Goal: Task Accomplishment & Management: Use online tool/utility

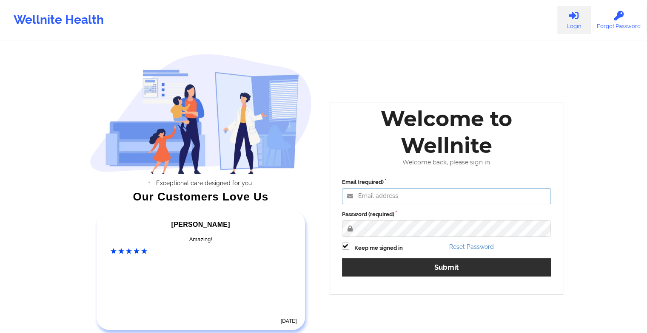
type input "[EMAIL_ADDRESS][DOMAIN_NAME]"
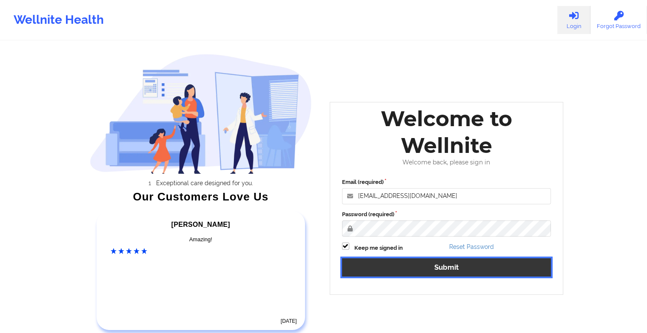
click at [368, 269] on button "Submit" at bounding box center [446, 267] width 209 height 18
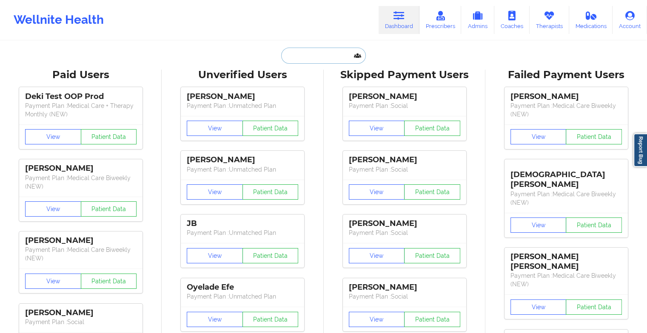
click at [316, 57] on input "text" at bounding box center [323, 56] width 84 height 16
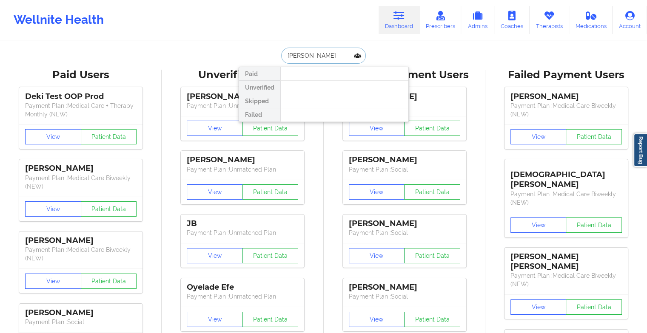
type input "[PERSON_NAME]"
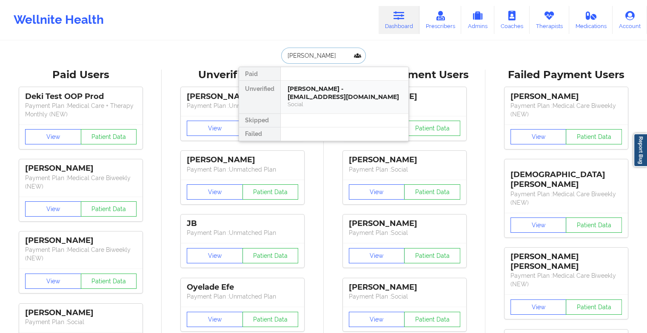
click at [306, 97] on div "[PERSON_NAME] - [EMAIL_ADDRESS][DOMAIN_NAME]" at bounding box center [344, 93] width 114 height 16
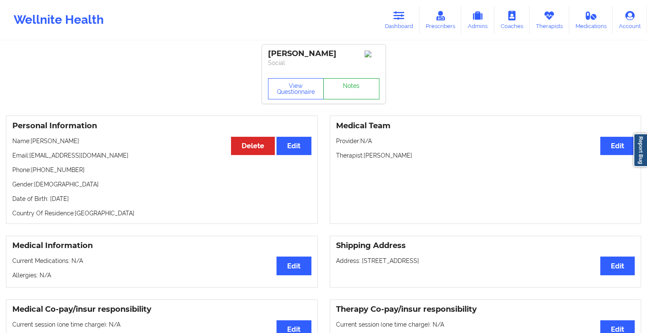
click at [353, 92] on link "Notes" at bounding box center [351, 88] width 56 height 21
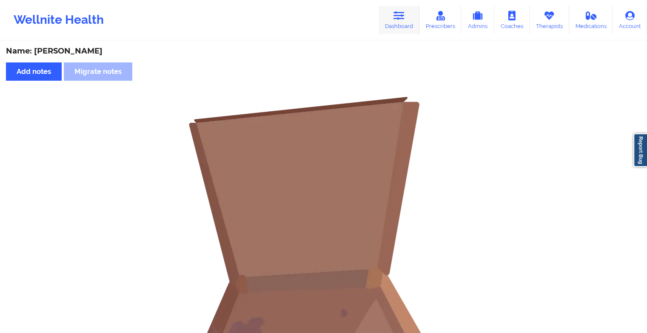
click at [394, 17] on link "Dashboard" at bounding box center [398, 20] width 41 height 28
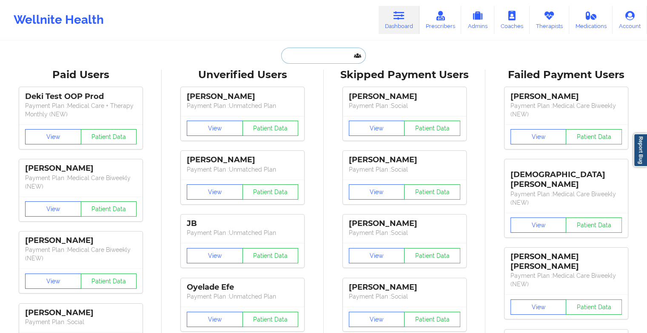
click at [326, 52] on input "text" at bounding box center [323, 56] width 84 height 16
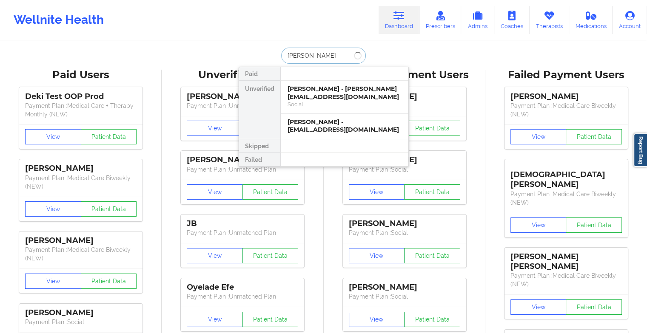
type input "[PERSON_NAME]"
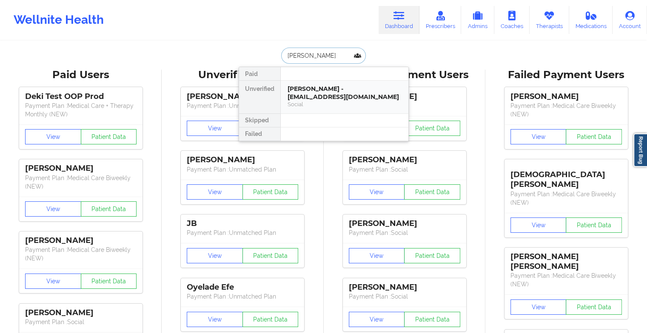
click at [336, 90] on div "[PERSON_NAME] - [EMAIL_ADDRESS][DOMAIN_NAME]" at bounding box center [344, 93] width 114 height 16
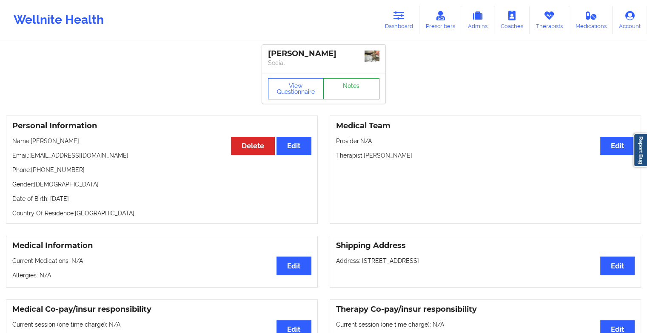
click at [349, 89] on link "Notes" at bounding box center [351, 88] width 56 height 21
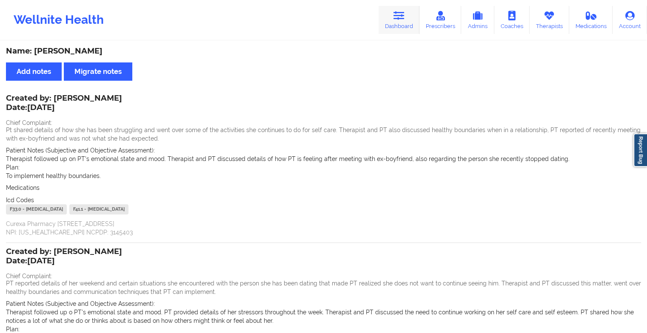
click at [404, 22] on link "Dashboard" at bounding box center [398, 20] width 41 height 28
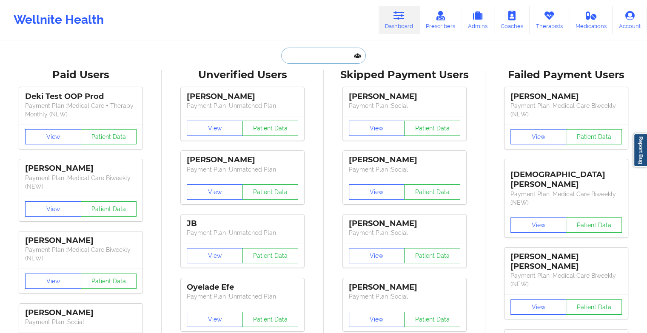
click at [310, 61] on input "text" at bounding box center [323, 56] width 84 height 16
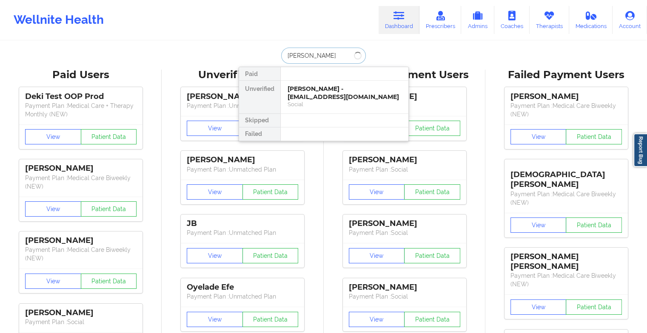
type input "[PERSON_NAME]"
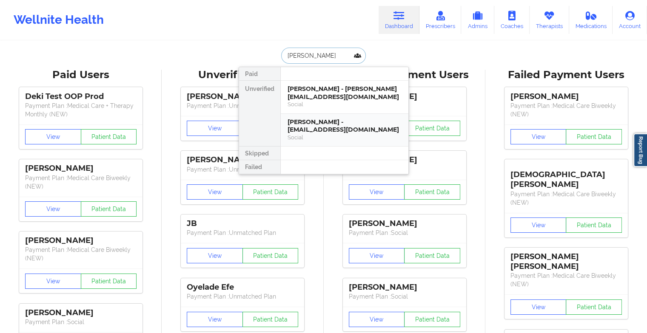
click at [334, 127] on div "[PERSON_NAME] - [EMAIL_ADDRESS][DOMAIN_NAME]" at bounding box center [344, 126] width 114 height 16
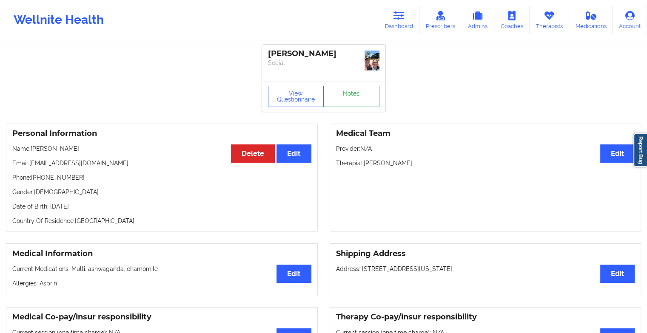
click at [351, 86] on link "Notes" at bounding box center [351, 96] width 56 height 21
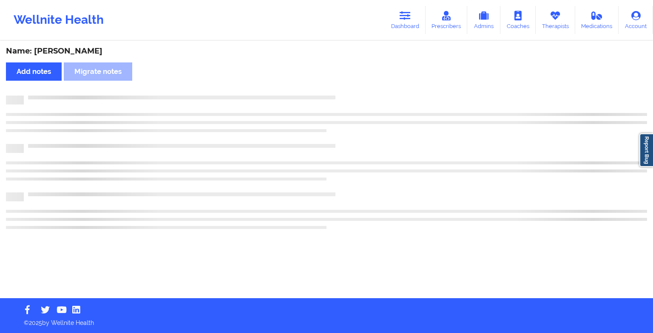
click at [351, 86] on div "Name: [PERSON_NAME] Add notes Migrate notes" at bounding box center [326, 170] width 653 height 257
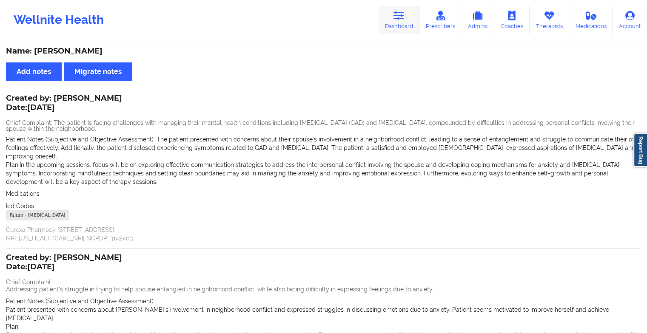
click at [412, 22] on link "Dashboard" at bounding box center [398, 20] width 41 height 28
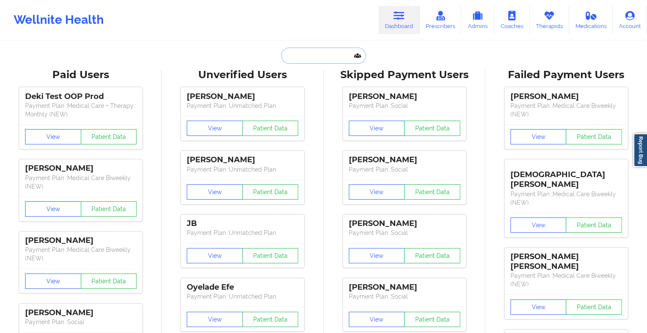
click at [329, 53] on input "text" at bounding box center [323, 56] width 84 height 16
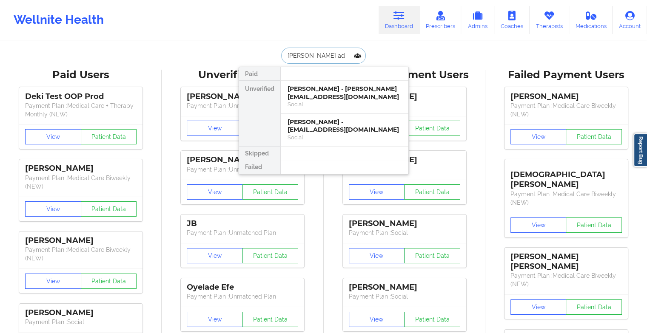
type input "[PERSON_NAME]"
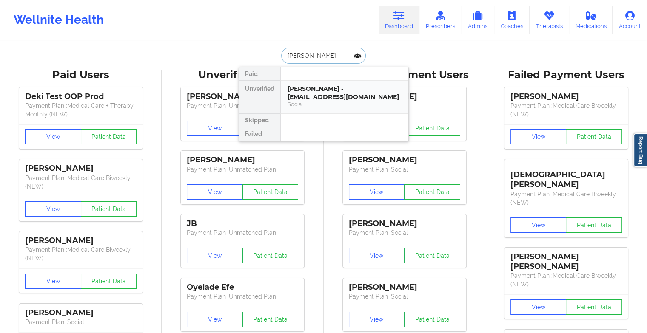
click at [313, 100] on div "[PERSON_NAME] - [EMAIL_ADDRESS][DOMAIN_NAME]" at bounding box center [344, 93] width 114 height 16
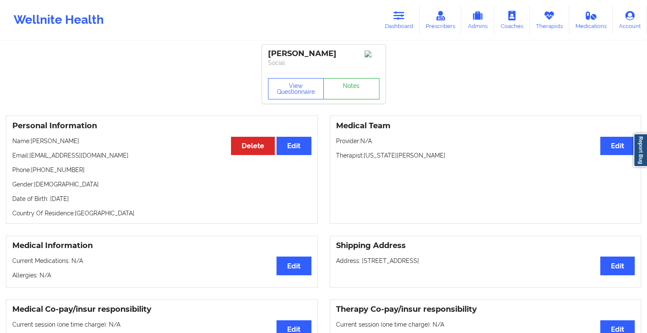
click at [352, 97] on link "Notes" at bounding box center [351, 88] width 56 height 21
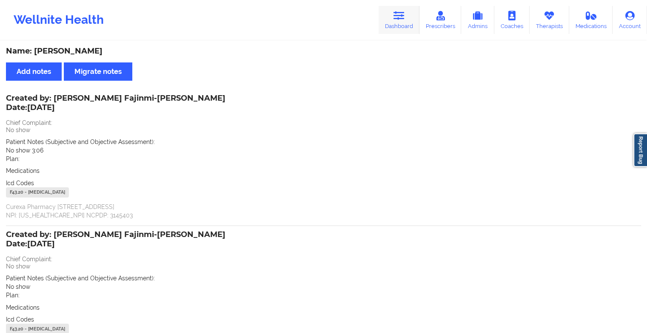
click at [395, 22] on link "Dashboard" at bounding box center [398, 20] width 41 height 28
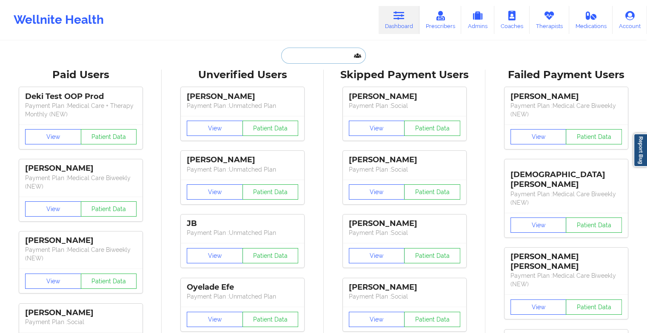
click at [284, 54] on input "text" at bounding box center [323, 56] width 84 height 16
type input "s"
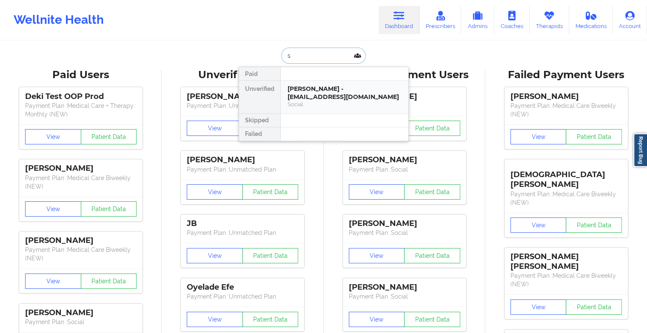
click at [378, 94] on div "[PERSON_NAME] - [EMAIL_ADDRESS][DOMAIN_NAME]" at bounding box center [344, 93] width 114 height 16
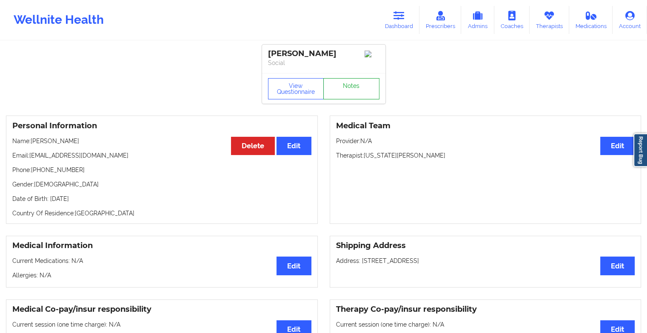
click at [349, 99] on link "Notes" at bounding box center [351, 88] width 56 height 21
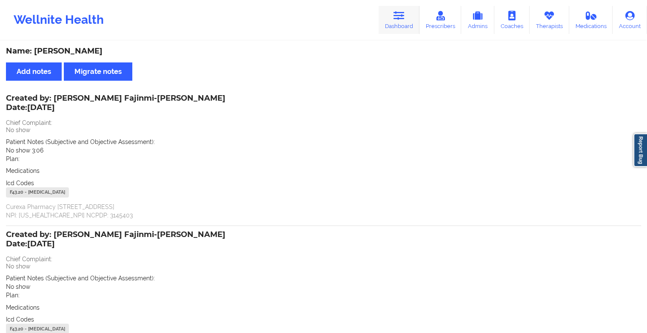
click at [394, 19] on link "Dashboard" at bounding box center [398, 20] width 41 height 28
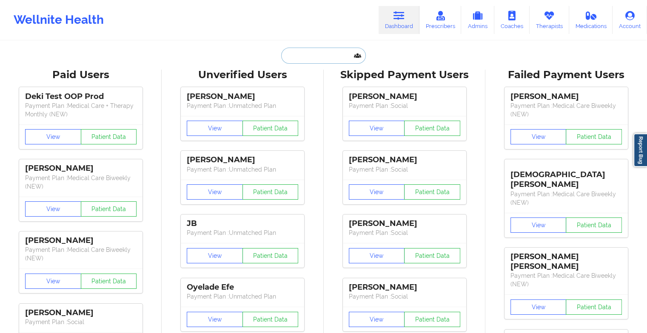
click at [304, 54] on input "text" at bounding box center [323, 56] width 84 height 16
paste input "[PERSON_NAME]"
type input "[PERSON_NAME]"
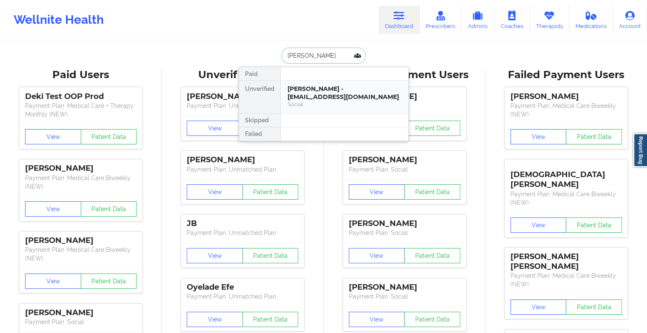
click at [317, 93] on div "[PERSON_NAME] - [EMAIL_ADDRESS][DOMAIN_NAME]" at bounding box center [344, 93] width 114 height 16
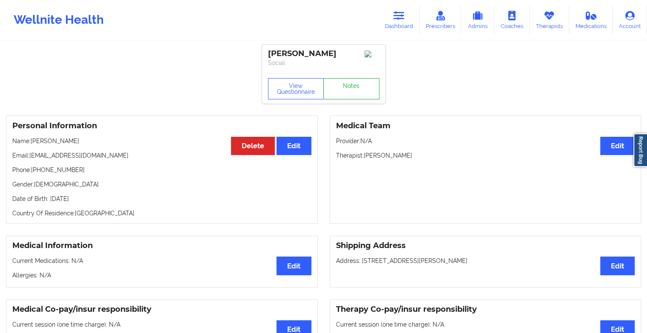
click at [341, 88] on link "Notes" at bounding box center [351, 88] width 56 height 21
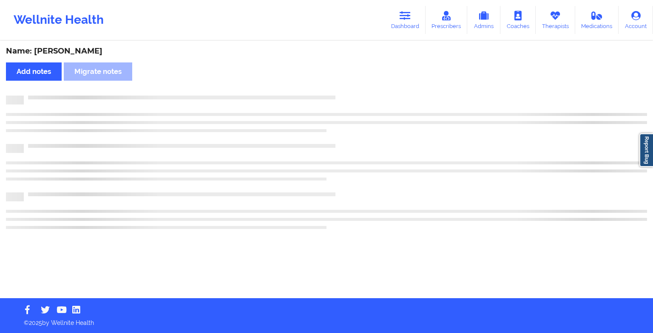
click at [341, 88] on div "Name: [PERSON_NAME] Add notes Migrate notes" at bounding box center [326, 170] width 653 height 257
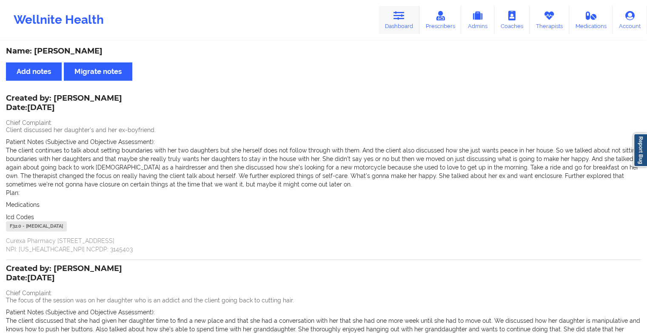
click at [398, 31] on link "Dashboard" at bounding box center [398, 20] width 41 height 28
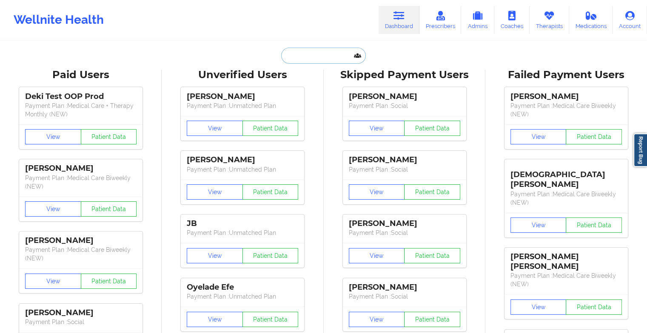
click at [306, 59] on input "text" at bounding box center [323, 56] width 84 height 16
type input "n"
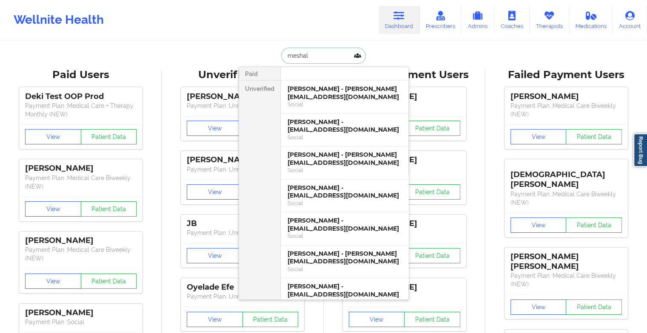
type input "meshall"
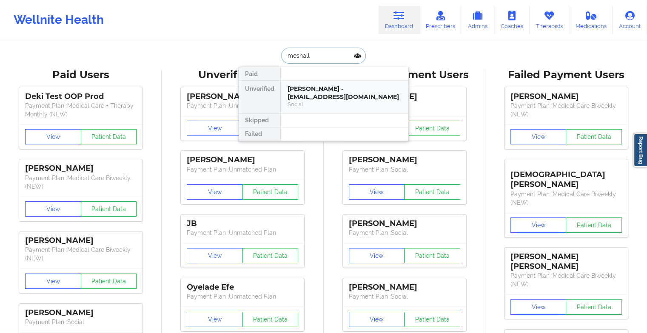
click at [305, 101] on div "Social" at bounding box center [344, 104] width 114 height 7
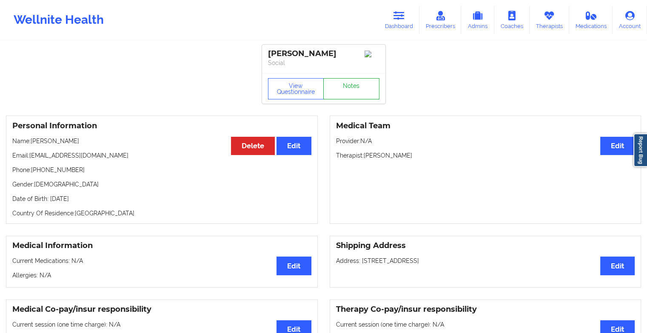
click at [347, 85] on link "Notes" at bounding box center [351, 88] width 56 height 21
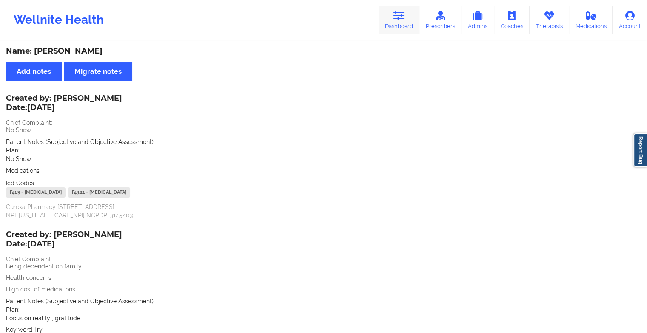
click at [399, 20] on icon at bounding box center [398, 15] width 11 height 9
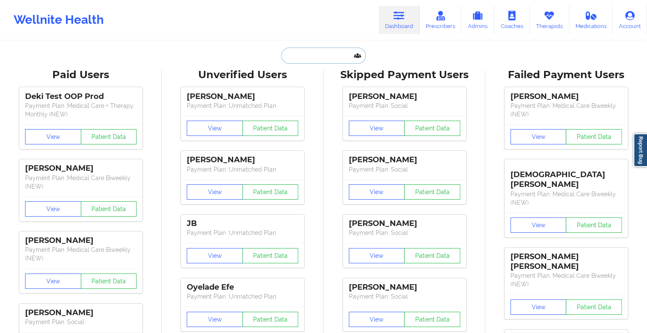
click at [310, 53] on input "text" at bounding box center [323, 56] width 84 height 16
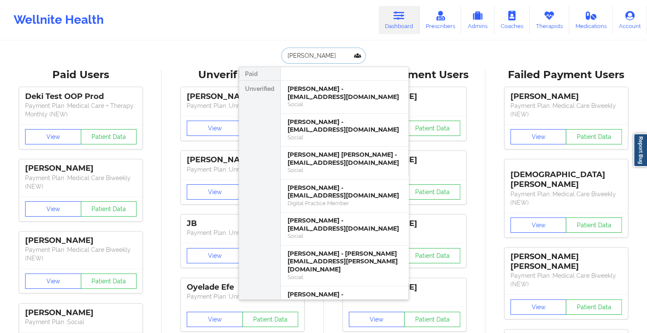
type input "[PERSON_NAME] [PERSON_NAME]"
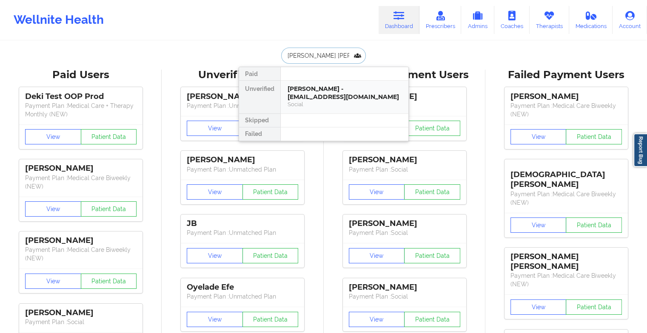
click at [328, 85] on div "[PERSON_NAME] - [EMAIL_ADDRESS][DOMAIN_NAME]" at bounding box center [344, 93] width 114 height 16
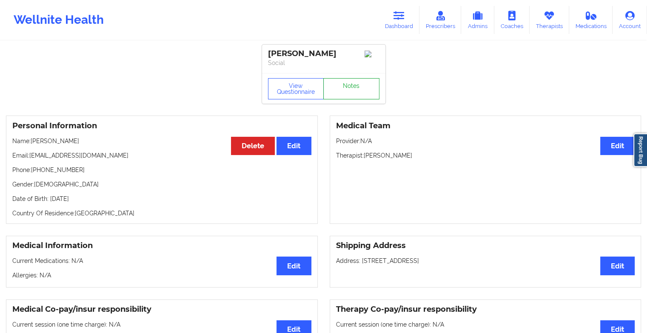
click at [359, 83] on link "Notes" at bounding box center [351, 88] width 56 height 21
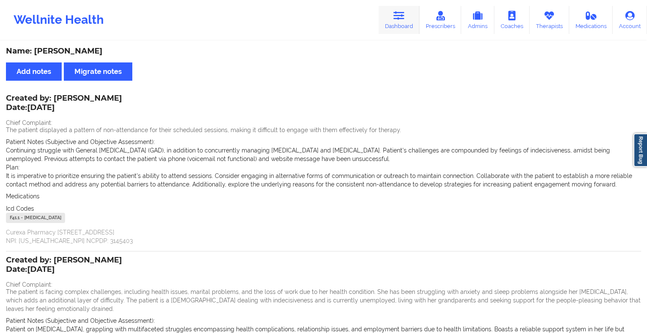
click at [399, 6] on link "Dashboard" at bounding box center [398, 20] width 41 height 28
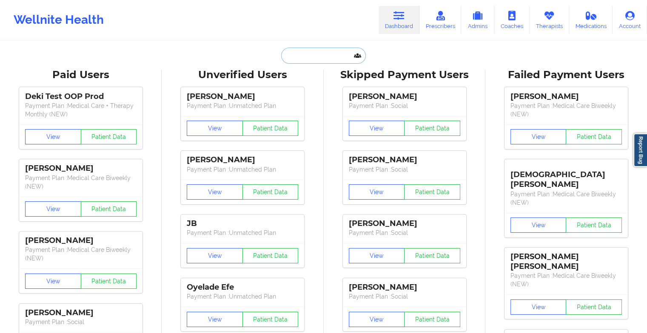
click at [307, 50] on input "text" at bounding box center [323, 56] width 84 height 16
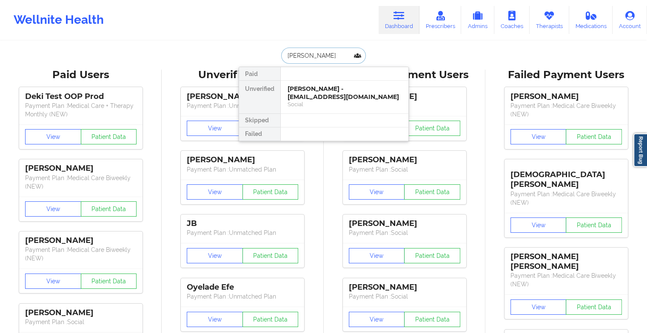
type input "[PERSON_NAME]"
click at [312, 91] on div "[PERSON_NAME] - [EMAIL_ADDRESS][DOMAIN_NAME]" at bounding box center [344, 93] width 114 height 16
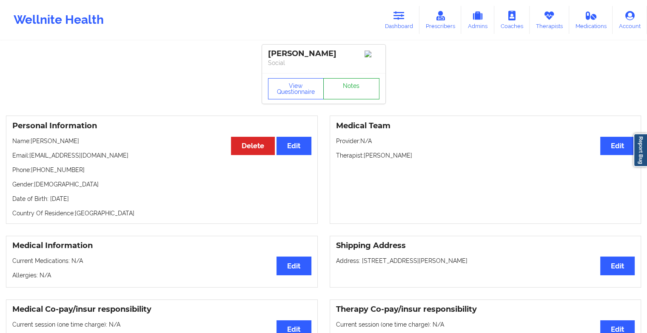
click at [345, 94] on link "Notes" at bounding box center [351, 88] width 56 height 21
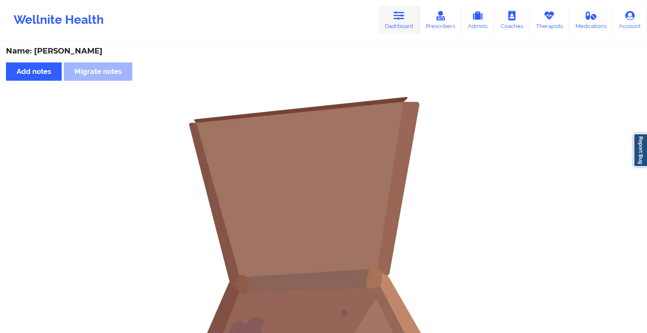
click at [398, 29] on link "Dashboard" at bounding box center [398, 20] width 41 height 28
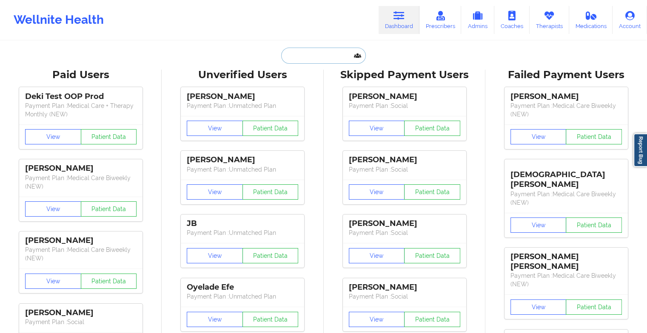
click at [301, 57] on input "text" at bounding box center [323, 56] width 84 height 16
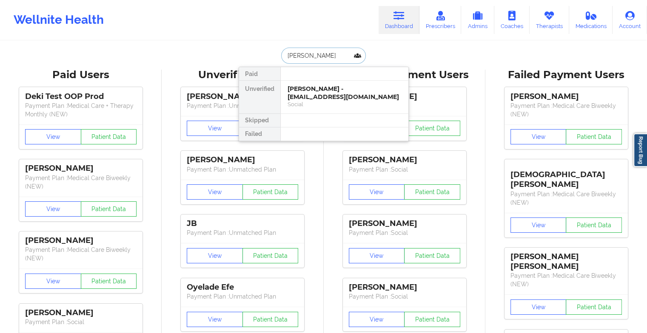
type input "[PERSON_NAME]"
click at [307, 88] on div "[PERSON_NAME] - [EMAIL_ADDRESS][DOMAIN_NAME]" at bounding box center [344, 93] width 114 height 16
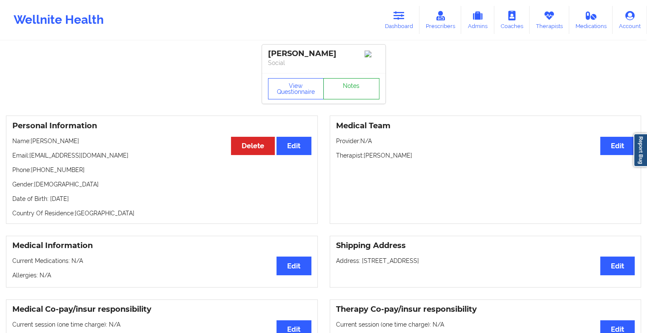
click at [354, 94] on link "Notes" at bounding box center [351, 88] width 56 height 21
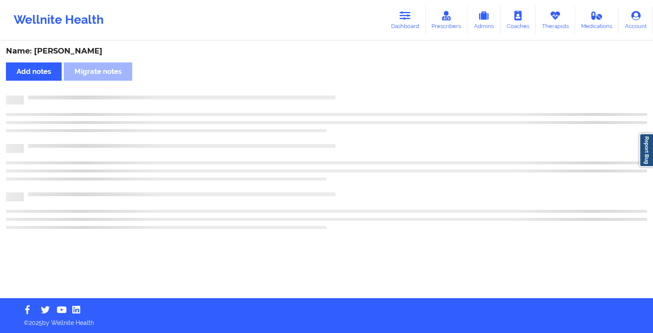
click at [354, 94] on div "Name: [PERSON_NAME] Add notes Migrate notes" at bounding box center [326, 170] width 653 height 257
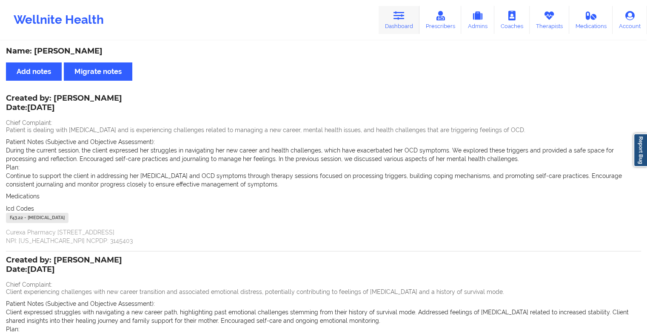
click at [403, 17] on icon at bounding box center [398, 15] width 11 height 9
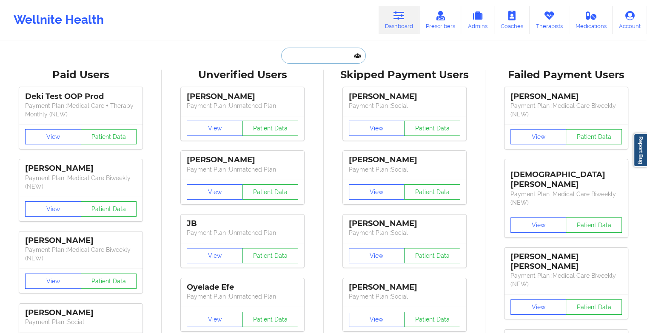
click at [323, 52] on input "text" at bounding box center [323, 56] width 84 height 16
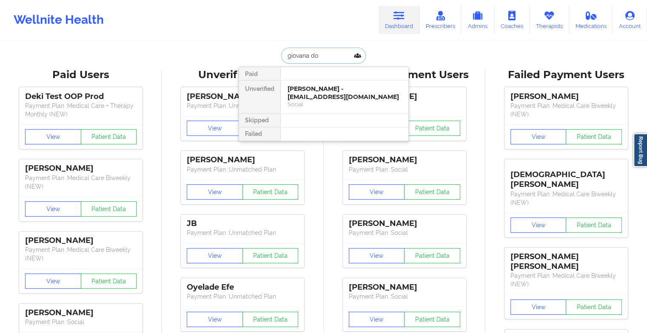
type input "giovana dos"
click at [318, 87] on div "[PERSON_NAME] - [EMAIL_ADDRESS][DOMAIN_NAME]" at bounding box center [344, 93] width 114 height 16
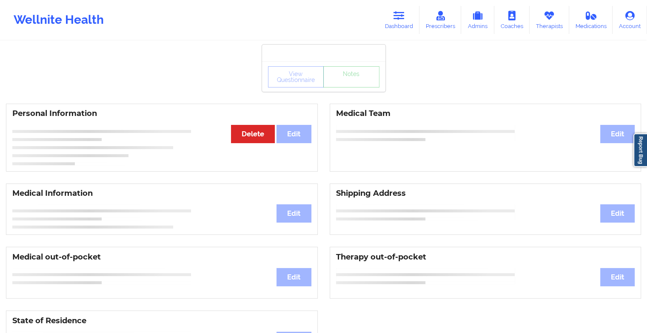
click at [345, 85] on div "View Questionnaire Notes" at bounding box center [323, 76] width 111 height 21
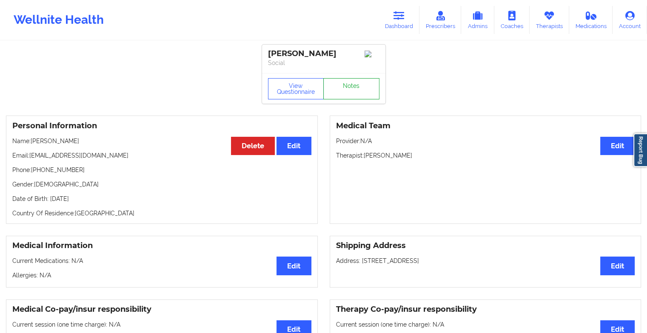
click at [345, 85] on link "Notes" at bounding box center [351, 88] width 56 height 21
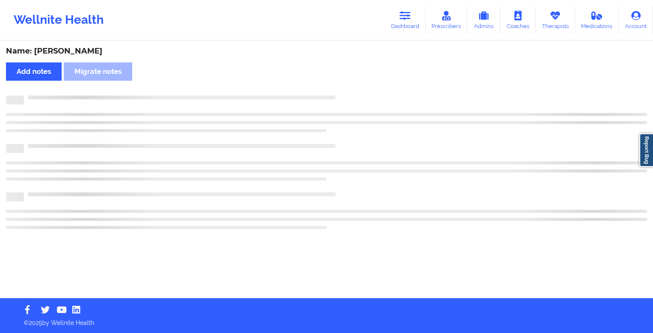
click at [345, 85] on div "Name: [PERSON_NAME] Add notes Migrate notes" at bounding box center [326, 170] width 653 height 257
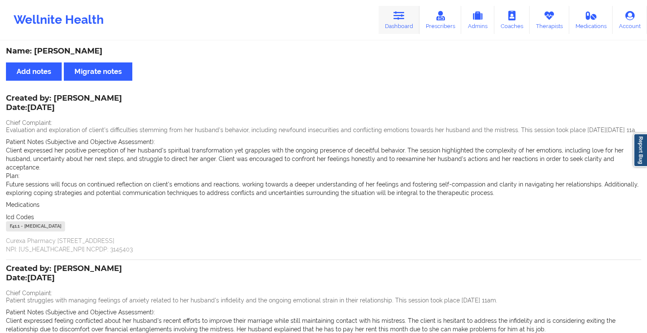
click at [411, 7] on link "Dashboard" at bounding box center [398, 20] width 41 height 28
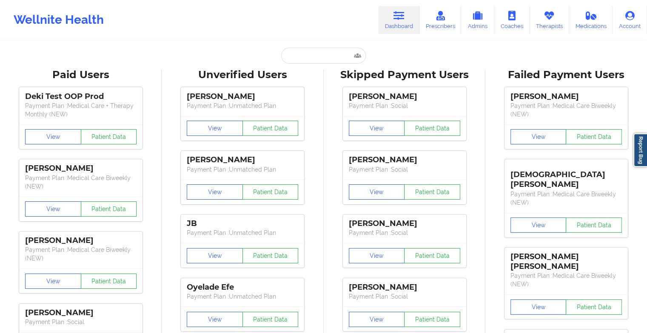
click at [294, 54] on input "text" at bounding box center [323, 56] width 84 height 16
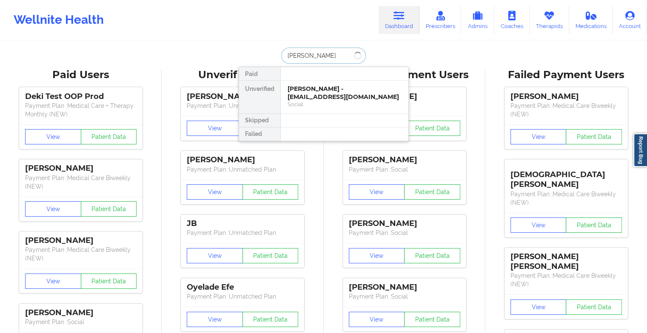
type input "[PERSON_NAME]"
click at [316, 102] on div "Social" at bounding box center [344, 104] width 114 height 7
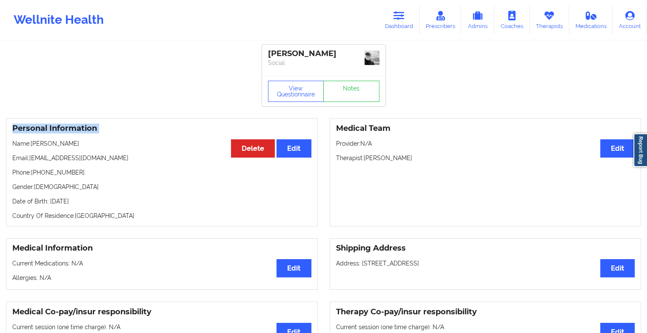
click at [341, 93] on link "Notes" at bounding box center [351, 91] width 56 height 21
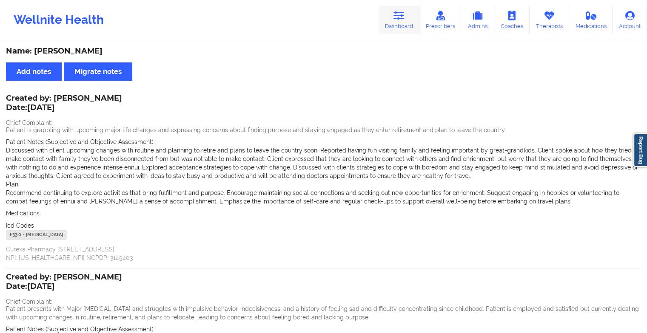
click at [402, 31] on link "Dashboard" at bounding box center [398, 20] width 41 height 28
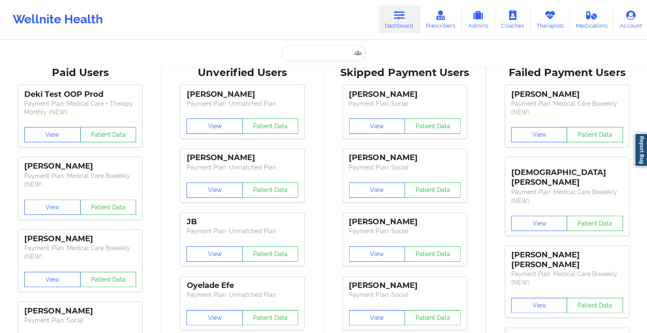
scroll to position [2, 0]
click at [288, 51] on input "text" at bounding box center [323, 54] width 84 height 16
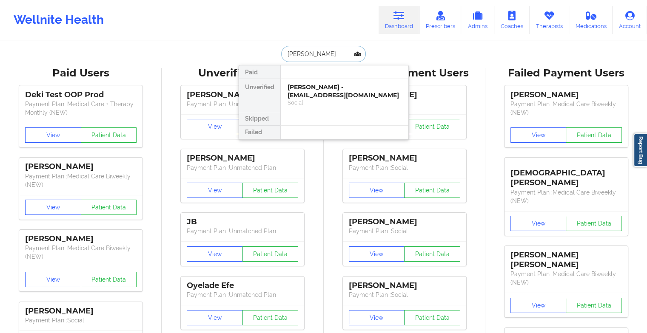
type input "[PERSON_NAME] al"
click at [307, 94] on div "[PERSON_NAME] - [EMAIL_ADDRESS][DOMAIN_NAME]" at bounding box center [344, 91] width 114 height 16
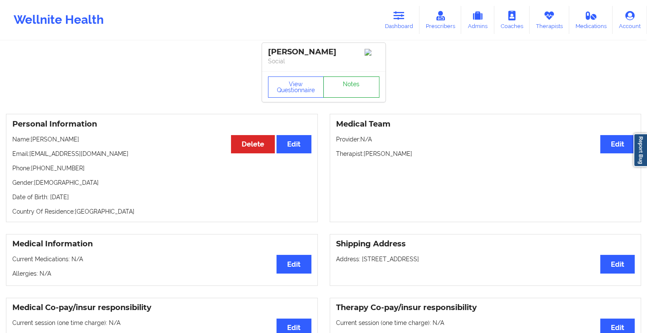
click at [352, 80] on link "Notes" at bounding box center [351, 87] width 56 height 21
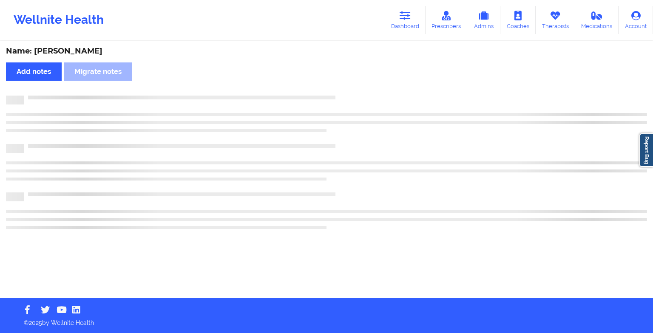
click at [352, 80] on div "Name: [PERSON_NAME] Add notes Migrate notes" at bounding box center [326, 170] width 653 height 257
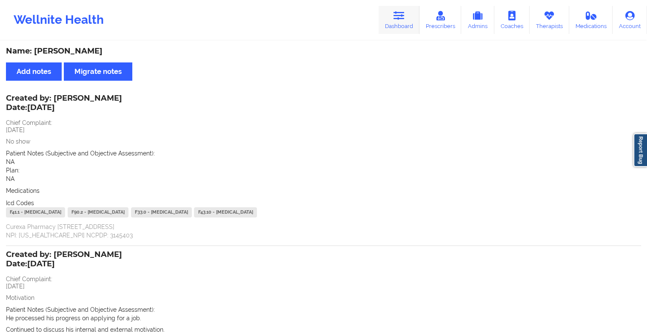
click at [395, 24] on link "Dashboard" at bounding box center [398, 20] width 41 height 28
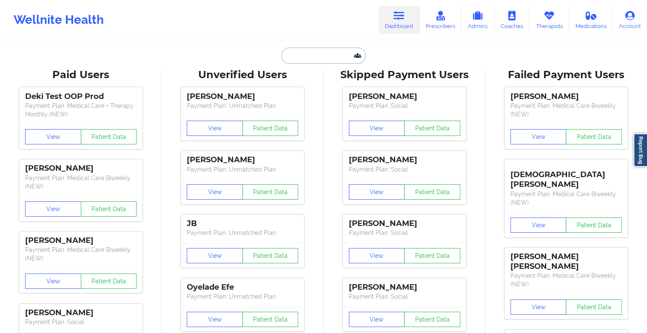
click at [317, 56] on input "text" at bounding box center [323, 56] width 84 height 16
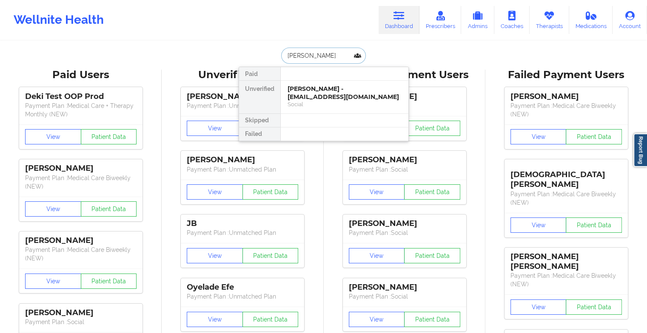
type input "[PERSON_NAME]"
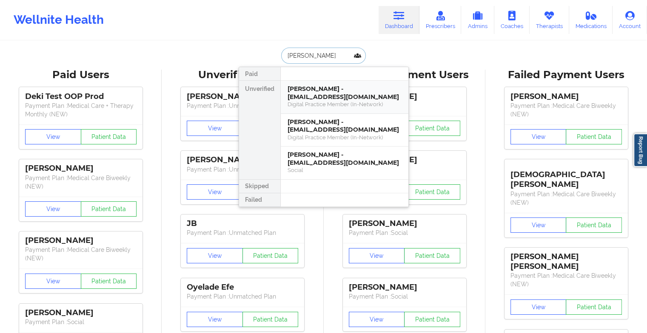
click at [334, 88] on div "[PERSON_NAME] - [EMAIL_ADDRESS][DOMAIN_NAME]" at bounding box center [344, 93] width 114 height 16
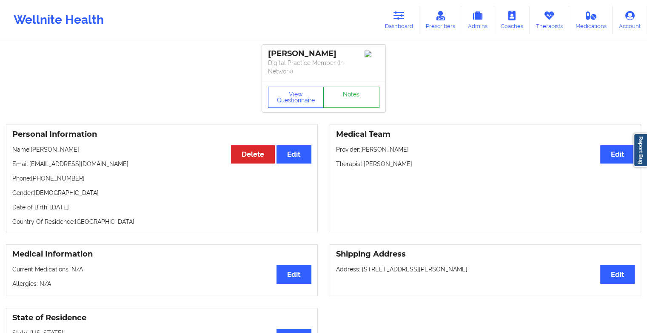
click at [374, 90] on link "Notes" at bounding box center [351, 97] width 56 height 21
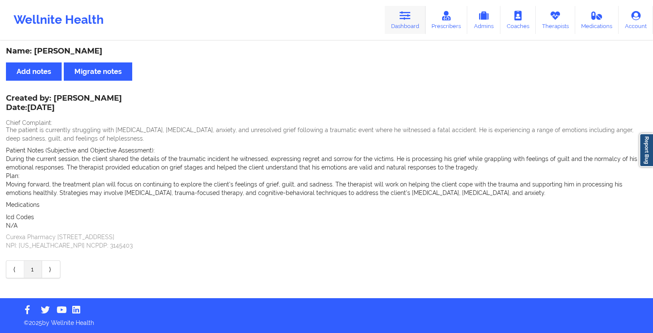
click at [407, 20] on icon at bounding box center [405, 15] width 11 height 9
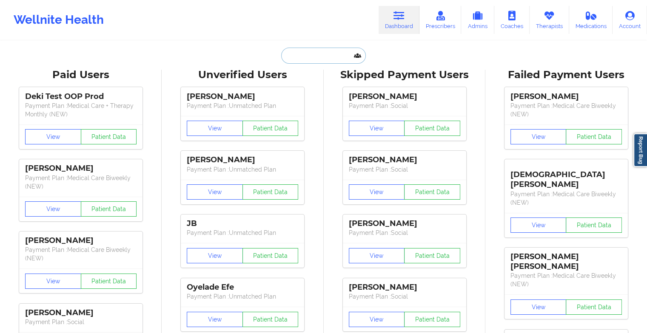
click at [333, 51] on input "text" at bounding box center [323, 56] width 84 height 16
type input "h"
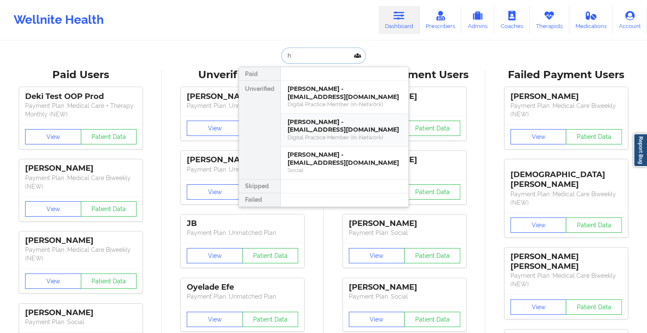
click at [336, 136] on div "Digital Practice Member (In-Network)" at bounding box center [344, 137] width 114 height 7
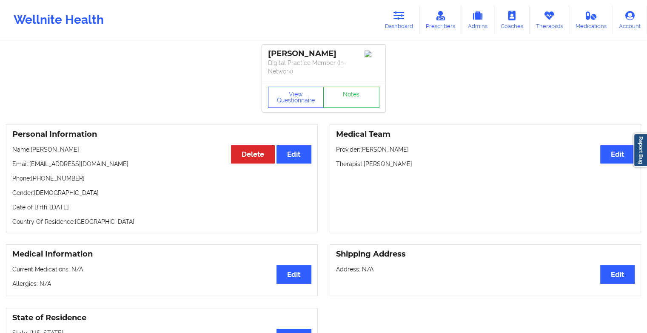
click at [349, 98] on link "Notes" at bounding box center [351, 97] width 56 height 21
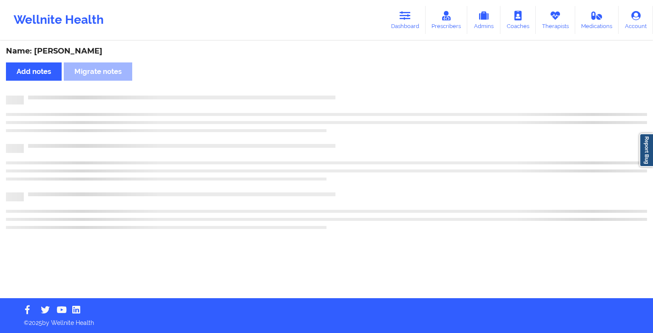
click at [349, 96] on div at bounding box center [335, 96] width 623 height 0
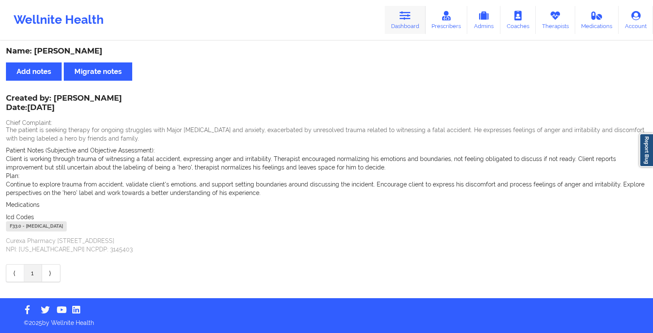
click at [403, 17] on icon at bounding box center [405, 15] width 11 height 9
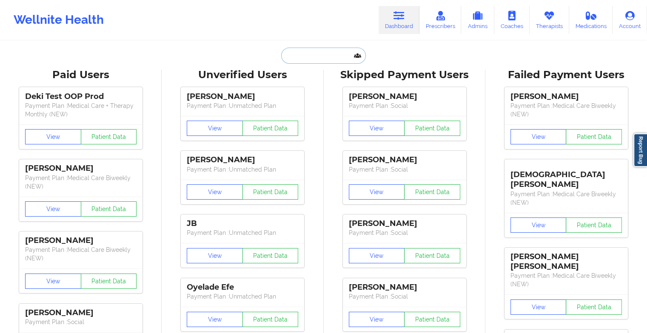
click at [313, 53] on input "text" at bounding box center [323, 56] width 84 height 16
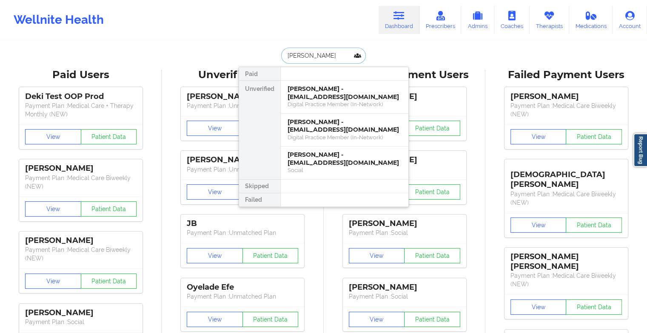
type input "[PERSON_NAME]"
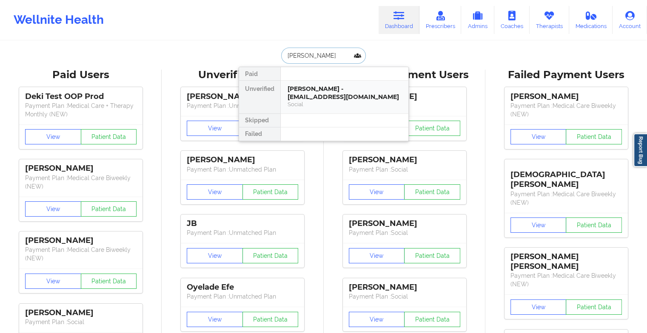
click at [319, 101] on div "Social" at bounding box center [344, 104] width 114 height 7
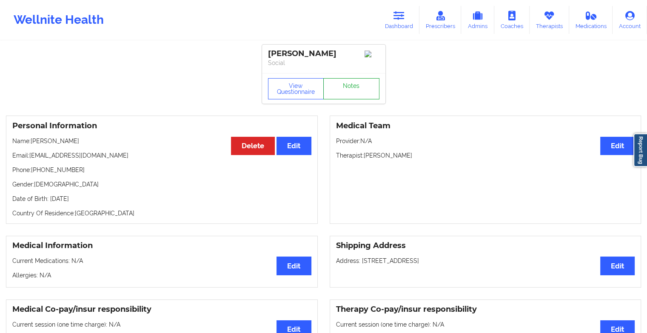
click at [344, 89] on link "Notes" at bounding box center [351, 88] width 56 height 21
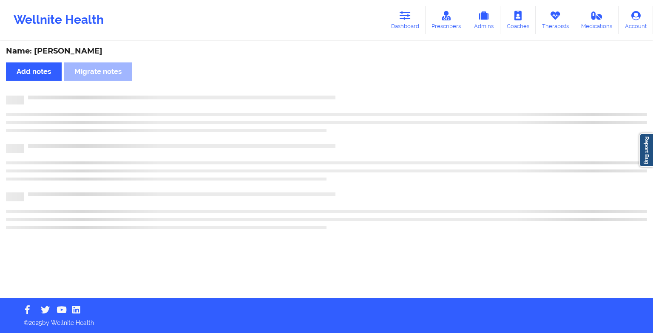
click at [344, 89] on div "Name: [PERSON_NAME] Add notes Migrate notes" at bounding box center [326, 170] width 653 height 257
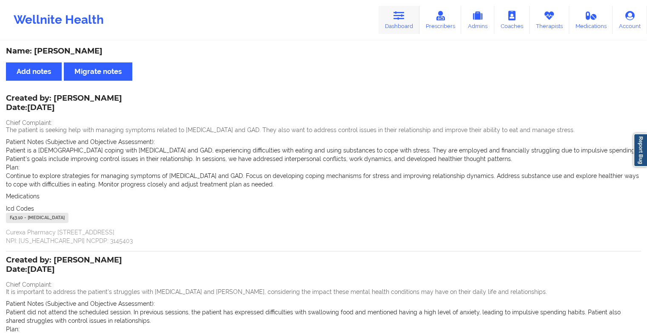
click at [396, 32] on link "Dashboard" at bounding box center [398, 20] width 41 height 28
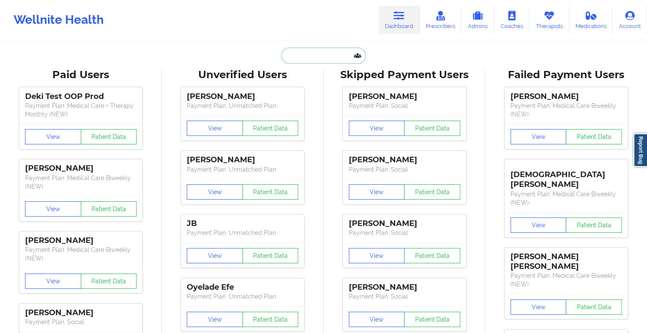
click at [304, 51] on input "text" at bounding box center [323, 56] width 84 height 16
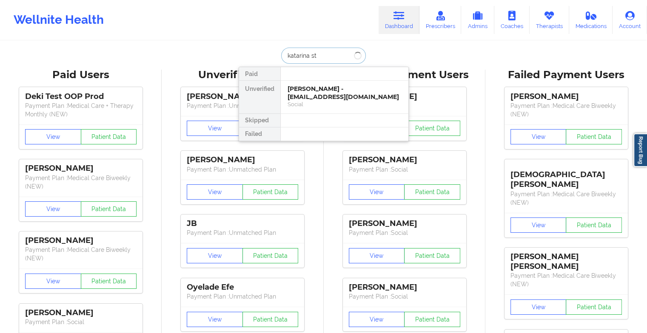
type input "[PERSON_NAME]"
click at [322, 99] on div "[PERSON_NAME] - [EMAIL_ADDRESS][DOMAIN_NAME]" at bounding box center [344, 93] width 114 height 16
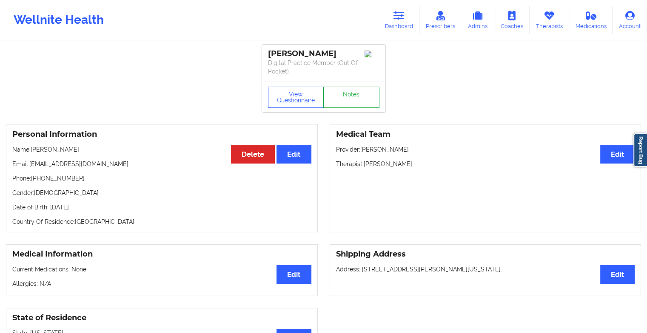
click at [349, 93] on link "Notes" at bounding box center [351, 97] width 56 height 21
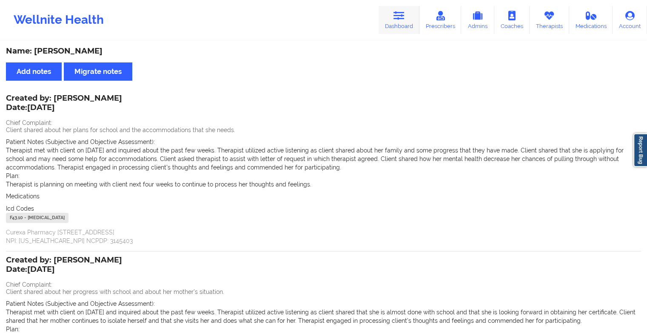
click at [400, 15] on icon at bounding box center [398, 15] width 11 height 9
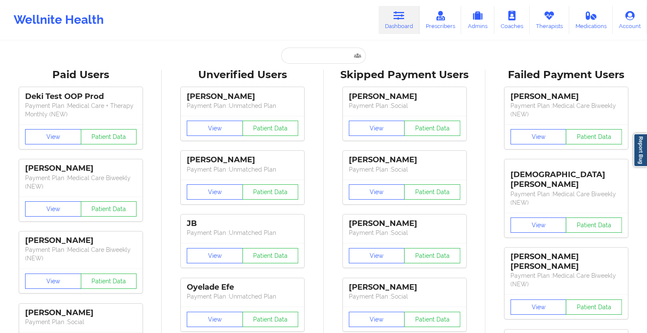
drag, startPoint x: 326, startPoint y: 45, endPoint x: 319, endPoint y: 53, distance: 10.8
click at [319, 53] on input "text" at bounding box center [323, 56] width 84 height 16
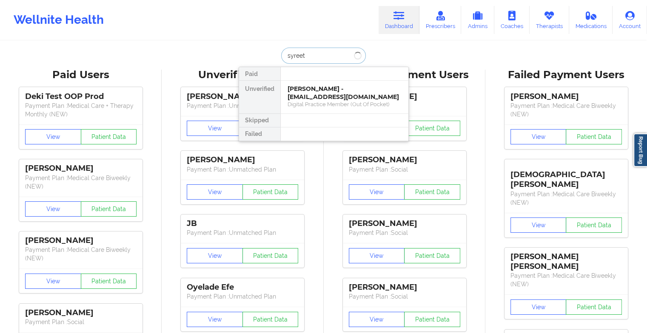
type input "syreett"
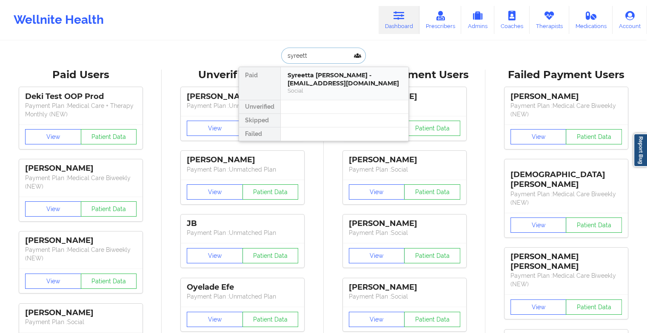
click at [303, 85] on div "Syreetta [PERSON_NAME] - [EMAIL_ADDRESS][DOMAIN_NAME]" at bounding box center [344, 79] width 114 height 16
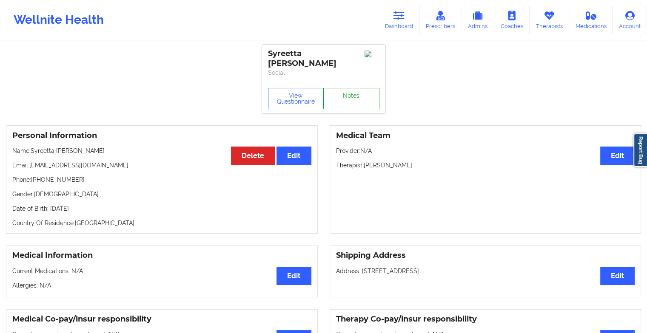
click at [365, 88] on link "Notes" at bounding box center [351, 98] width 56 height 21
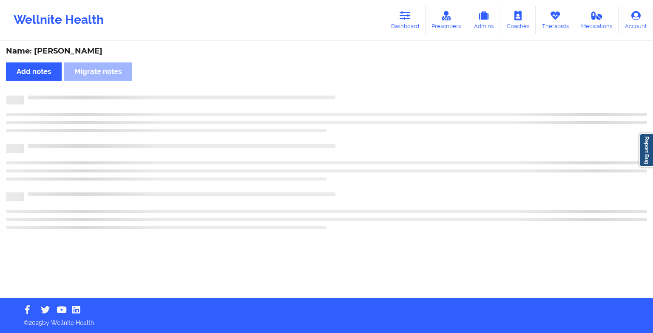
click at [365, 88] on div "Name: [PERSON_NAME] Add notes Migrate notes" at bounding box center [326, 170] width 653 height 257
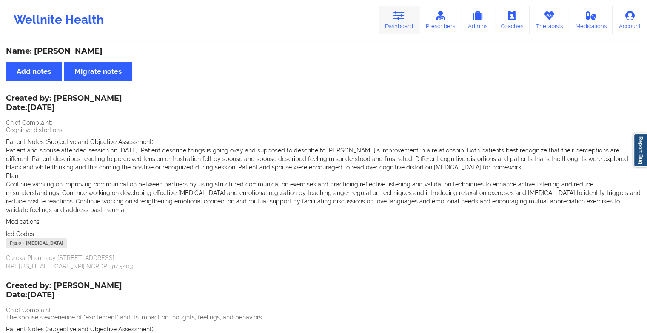
click at [400, 26] on link "Dashboard" at bounding box center [398, 20] width 41 height 28
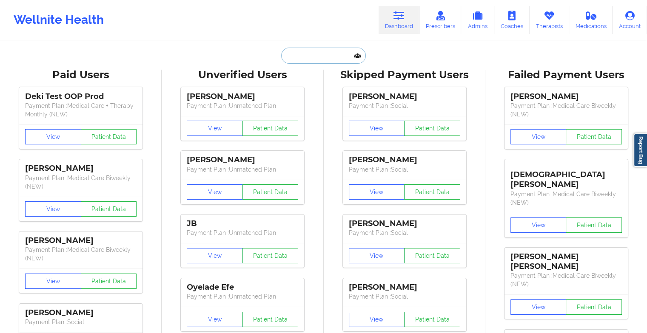
click at [338, 54] on input "text" at bounding box center [323, 56] width 84 height 16
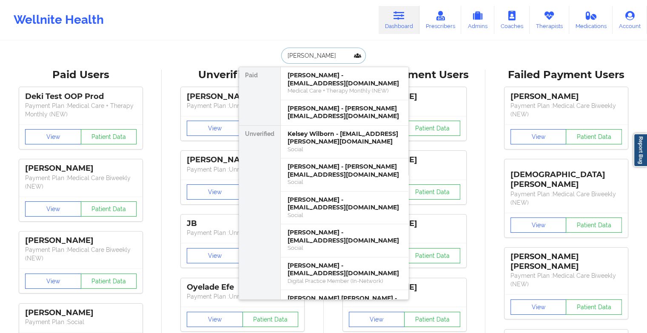
type input "[PERSON_NAME]"
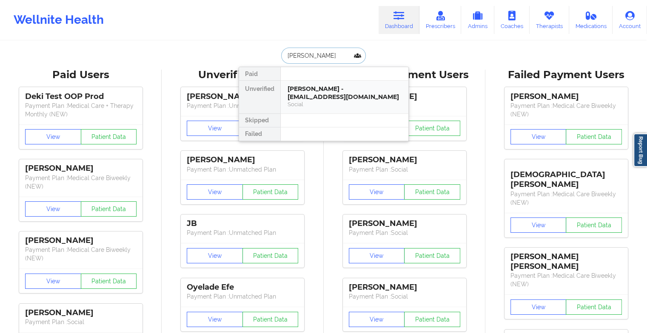
click at [341, 92] on div "[PERSON_NAME] - [EMAIL_ADDRESS][DOMAIN_NAME]" at bounding box center [344, 93] width 114 height 16
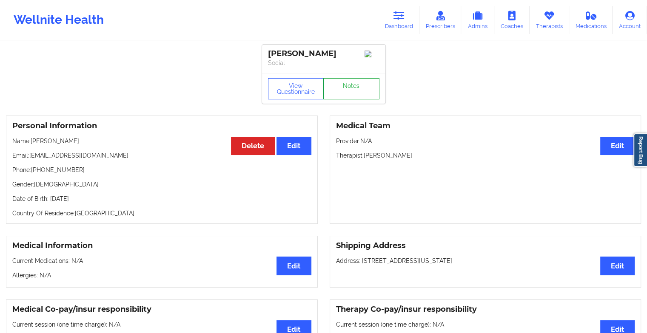
click at [355, 87] on link "Notes" at bounding box center [351, 88] width 56 height 21
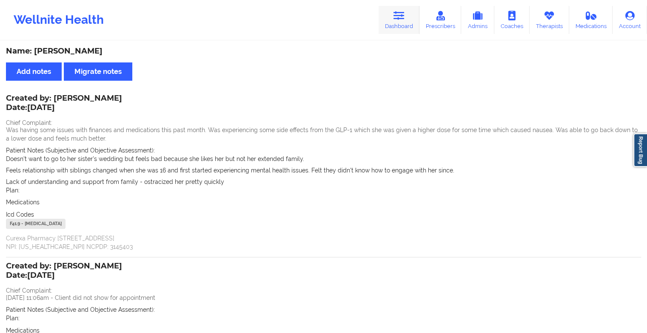
click at [383, 15] on link "Dashboard" at bounding box center [398, 20] width 41 height 28
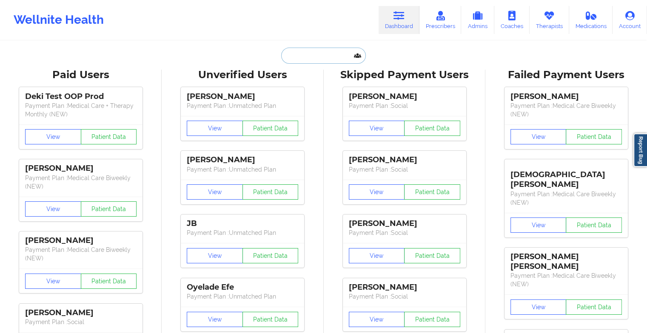
click at [319, 51] on input "text" at bounding box center [323, 56] width 84 height 16
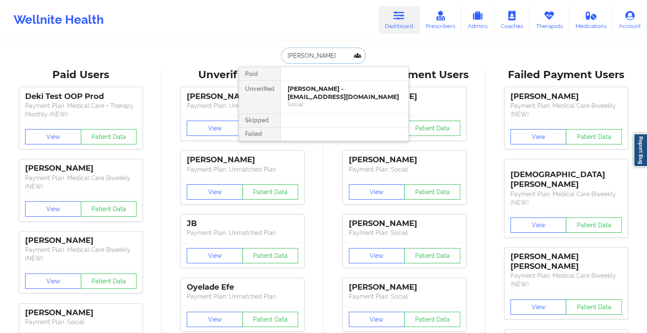
type input "[PERSON_NAME]"
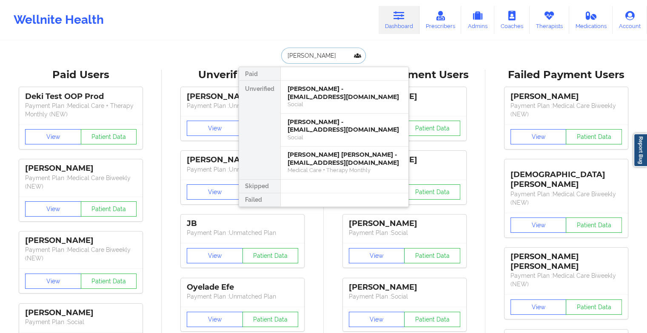
click at [309, 93] on div "[PERSON_NAME] - [EMAIL_ADDRESS][DOMAIN_NAME]" at bounding box center [344, 93] width 114 height 16
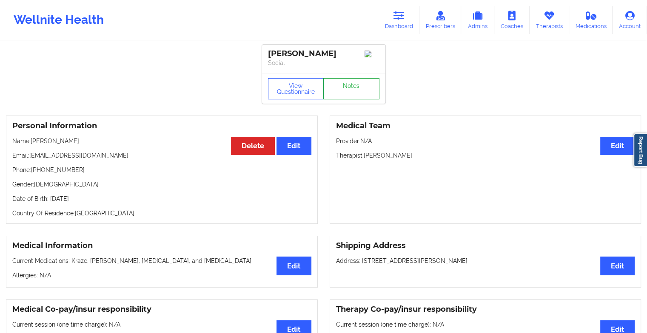
click at [355, 96] on link "Notes" at bounding box center [351, 88] width 56 height 21
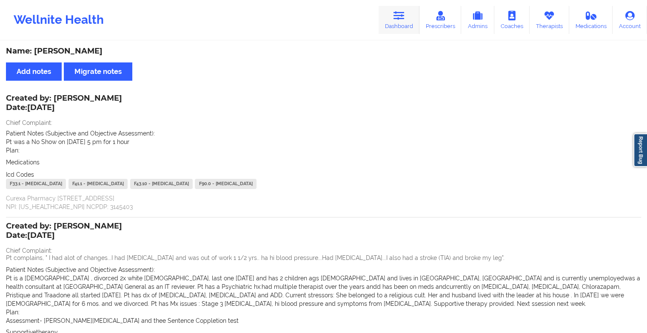
click at [396, 29] on link "Dashboard" at bounding box center [398, 20] width 41 height 28
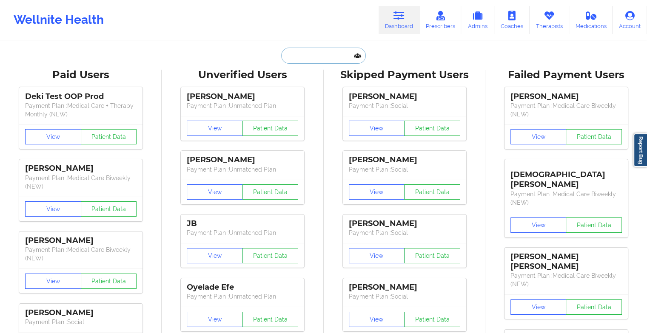
click at [310, 57] on input "text" at bounding box center [323, 56] width 84 height 16
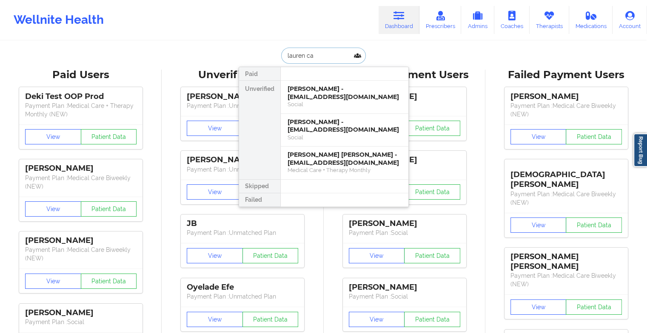
type input "[PERSON_NAME]"
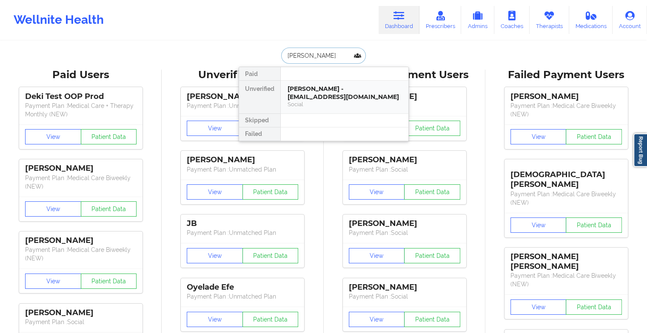
click at [323, 90] on div "[PERSON_NAME] - [EMAIL_ADDRESS][DOMAIN_NAME]" at bounding box center [344, 93] width 114 height 16
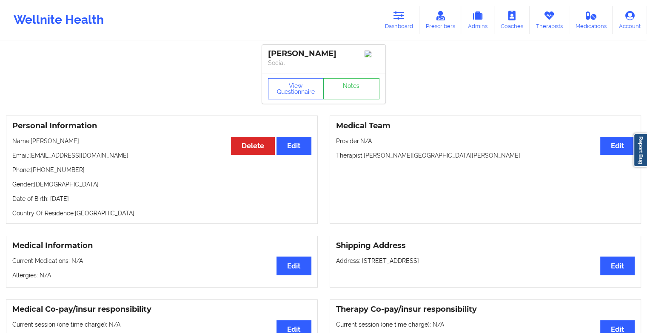
click at [353, 95] on link "Notes" at bounding box center [351, 88] width 56 height 21
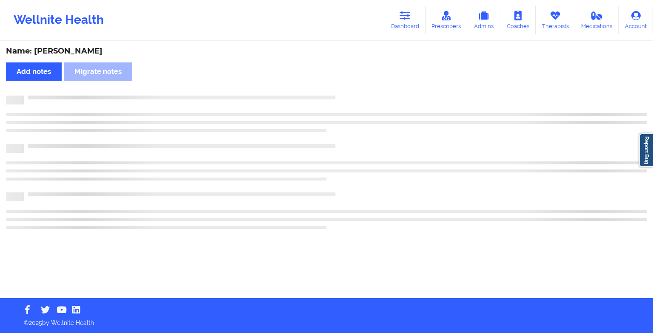
click at [353, 95] on div "Name: [PERSON_NAME] Add notes Migrate notes" at bounding box center [326, 170] width 653 height 257
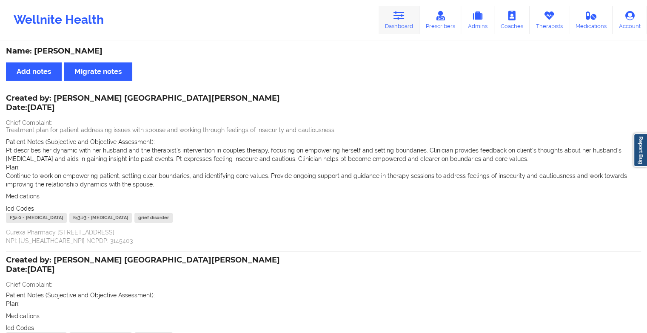
click at [404, 12] on icon at bounding box center [398, 15] width 11 height 9
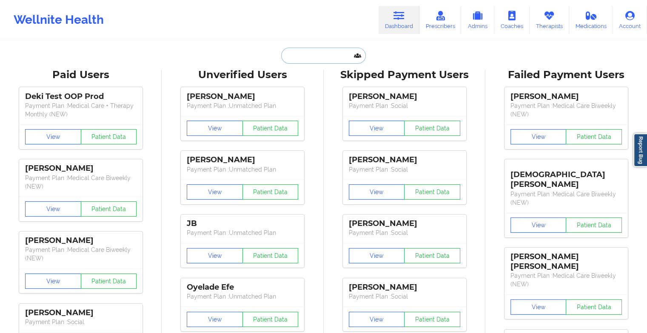
click at [324, 58] on input "text" at bounding box center [323, 56] width 84 height 16
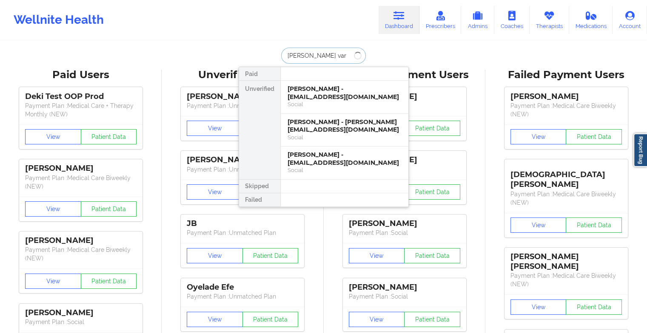
type input "[PERSON_NAME] varg"
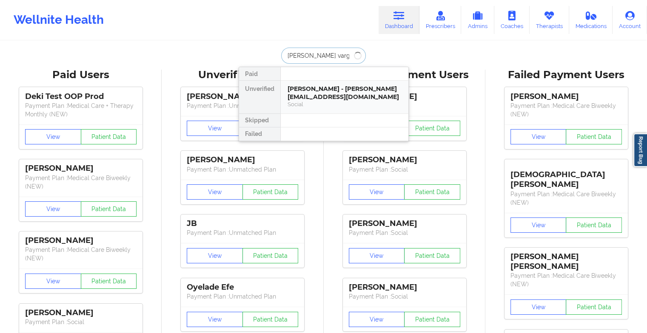
click at [304, 93] on div "[PERSON_NAME] - [PERSON_NAME][EMAIL_ADDRESS][DOMAIN_NAME]" at bounding box center [344, 93] width 114 height 16
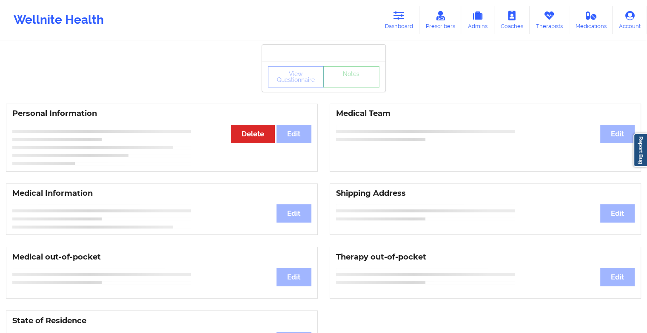
click at [359, 79] on div "View Questionnaire Notes" at bounding box center [323, 76] width 123 height 31
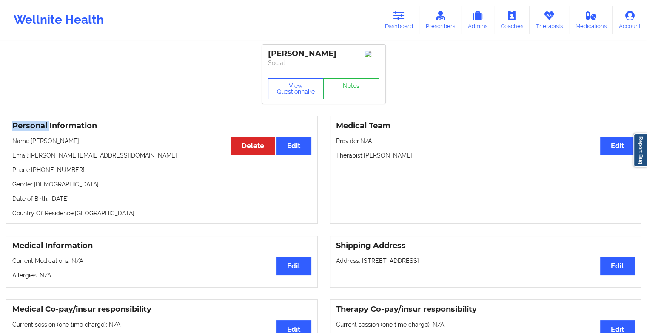
click at [359, 79] on div "View Questionnaire Notes" at bounding box center [323, 88] width 123 height 31
drag, startPoint x: 359, startPoint y: 79, endPoint x: 357, endPoint y: 88, distance: 8.7
click at [357, 88] on link "Notes" at bounding box center [351, 88] width 56 height 21
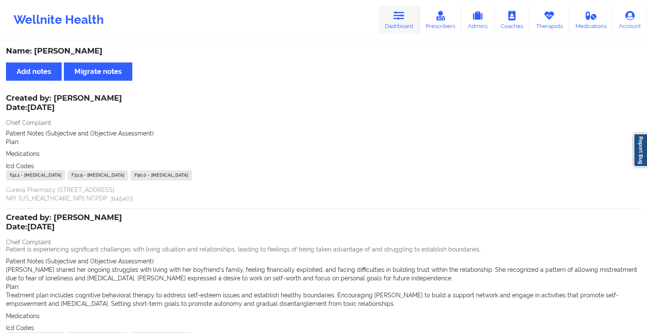
click at [401, 13] on icon at bounding box center [398, 15] width 11 height 9
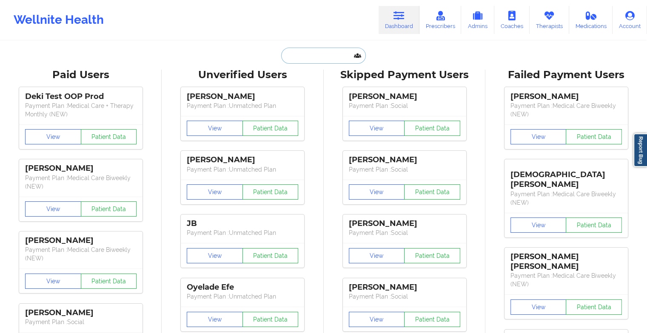
click at [321, 54] on input "text" at bounding box center [323, 56] width 84 height 16
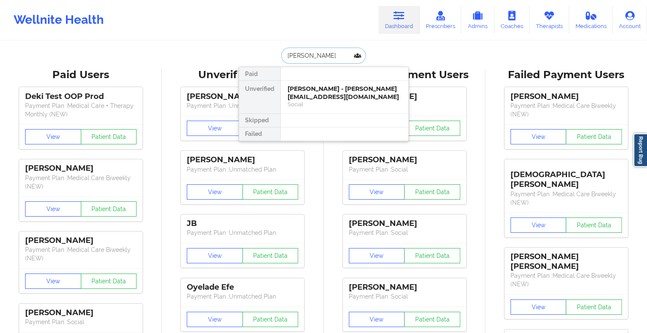
type input "[PERSON_NAME]"
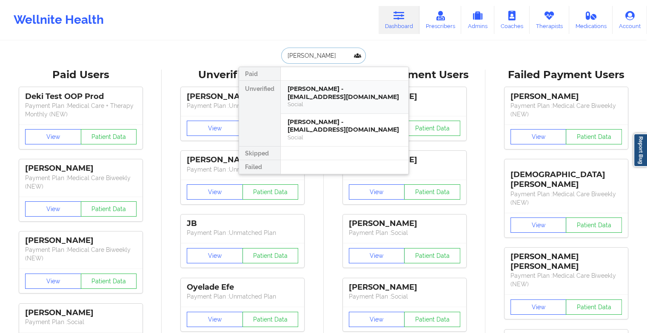
click at [316, 92] on div "[PERSON_NAME] - [EMAIL_ADDRESS][DOMAIN_NAME]" at bounding box center [344, 93] width 114 height 16
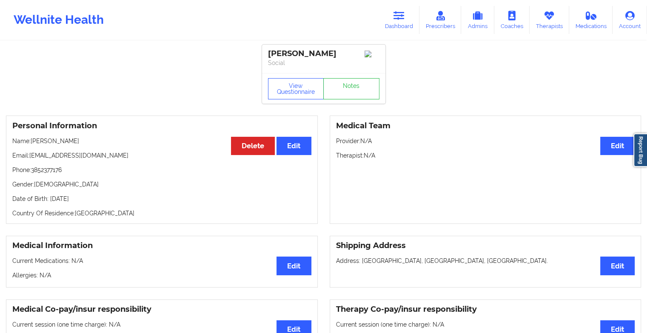
click at [348, 104] on div "View Questionnaire Notes" at bounding box center [323, 88] width 123 height 31
click at [365, 99] on link "Notes" at bounding box center [351, 88] width 56 height 21
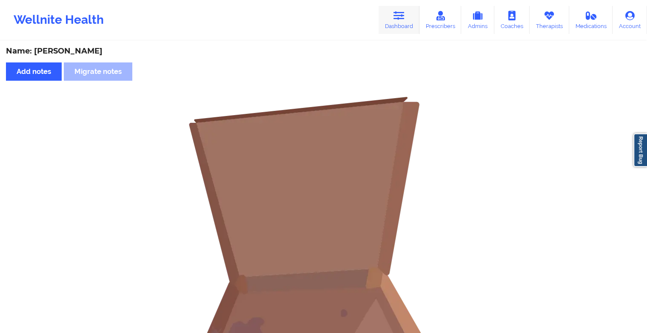
click at [399, 9] on link "Dashboard" at bounding box center [398, 20] width 41 height 28
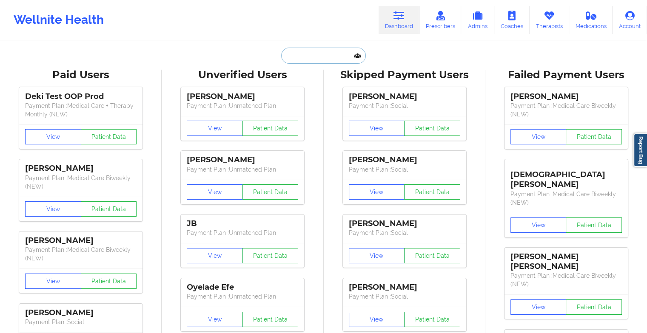
click at [312, 52] on input "text" at bounding box center [323, 56] width 84 height 16
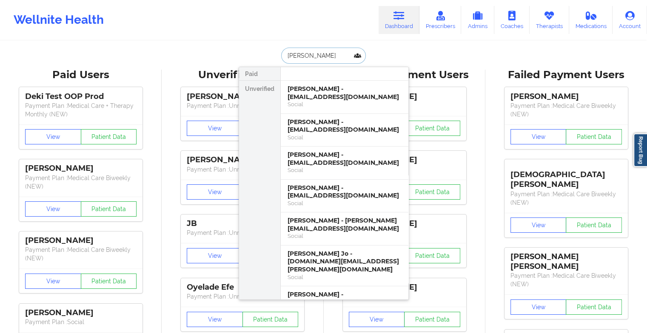
type input "[PERSON_NAME]"
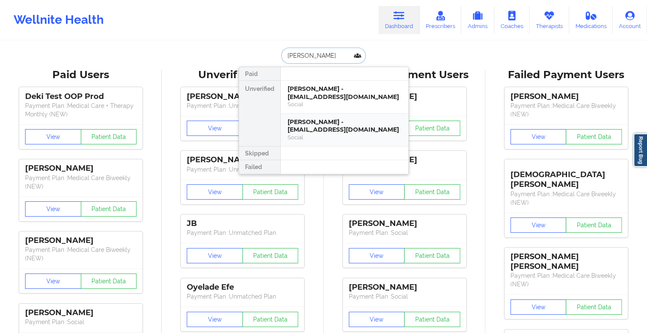
click at [310, 129] on div "[PERSON_NAME] - [EMAIL_ADDRESS][DOMAIN_NAME]" at bounding box center [344, 126] width 114 height 16
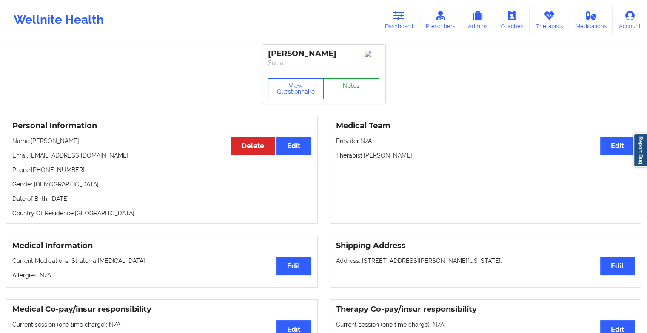
click at [349, 93] on link "Notes" at bounding box center [351, 88] width 56 height 21
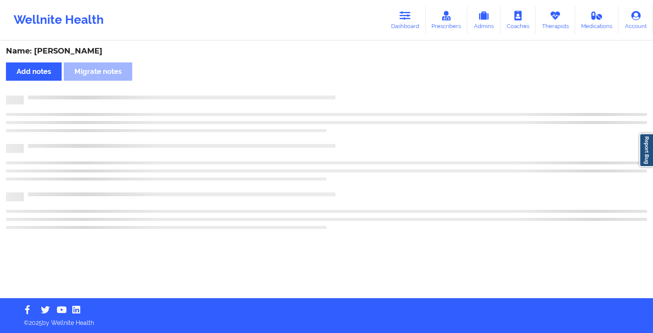
click at [349, 93] on div "Name: [PERSON_NAME] Add notes [PERSON_NAME] notes" at bounding box center [326, 170] width 653 height 257
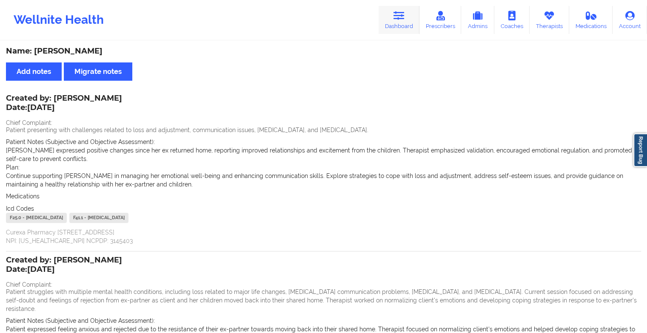
click at [392, 25] on link "Dashboard" at bounding box center [398, 20] width 41 height 28
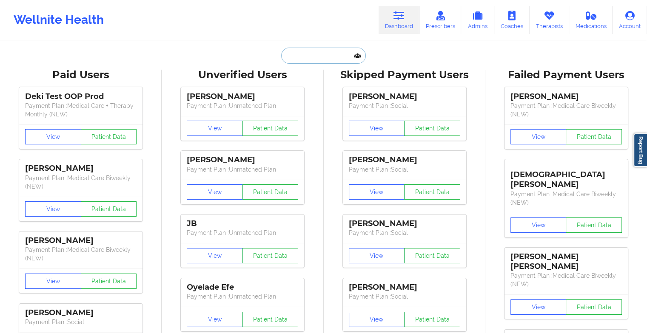
click at [306, 59] on input "text" at bounding box center [323, 56] width 84 height 16
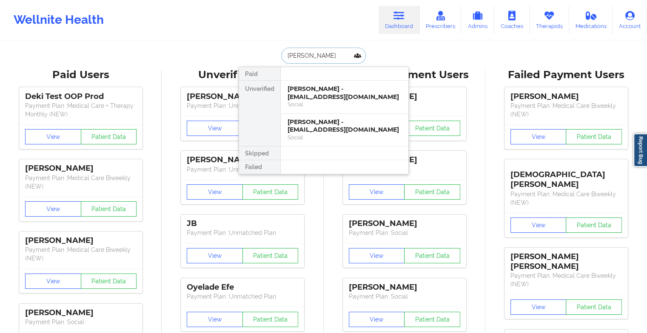
type input "katelyn"
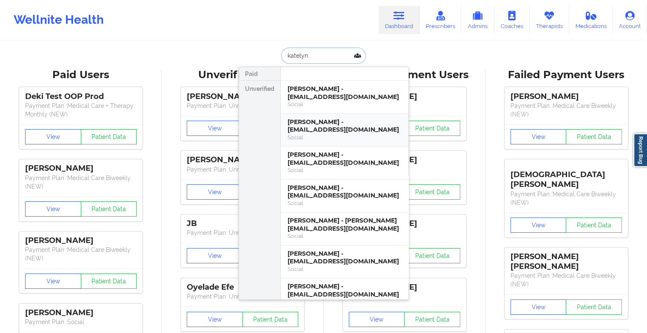
click at [302, 124] on div "[PERSON_NAME] - [EMAIL_ADDRESS][DOMAIN_NAME]" at bounding box center [344, 126] width 114 height 16
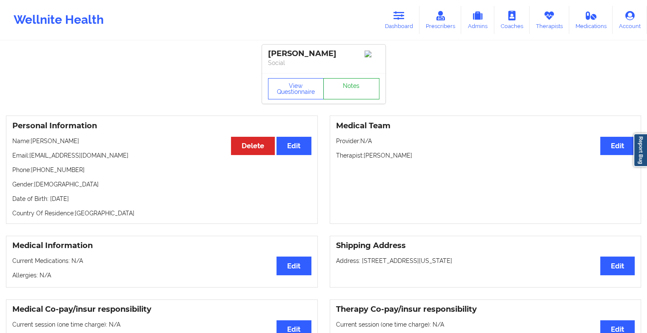
click at [355, 83] on link "Notes" at bounding box center [351, 88] width 56 height 21
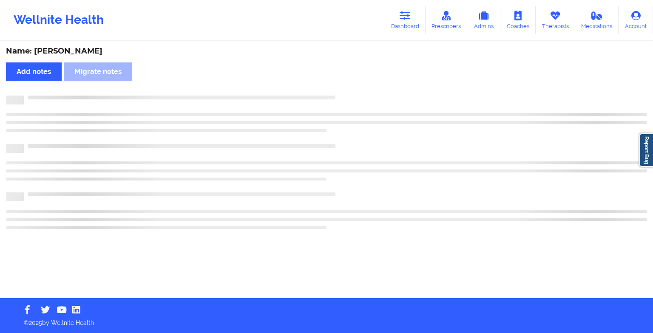
click at [355, 83] on div "Name: [PERSON_NAME] Add notes Migrate notes" at bounding box center [326, 170] width 653 height 257
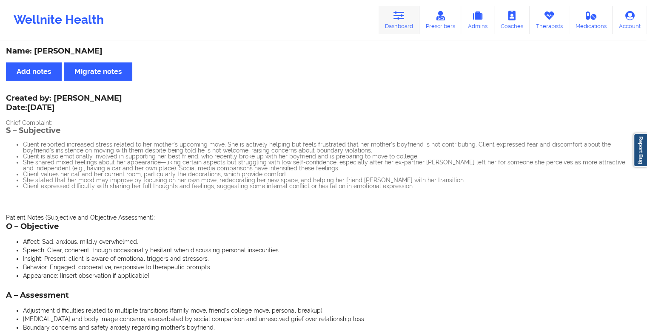
click at [386, 23] on link "Dashboard" at bounding box center [398, 20] width 41 height 28
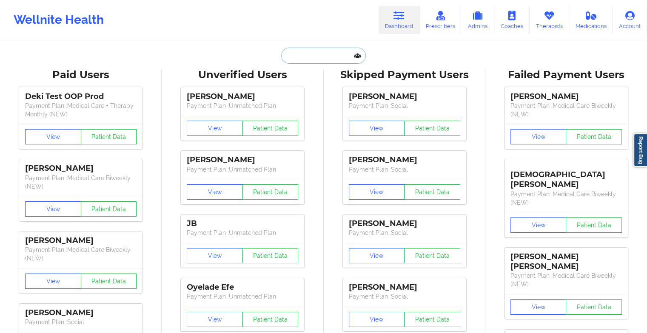
click at [302, 54] on input "text" at bounding box center [323, 56] width 84 height 16
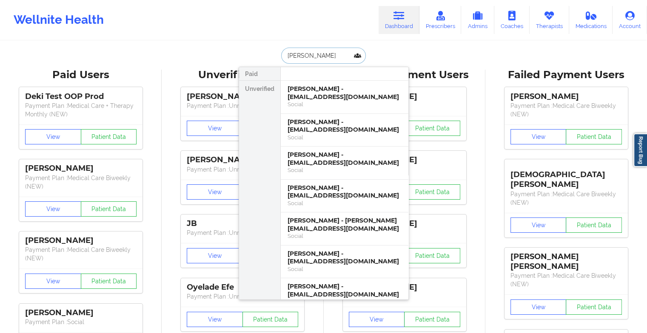
type input "[PERSON_NAME]"
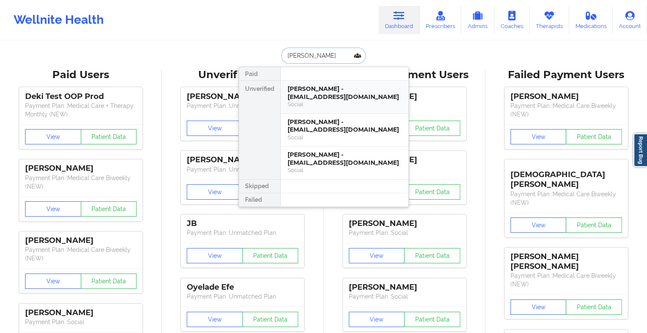
click at [327, 92] on div "[PERSON_NAME] - [EMAIL_ADDRESS][DOMAIN_NAME]" at bounding box center [344, 93] width 114 height 16
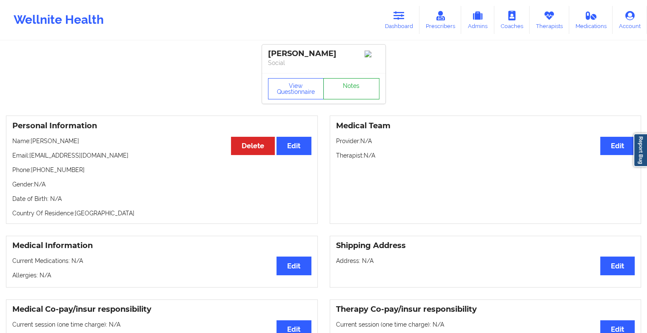
click at [335, 92] on link "Notes" at bounding box center [351, 88] width 56 height 21
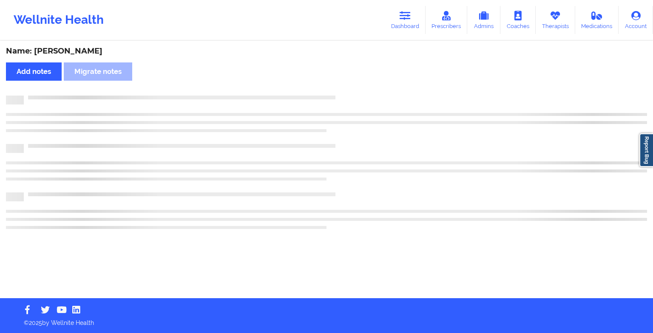
click at [335, 92] on div "Name: [PERSON_NAME] Add notes Migrate notes" at bounding box center [326, 170] width 653 height 257
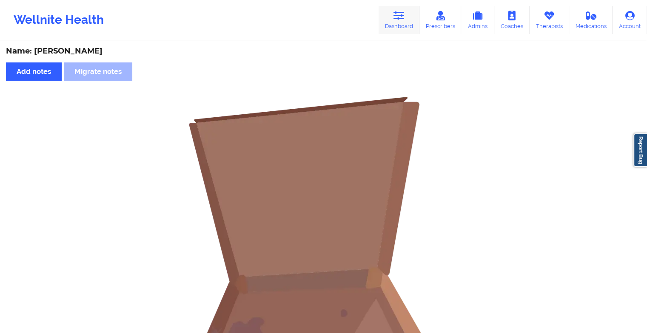
click at [412, 20] on link "Dashboard" at bounding box center [398, 20] width 41 height 28
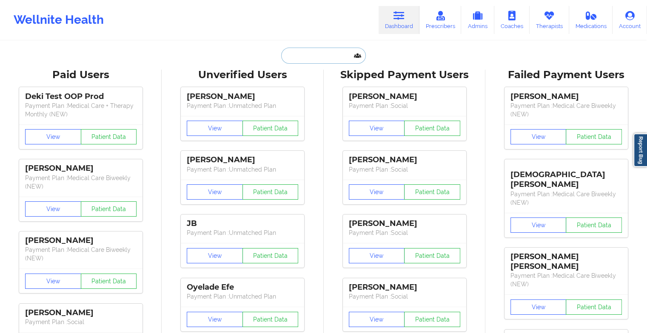
click at [334, 51] on input "text" at bounding box center [323, 56] width 84 height 16
type input "k"
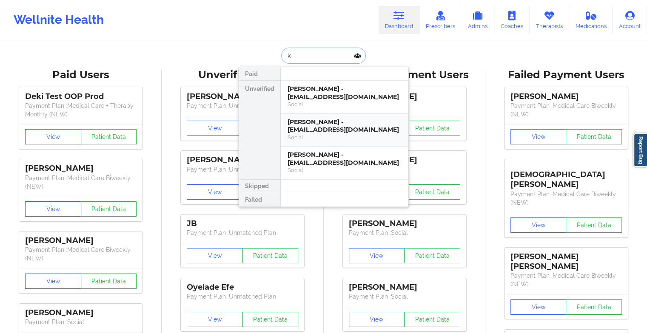
click at [338, 137] on div "Social" at bounding box center [344, 137] width 114 height 7
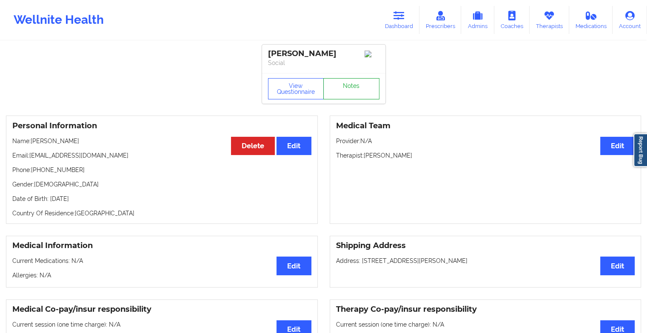
click at [352, 87] on link "Notes" at bounding box center [351, 88] width 56 height 21
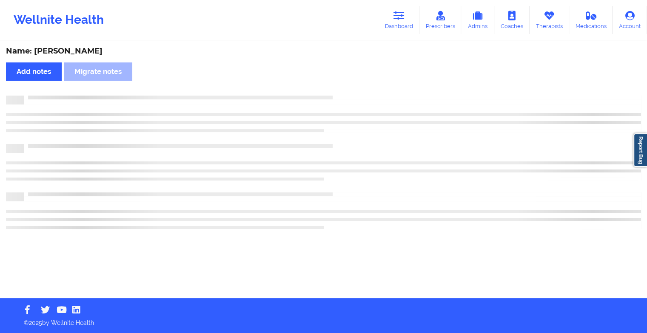
click at [352, 87] on div "Name: [PERSON_NAME] Add notes Migrate notes" at bounding box center [323, 170] width 647 height 257
click at [352, 87] on div "Name: [PERSON_NAME] Add notes Migrate notes" at bounding box center [326, 170] width 653 height 257
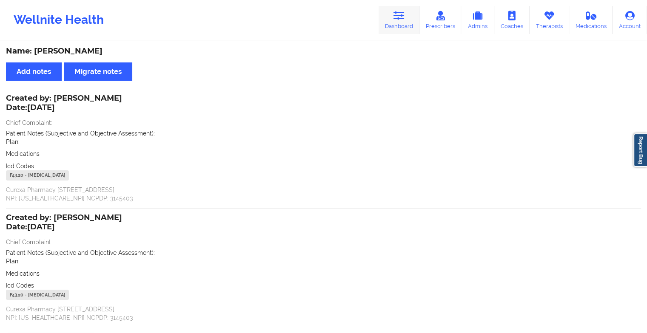
click at [407, 23] on link "Dashboard" at bounding box center [398, 20] width 41 height 28
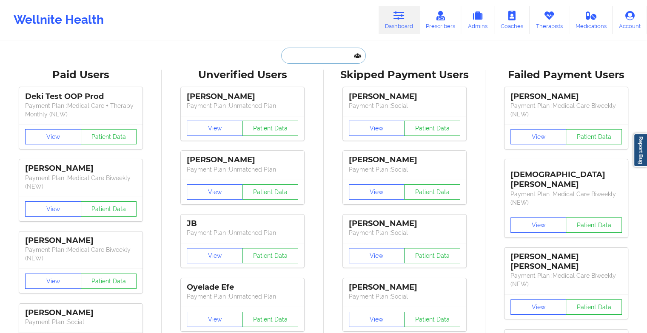
click at [311, 53] on input "text" at bounding box center [323, 56] width 84 height 16
type input "k"
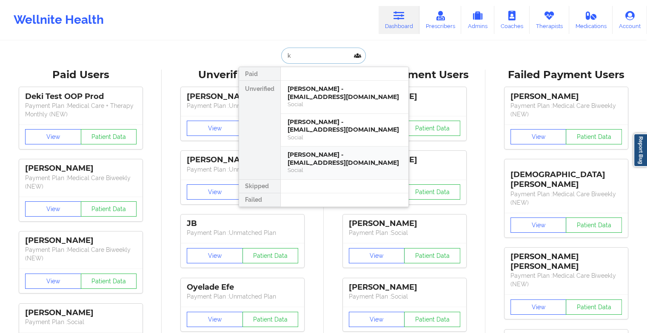
click at [307, 162] on div "[PERSON_NAME] - [EMAIL_ADDRESS][DOMAIN_NAME]" at bounding box center [344, 159] width 114 height 16
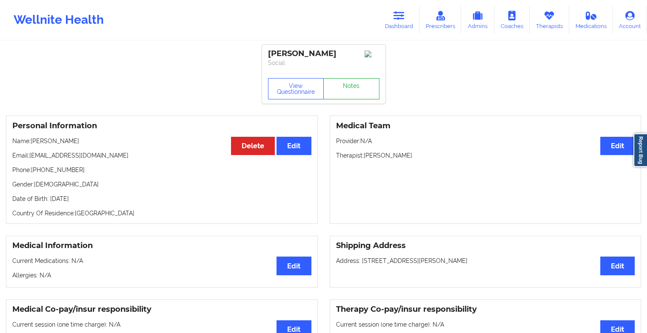
click at [352, 85] on link "Notes" at bounding box center [351, 88] width 56 height 21
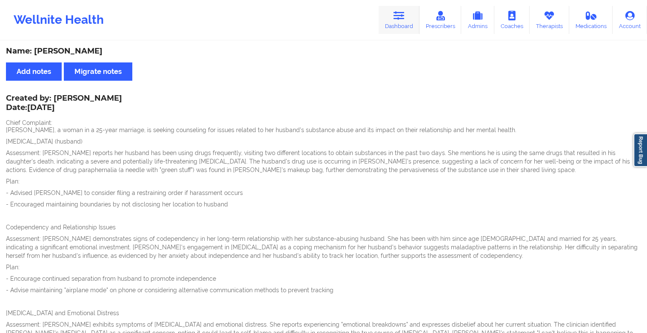
click at [389, 22] on link "Dashboard" at bounding box center [398, 20] width 41 height 28
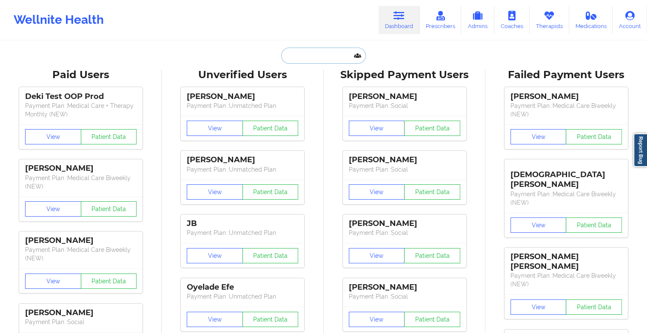
click at [325, 61] on input "text" at bounding box center [323, 56] width 84 height 16
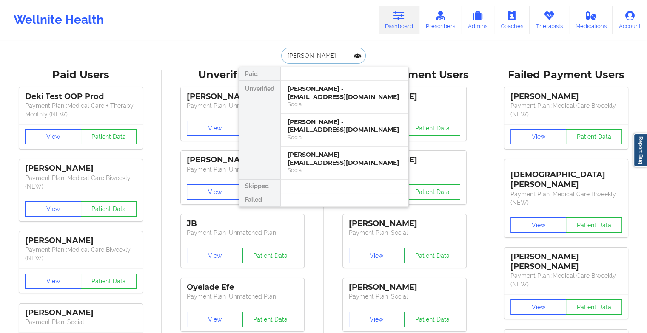
type input "[PERSON_NAME]"
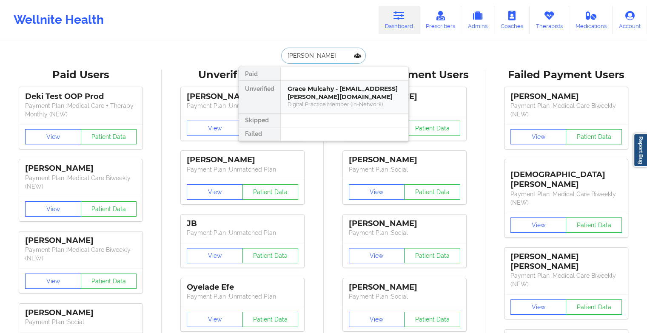
click at [335, 96] on div "Grace Mulcahy - [EMAIL_ADDRESS][PERSON_NAME][DOMAIN_NAME]" at bounding box center [344, 93] width 114 height 16
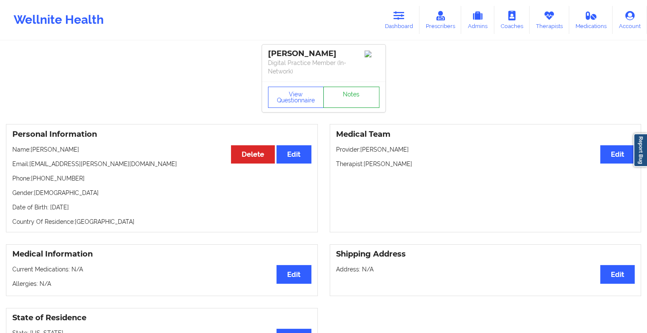
click at [359, 88] on link "Notes" at bounding box center [351, 97] width 56 height 21
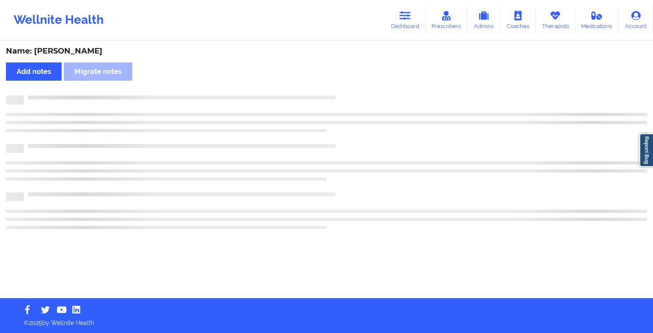
click at [359, 88] on div "Name: [PERSON_NAME] Add notes Migrate notes" at bounding box center [326, 170] width 653 height 257
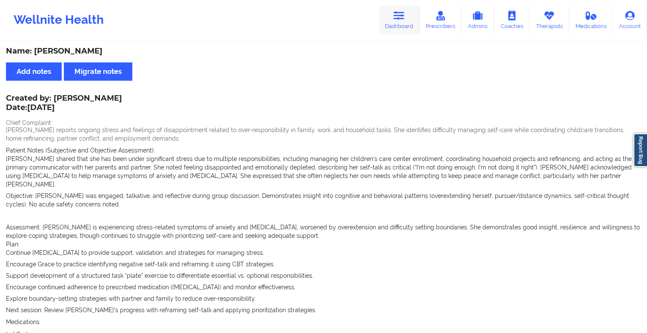
click at [391, 12] on link "Dashboard" at bounding box center [398, 20] width 41 height 28
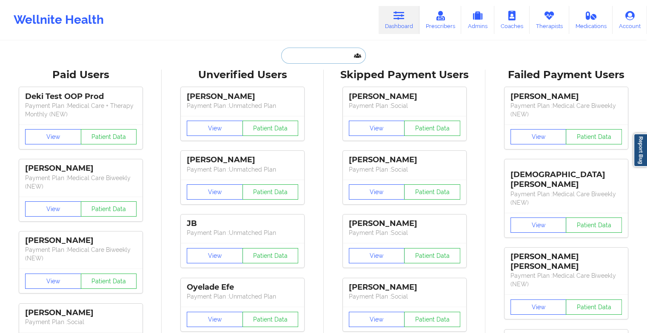
click at [334, 50] on input "text" at bounding box center [323, 56] width 84 height 16
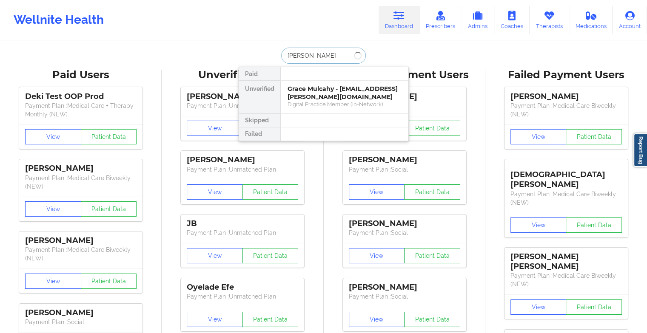
type input "[PERSON_NAME]"
click at [322, 87] on div "[PERSON_NAME] - [EMAIL_ADDRESS][DOMAIN_NAME]" at bounding box center [344, 93] width 114 height 16
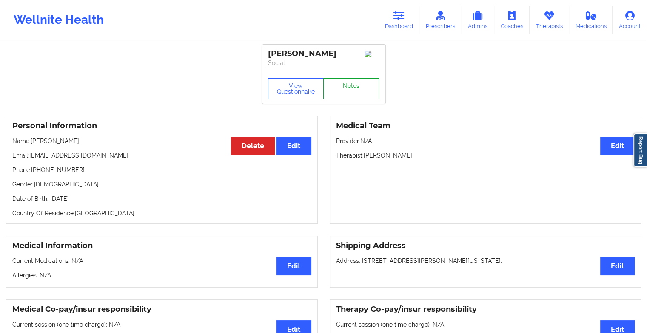
click at [347, 94] on link "Notes" at bounding box center [351, 88] width 56 height 21
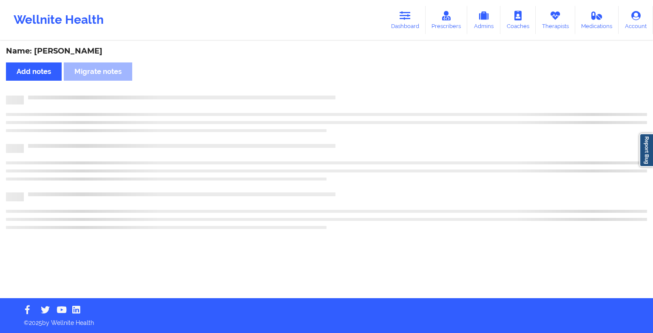
click at [347, 94] on div "Name: [PERSON_NAME] Add notes Migrate notes" at bounding box center [326, 170] width 653 height 257
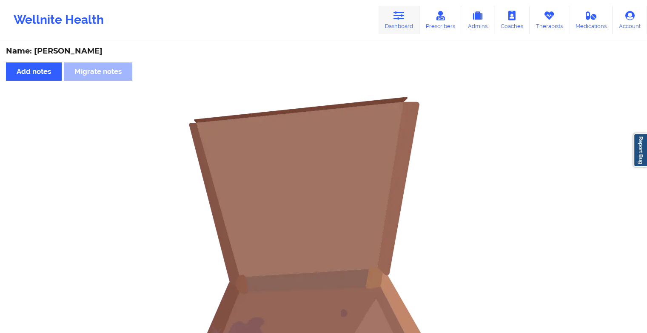
click at [400, 19] on icon at bounding box center [398, 15] width 11 height 9
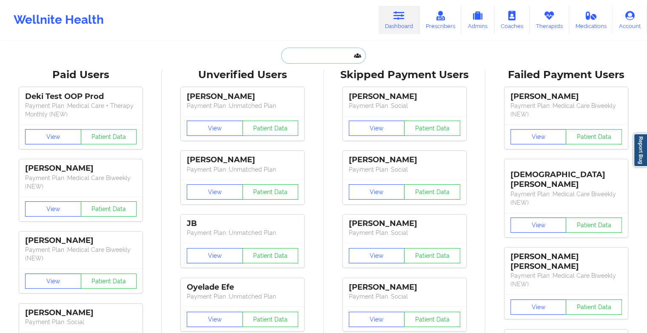
click at [323, 61] on input "text" at bounding box center [323, 56] width 84 height 16
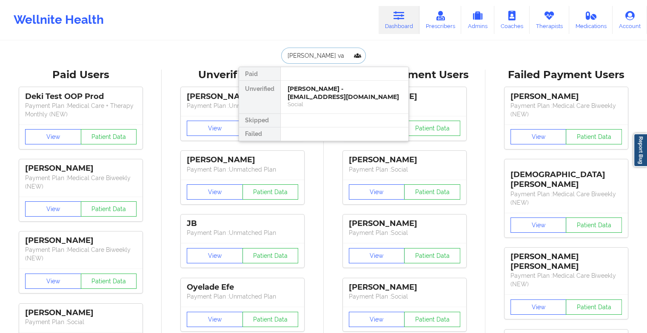
type input "[PERSON_NAME] van"
click at [320, 86] on div "[PERSON_NAME] - [EMAIL_ADDRESS][DOMAIN_NAME]" at bounding box center [344, 93] width 114 height 16
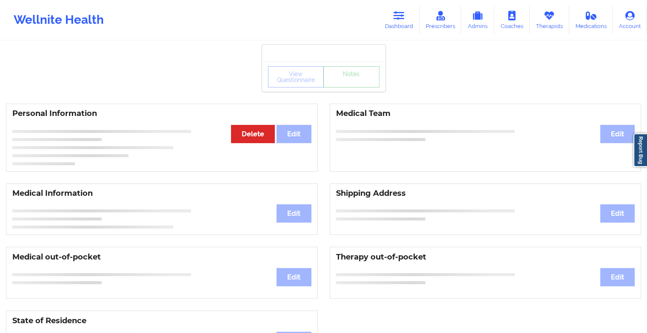
click at [355, 90] on div "View Questionnaire Notes" at bounding box center [323, 76] width 123 height 31
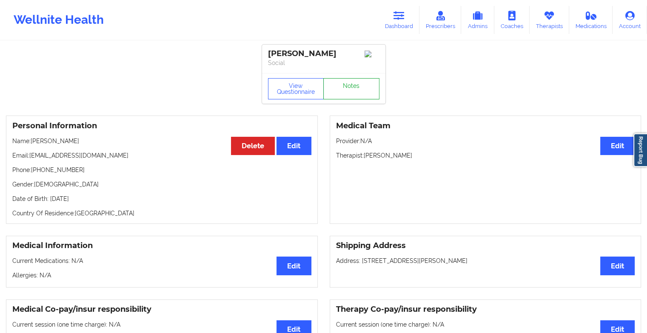
click at [355, 90] on link "Notes" at bounding box center [351, 88] width 56 height 21
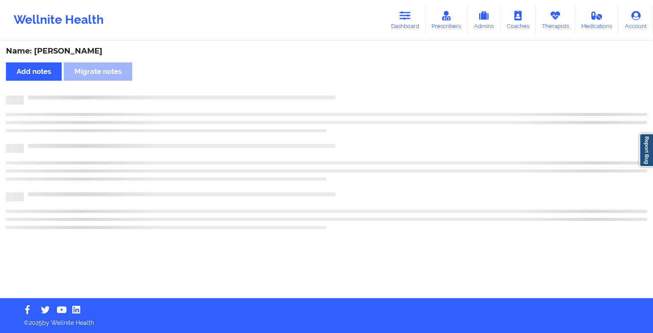
click at [355, 90] on div "Name: [PERSON_NAME] Add notes Migrate notes" at bounding box center [326, 170] width 653 height 257
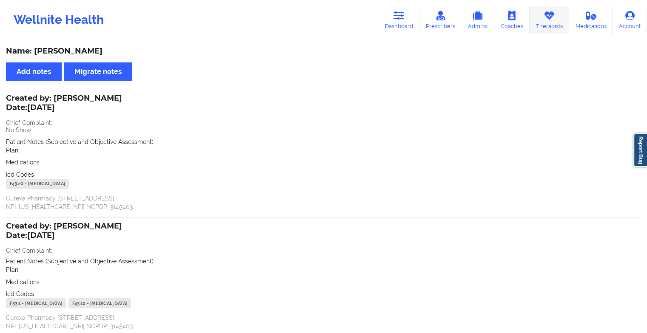
click at [545, 22] on link "Therapists" at bounding box center [549, 20] width 40 height 28
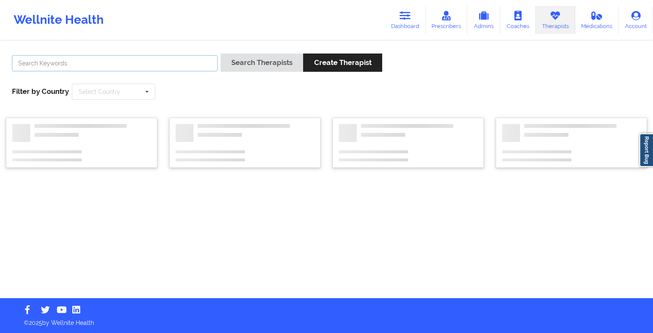
click at [138, 67] on input "text" at bounding box center [115, 63] width 206 height 16
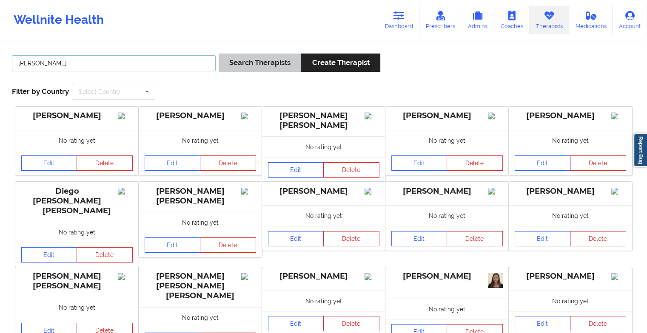
type input "[PERSON_NAME]"
click at [239, 68] on button "Search Therapists" at bounding box center [260, 63] width 82 height 18
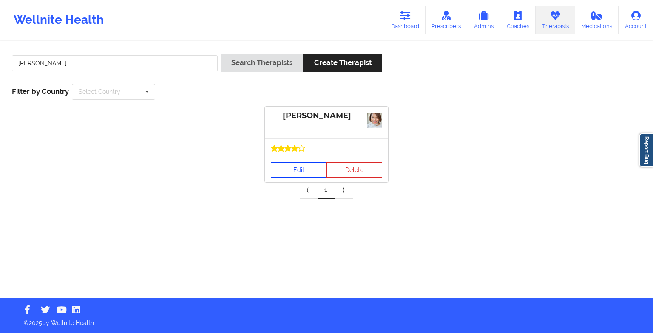
click at [284, 169] on link "Edit" at bounding box center [299, 169] width 56 height 15
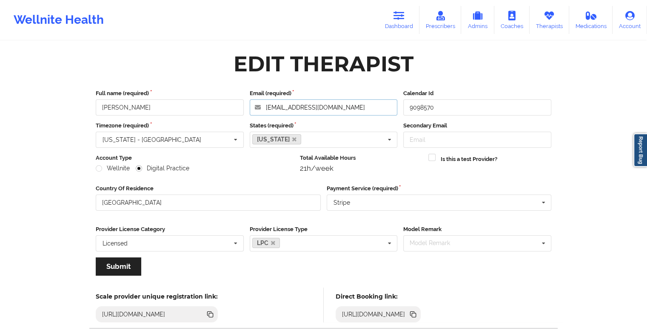
drag, startPoint x: 355, startPoint y: 113, endPoint x: 255, endPoint y: 123, distance: 100.9
click at [255, 123] on div "Full name (required) [PERSON_NAME] Email (required) [EMAIL_ADDRESS][DOMAIN_NAME…" at bounding box center [323, 185] width 467 height 204
click at [405, 25] on link "Dashboard" at bounding box center [398, 20] width 41 height 28
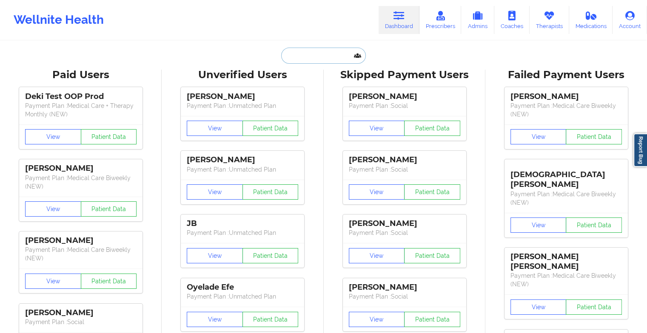
click at [350, 51] on input "text" at bounding box center [323, 56] width 84 height 16
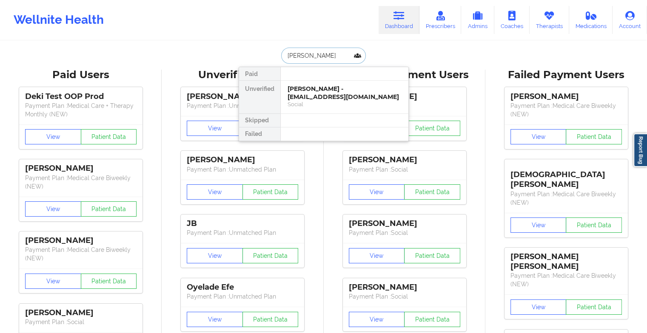
type input "[PERSON_NAME] sa"
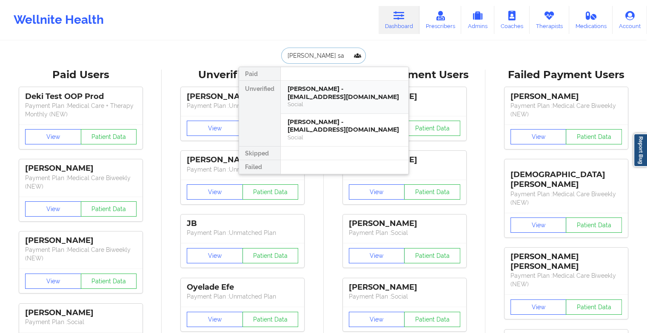
click at [329, 94] on div "[PERSON_NAME] - [EMAIL_ADDRESS][DOMAIN_NAME]" at bounding box center [344, 93] width 114 height 16
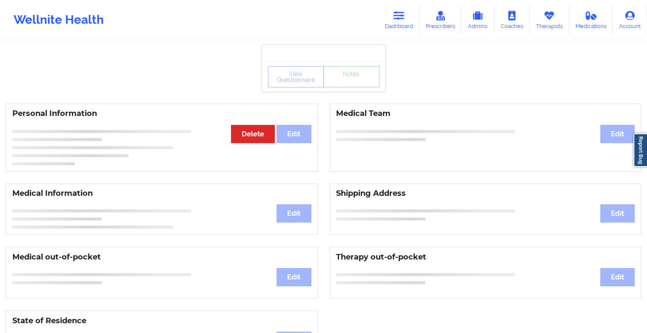
click at [353, 83] on div "View Questionnaire Notes" at bounding box center [323, 76] width 111 height 21
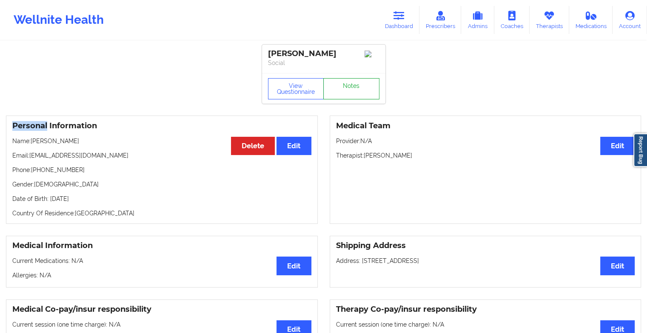
click at [353, 83] on link "Notes" at bounding box center [351, 88] width 56 height 21
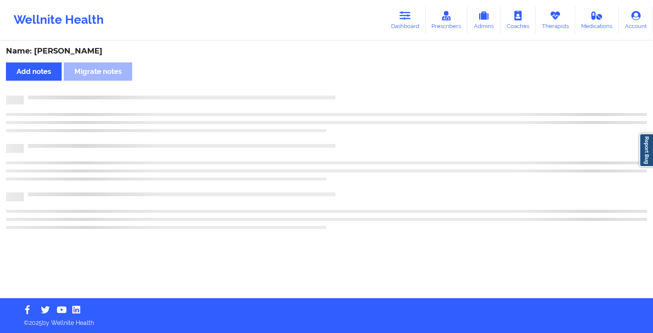
click at [353, 90] on div "Name: [PERSON_NAME] Add notes Migrate notes" at bounding box center [326, 170] width 653 height 257
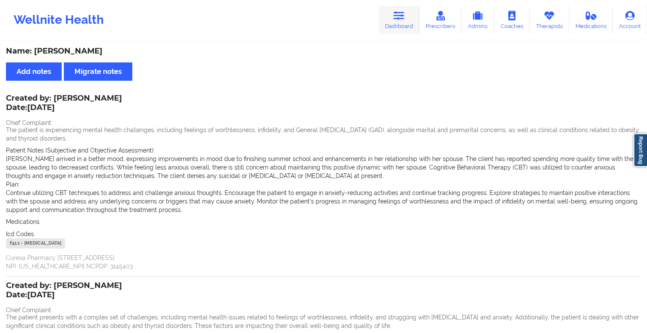
click at [398, 28] on link "Dashboard" at bounding box center [398, 20] width 41 height 28
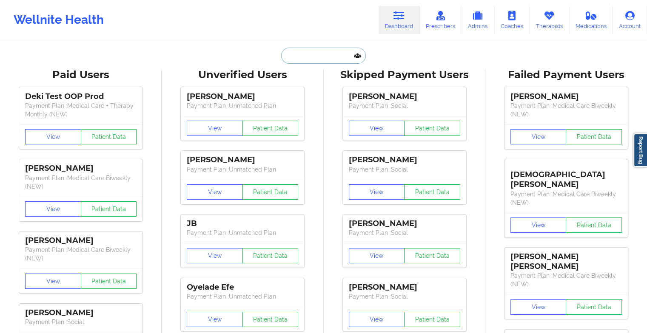
click at [318, 62] on input "text" at bounding box center [323, 56] width 84 height 16
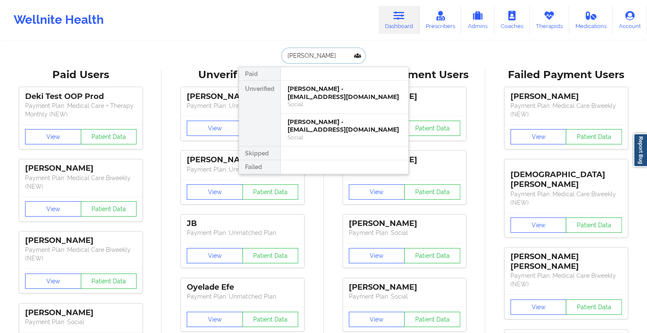
type input "[PERSON_NAME]"
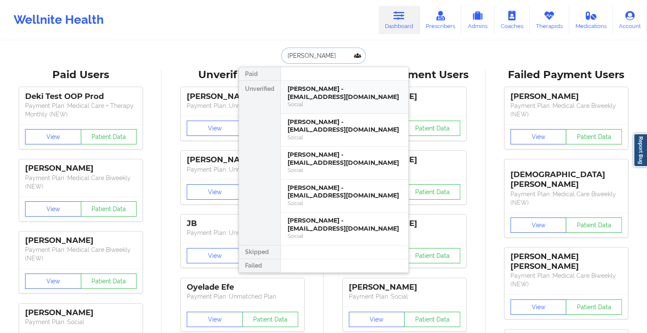
click at [332, 94] on div "[PERSON_NAME] - [EMAIL_ADDRESS][DOMAIN_NAME]" at bounding box center [344, 93] width 114 height 16
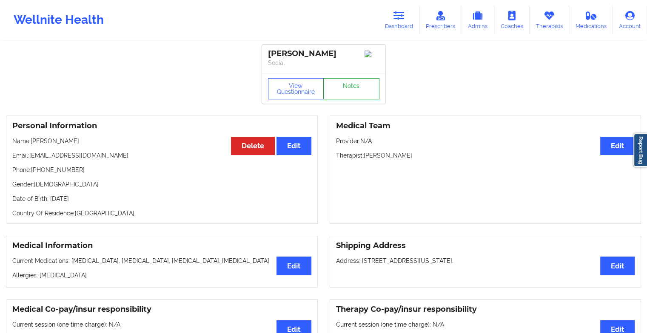
click at [342, 86] on link "Notes" at bounding box center [351, 88] width 56 height 21
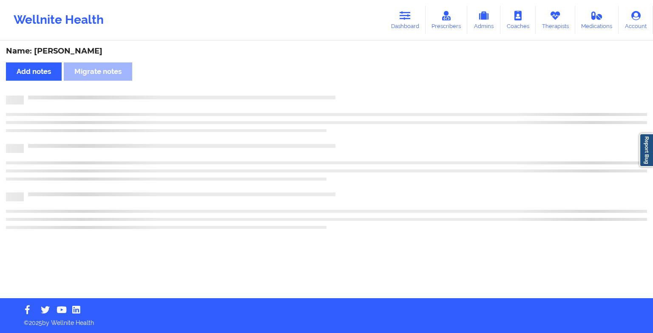
click at [342, 86] on div "Name: [PERSON_NAME] Add notes Migrate notes" at bounding box center [326, 170] width 653 height 257
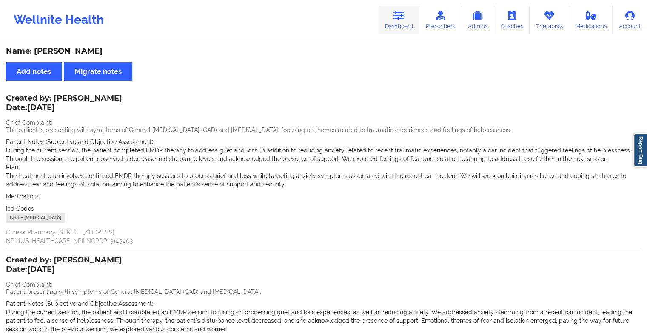
click at [393, 16] on link "Dashboard" at bounding box center [398, 20] width 41 height 28
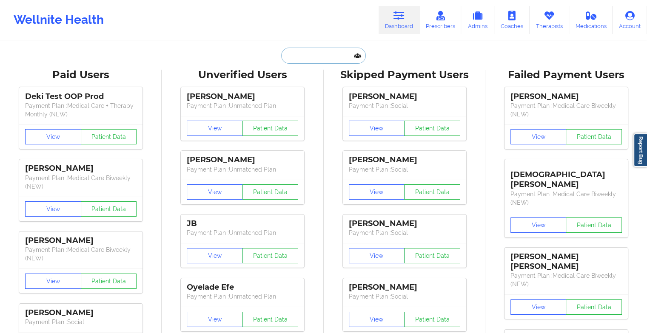
click at [301, 48] on input "text" at bounding box center [323, 56] width 84 height 16
paste input "[PERSON_NAME]"
type input "[PERSON_NAME]"
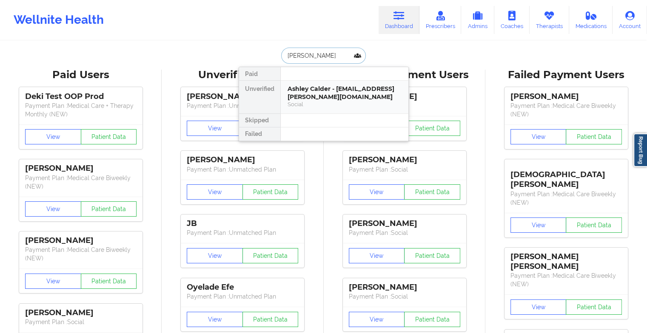
click at [329, 95] on div "Ashley Calder - [EMAIL_ADDRESS][PERSON_NAME][DOMAIN_NAME]" at bounding box center [344, 93] width 114 height 16
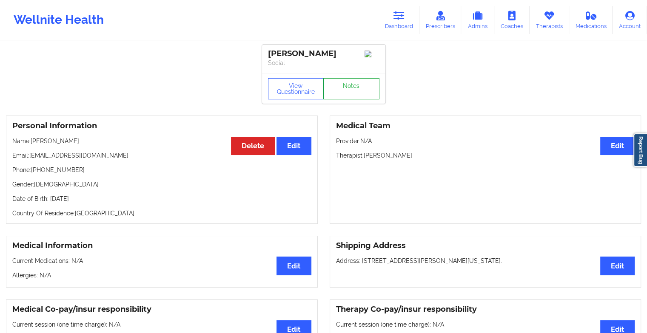
click at [355, 85] on link "Notes" at bounding box center [351, 88] width 56 height 21
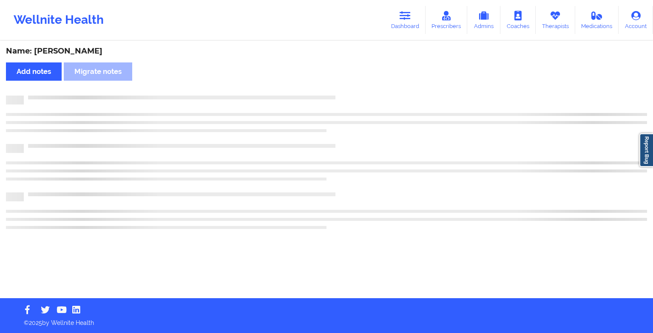
click at [355, 85] on div "Name: [PERSON_NAME] Add notes Migrate notes" at bounding box center [326, 170] width 653 height 257
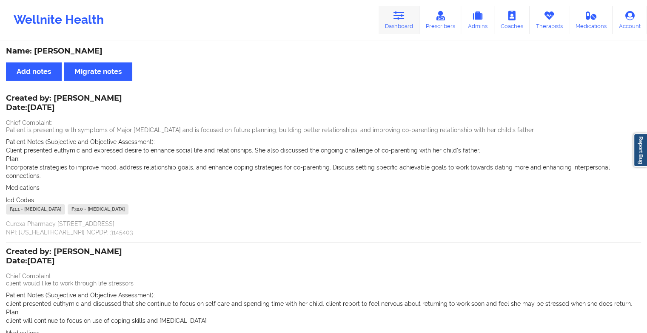
click at [392, 22] on link "Dashboard" at bounding box center [398, 20] width 41 height 28
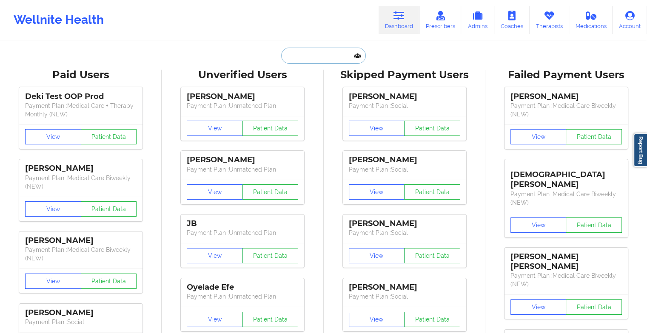
click at [318, 54] on input "text" at bounding box center [323, 56] width 84 height 16
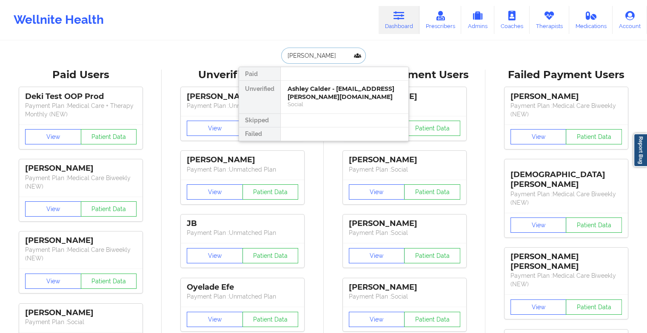
type input "[PERSON_NAME]"
click at [325, 95] on div "[PERSON_NAME] - [EMAIL_ADDRESS][DOMAIN_NAME]" at bounding box center [344, 93] width 114 height 16
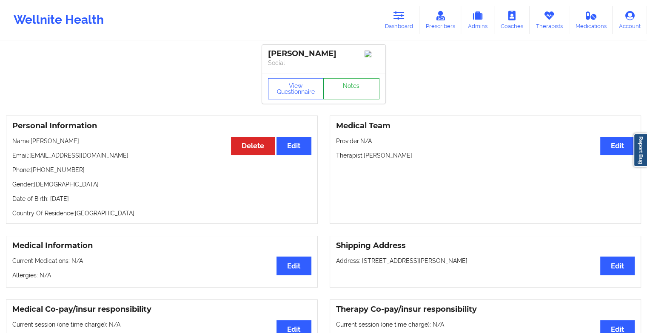
click at [330, 93] on link "Notes" at bounding box center [351, 88] width 56 height 21
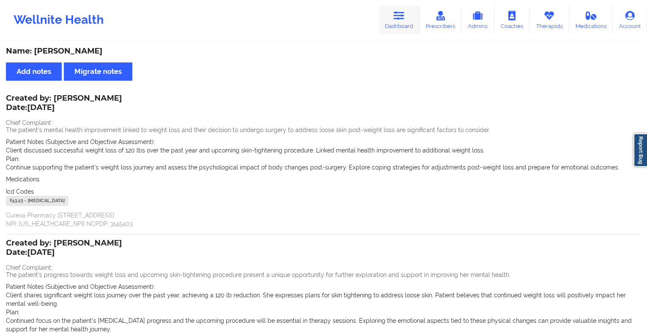
click at [403, 12] on icon at bounding box center [398, 15] width 11 height 9
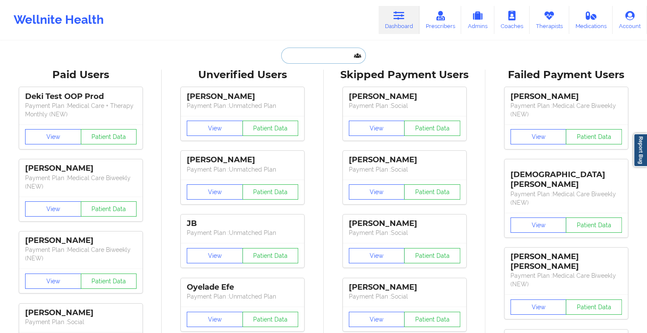
click at [286, 56] on input "text" at bounding box center [323, 56] width 84 height 16
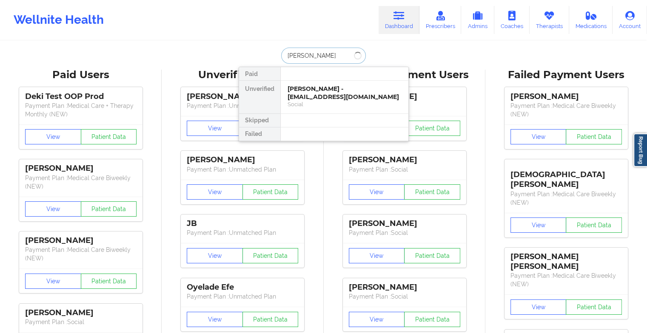
type input "[PERSON_NAME]"
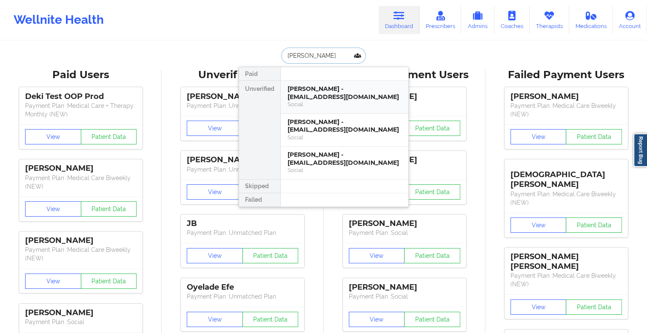
click at [323, 87] on div "[PERSON_NAME] - [EMAIL_ADDRESS][DOMAIN_NAME]" at bounding box center [344, 93] width 114 height 16
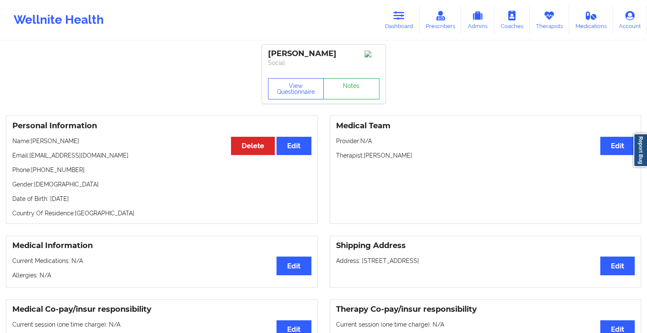
click at [351, 92] on link "Notes" at bounding box center [351, 88] width 56 height 21
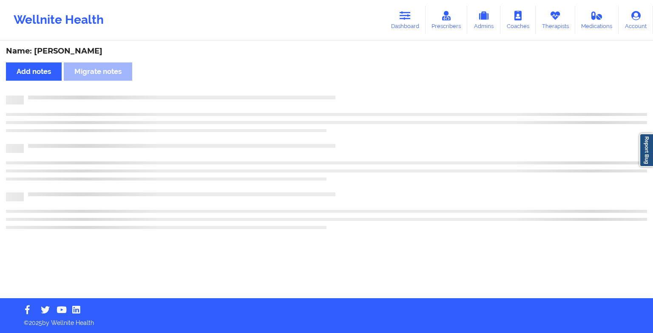
click at [416, 151] on div "Name: [PERSON_NAME] Add notes Migrate notes" at bounding box center [326, 170] width 653 height 257
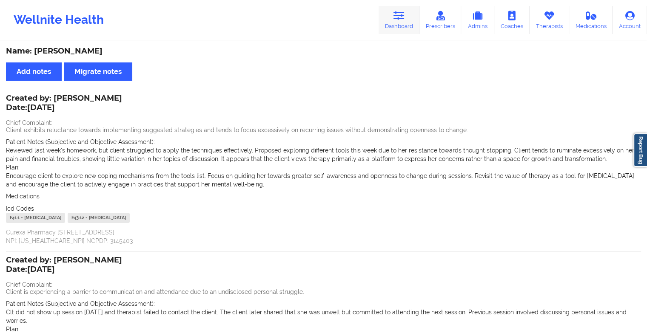
click at [394, 28] on link "Dashboard" at bounding box center [398, 20] width 41 height 28
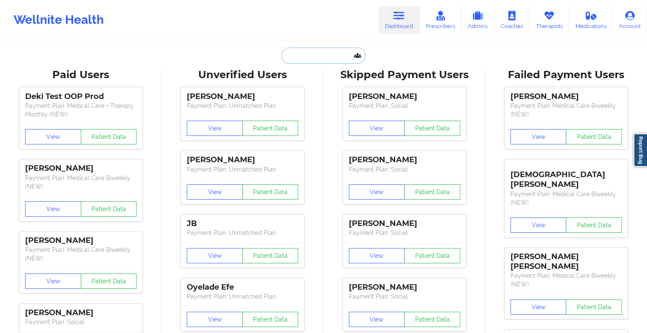
click at [304, 58] on input "text" at bounding box center [323, 56] width 84 height 16
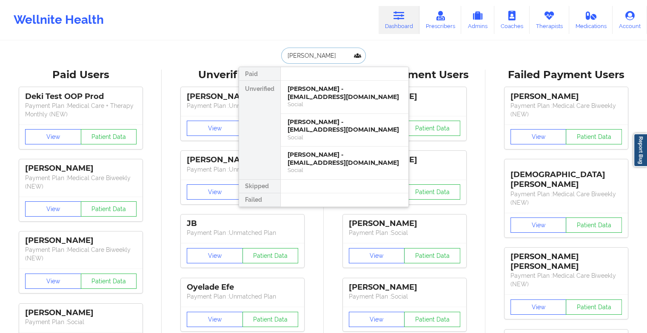
type input "[PERSON_NAME]"
click at [329, 92] on div "[PERSON_NAME] - [EMAIL_ADDRESS][DOMAIN_NAME]" at bounding box center [344, 93] width 114 height 16
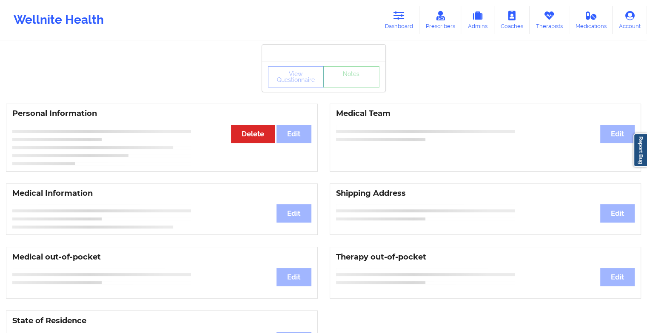
click at [347, 85] on div "View Questionnaire Notes" at bounding box center [323, 76] width 111 height 21
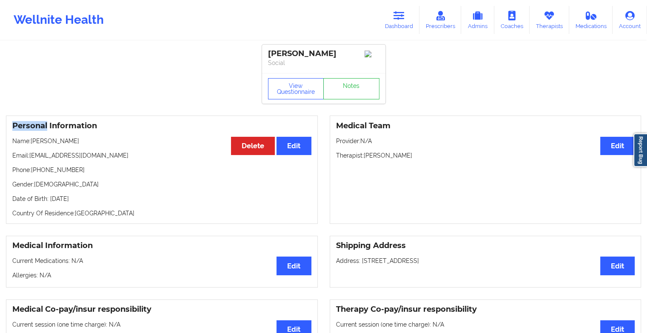
click at [347, 85] on div "View Questionnaire Notes" at bounding box center [323, 88] width 111 height 21
click at [347, 85] on link "Notes" at bounding box center [351, 88] width 56 height 21
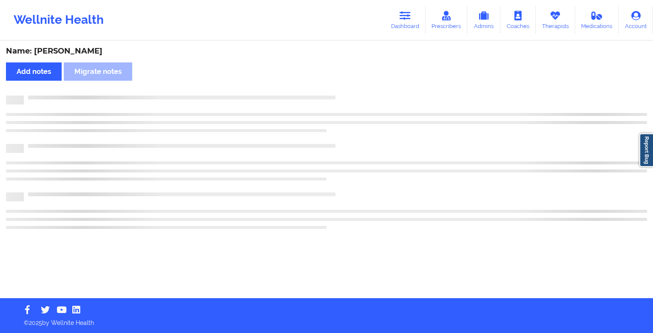
click at [347, 85] on div "Name: [PERSON_NAME] Add notes Migrate notes" at bounding box center [326, 170] width 653 height 257
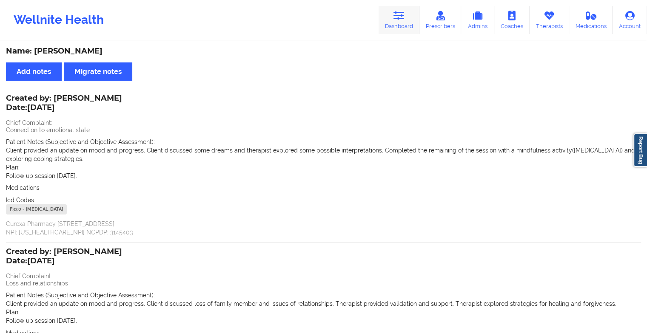
click at [400, 13] on icon at bounding box center [398, 15] width 11 height 9
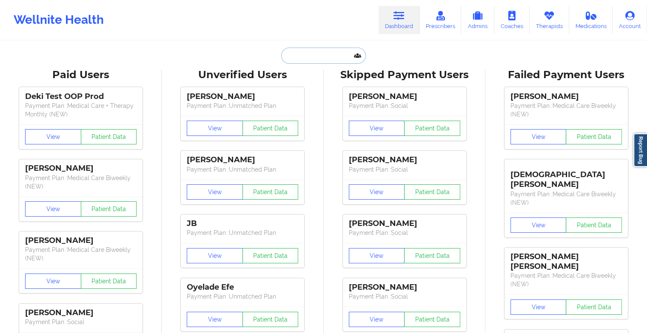
click at [304, 52] on input "text" at bounding box center [323, 56] width 84 height 16
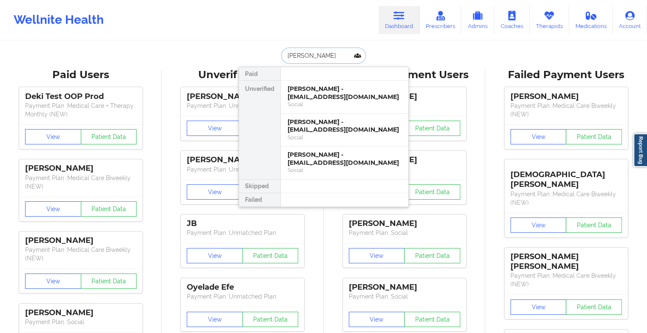
type input "[PERSON_NAME]"
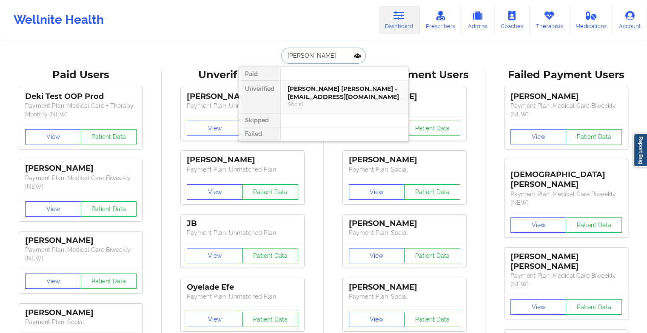
click at [335, 87] on div "[PERSON_NAME] [PERSON_NAME] - [EMAIL_ADDRESS][DOMAIN_NAME]" at bounding box center [344, 93] width 114 height 16
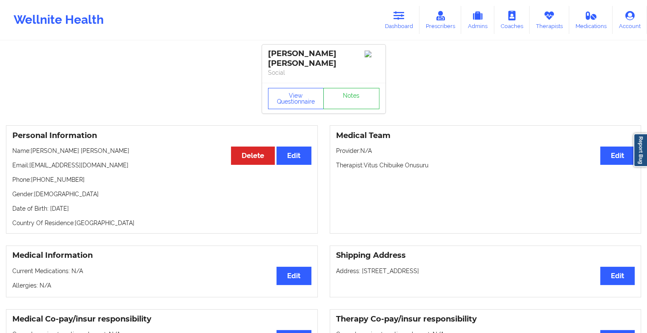
click at [360, 83] on div "View Questionnaire Notes" at bounding box center [323, 98] width 123 height 31
drag, startPoint x: 360, startPoint y: 80, endPoint x: 349, endPoint y: 96, distance: 18.8
click at [349, 96] on link "Notes" at bounding box center [351, 98] width 56 height 21
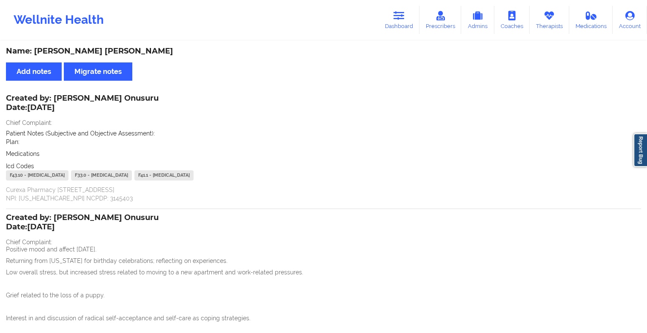
click at [401, 3] on div "Wellnite Health Dashboard Prescribers Admins Coaches Therapists Medications Acc…" at bounding box center [323, 20] width 647 height 34
click at [399, 19] on icon at bounding box center [398, 15] width 11 height 9
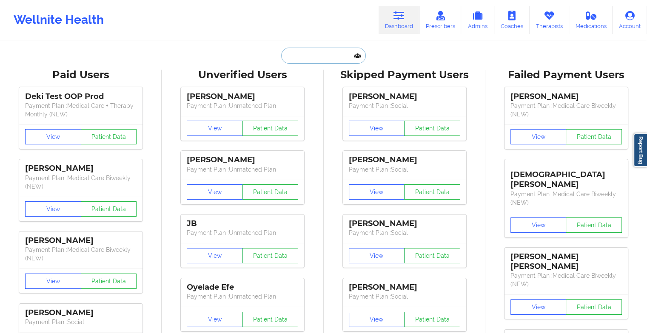
click at [309, 52] on input "text" at bounding box center [323, 56] width 84 height 16
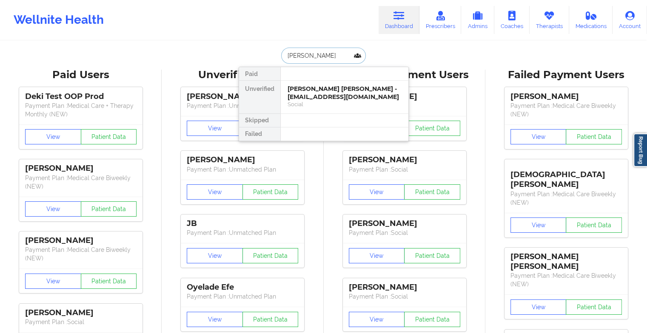
type input "[PERSON_NAME]"
click at [323, 94] on div "[PERSON_NAME] - [EMAIL_ADDRESS][DOMAIN_NAME]" at bounding box center [344, 93] width 114 height 16
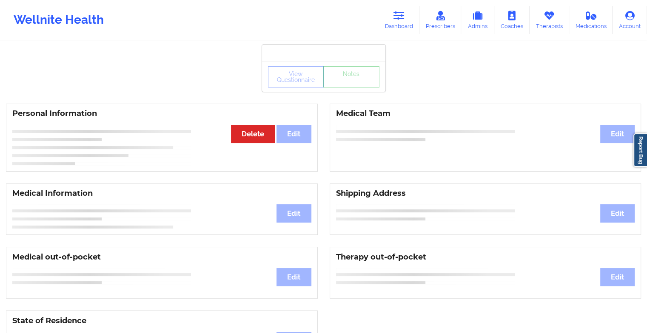
click at [356, 83] on div "View Questionnaire Notes" at bounding box center [323, 76] width 111 height 21
click at [356, 83] on link "Notes" at bounding box center [351, 76] width 56 height 21
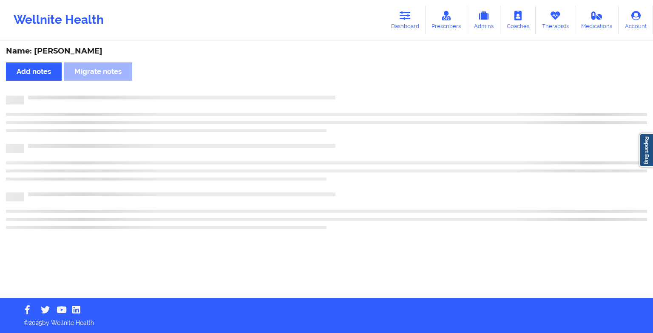
click at [356, 83] on div "Name: [PERSON_NAME] Add notes Migrate notes" at bounding box center [326, 170] width 653 height 257
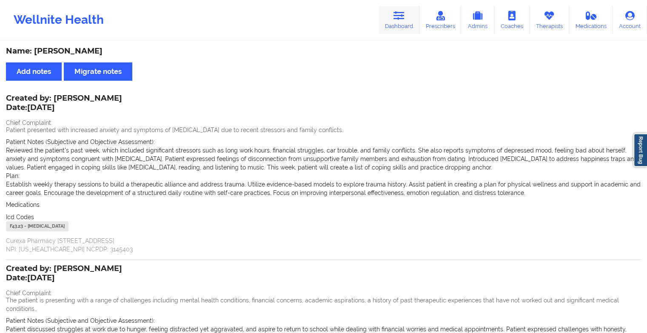
click at [412, 27] on link "Dashboard" at bounding box center [398, 20] width 41 height 28
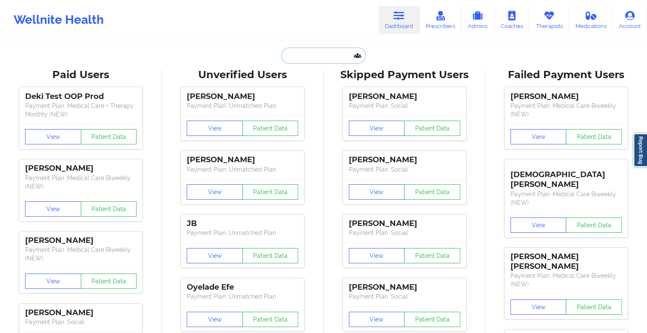
click at [325, 57] on input "text" at bounding box center [323, 56] width 84 height 16
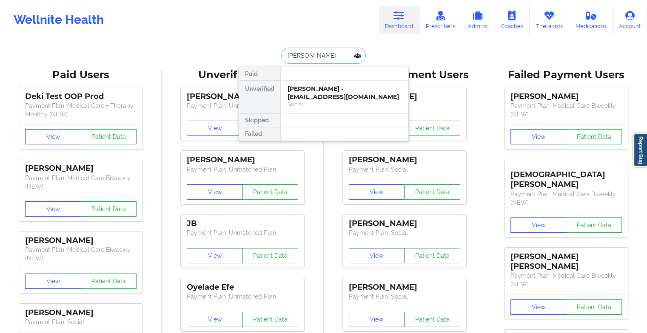
type input "[PERSON_NAME]"
click at [321, 96] on div "[PERSON_NAME] - [EMAIL_ADDRESS][DOMAIN_NAME]" at bounding box center [344, 93] width 114 height 16
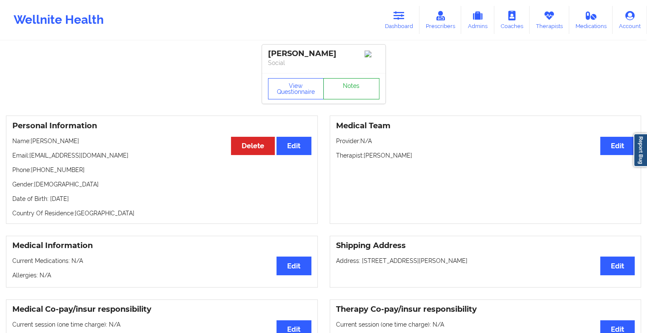
click at [345, 92] on link "Notes" at bounding box center [351, 88] width 56 height 21
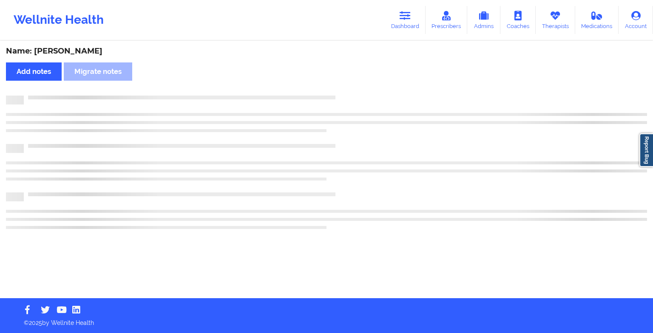
click at [345, 92] on div "Name: [PERSON_NAME] Add notes Migrate notes" at bounding box center [326, 170] width 653 height 257
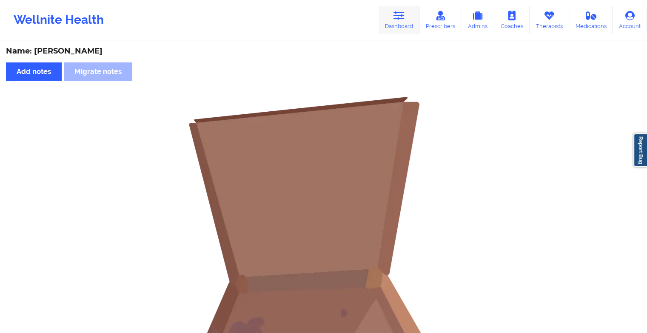
drag, startPoint x: 376, startPoint y: 17, endPoint x: 396, endPoint y: 17, distance: 20.0
click at [396, 17] on div "Wellnite Health Dashboard Prescribers Admins Coaches Therapists Medications Acc…" at bounding box center [323, 20] width 647 height 34
click at [396, 17] on icon at bounding box center [398, 15] width 11 height 9
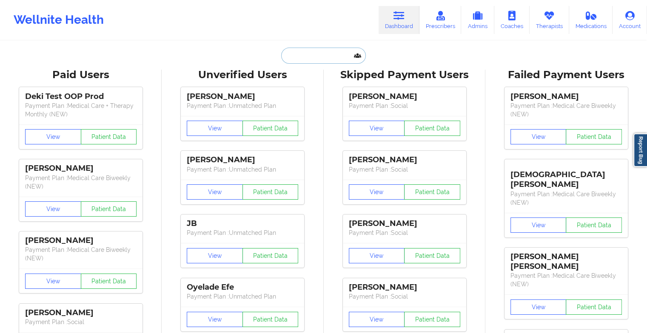
click at [317, 57] on input "text" at bounding box center [323, 56] width 84 height 16
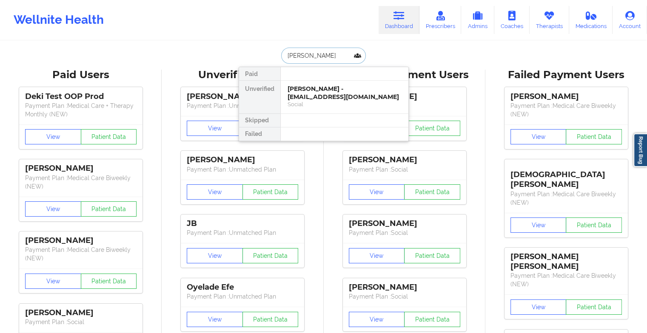
type input "[PERSON_NAME]"
click at [313, 95] on div "[PERSON_NAME] - [EMAIL_ADDRESS][DOMAIN_NAME]" at bounding box center [344, 93] width 114 height 16
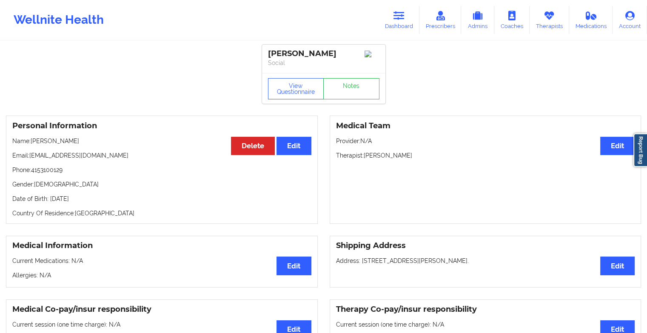
click at [344, 84] on div "View Questionnaire Notes" at bounding box center [323, 88] width 111 height 21
click at [344, 84] on link "Notes" at bounding box center [351, 88] width 56 height 21
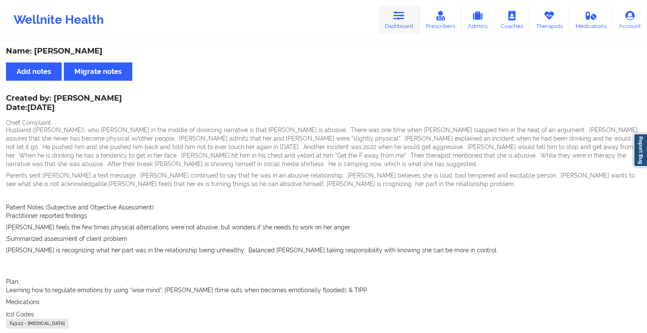
drag, startPoint x: 378, startPoint y: 37, endPoint x: 396, endPoint y: 22, distance: 23.0
click at [396, 22] on div "Wellnite Health Dashboard Prescribers Admins Coaches Therapists Medications Acc…" at bounding box center [323, 20] width 647 height 34
click at [396, 22] on link "Dashboard" at bounding box center [398, 20] width 41 height 28
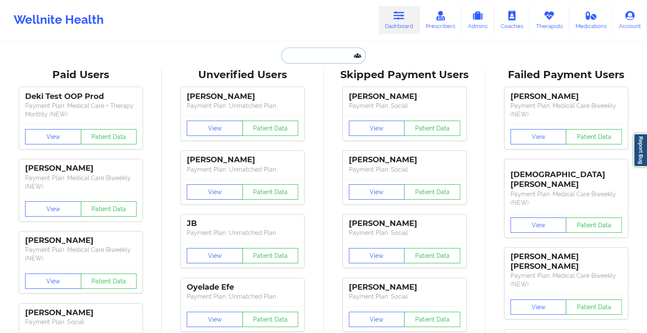
click at [308, 58] on input "text" at bounding box center [323, 56] width 84 height 16
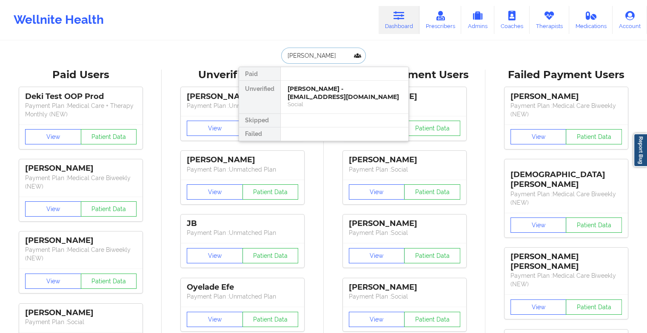
type input "[PERSON_NAME]"
click at [315, 91] on div "[PERSON_NAME] [PERSON_NAME] - [EMAIL_ADDRESS][DOMAIN_NAME]" at bounding box center [344, 93] width 114 height 16
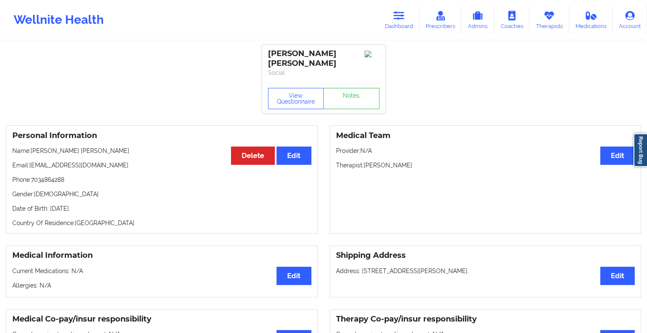
click at [348, 83] on div "View Questionnaire Notes" at bounding box center [323, 98] width 123 height 31
drag, startPoint x: 348, startPoint y: 83, endPoint x: 362, endPoint y: 98, distance: 21.1
click at [362, 98] on link "Notes" at bounding box center [351, 98] width 56 height 21
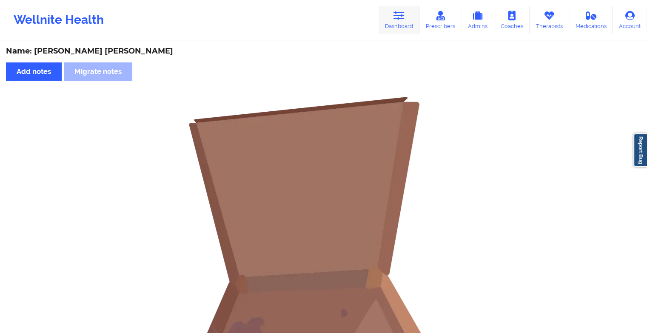
click at [404, 15] on icon at bounding box center [398, 15] width 11 height 9
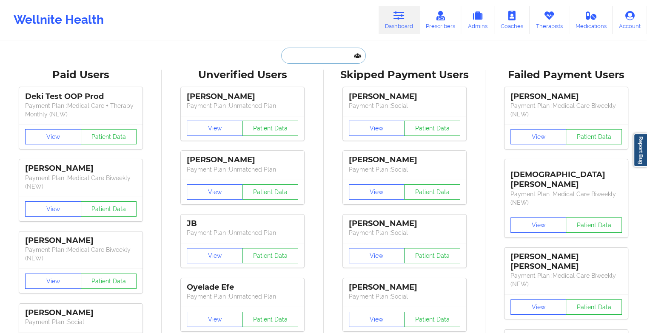
click at [319, 56] on input "text" at bounding box center [323, 56] width 84 height 16
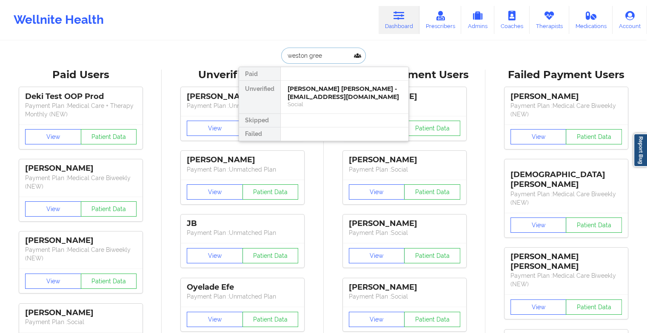
type input "[PERSON_NAME]"
click at [319, 100] on div "[PERSON_NAME] - [EMAIL_ADDRESS][DOMAIN_NAME]" at bounding box center [344, 93] width 114 height 16
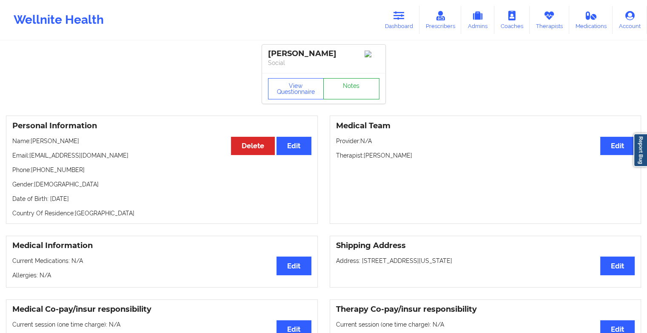
click at [346, 90] on link "Notes" at bounding box center [351, 88] width 56 height 21
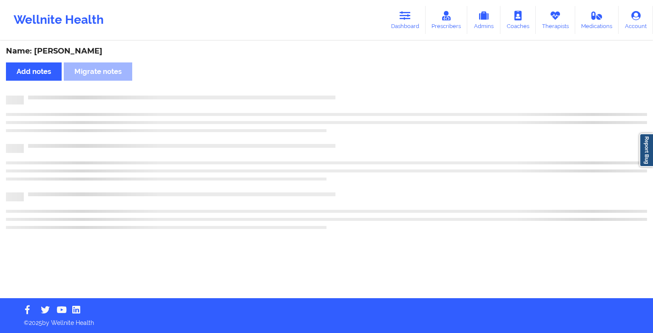
click at [428, 179] on div "Name: [PERSON_NAME] Add notes Migrate notes" at bounding box center [326, 170] width 653 height 257
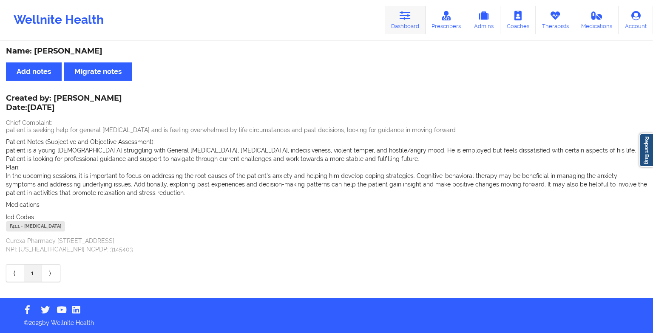
click at [392, 19] on link "Dashboard" at bounding box center [405, 20] width 41 height 28
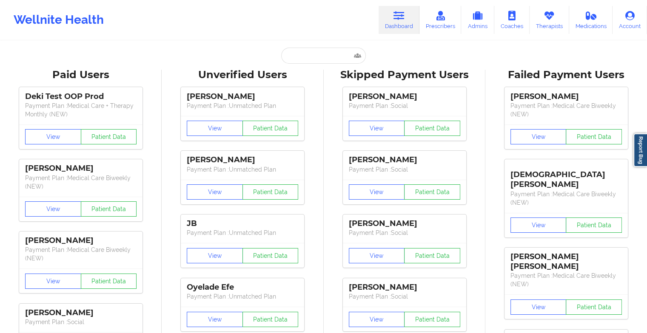
click at [315, 58] on input "text" at bounding box center [323, 56] width 84 height 16
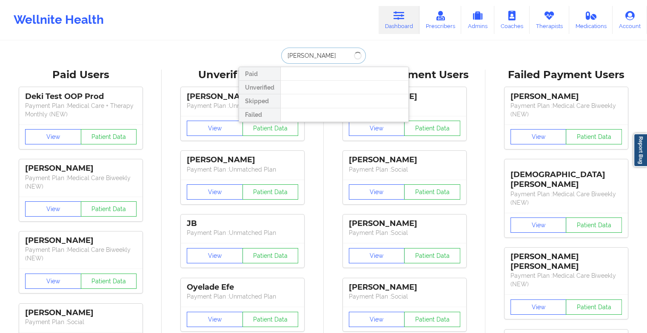
type input "[PERSON_NAME]"
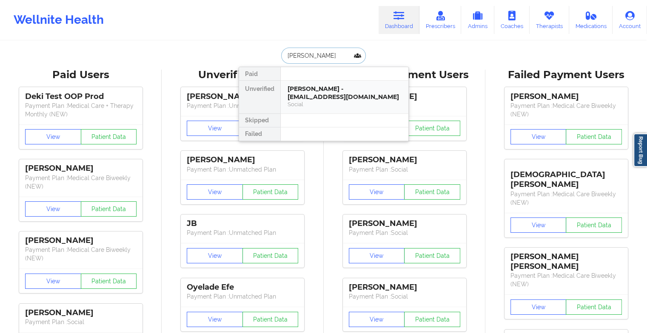
click at [323, 85] on div "[PERSON_NAME] - [EMAIL_ADDRESS][DOMAIN_NAME]" at bounding box center [344, 93] width 114 height 16
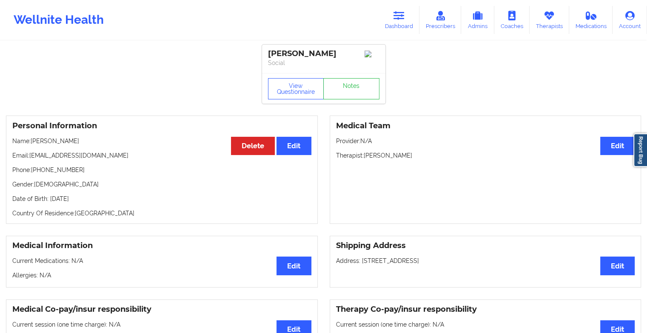
click at [346, 92] on link "Notes" at bounding box center [351, 88] width 56 height 21
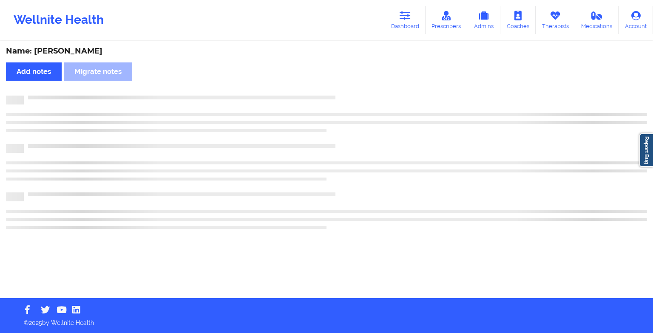
click at [346, 92] on div "Name: [PERSON_NAME] Add notes Migrate notes" at bounding box center [326, 170] width 653 height 257
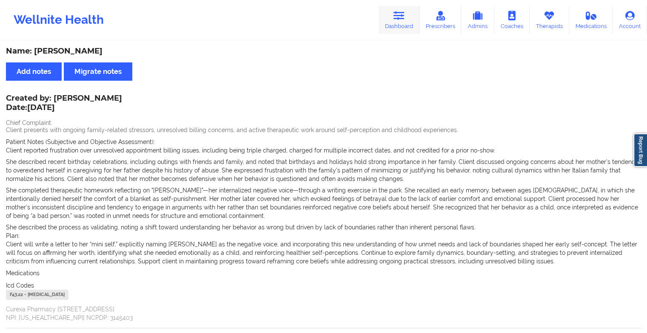
click at [400, 15] on icon at bounding box center [398, 15] width 11 height 9
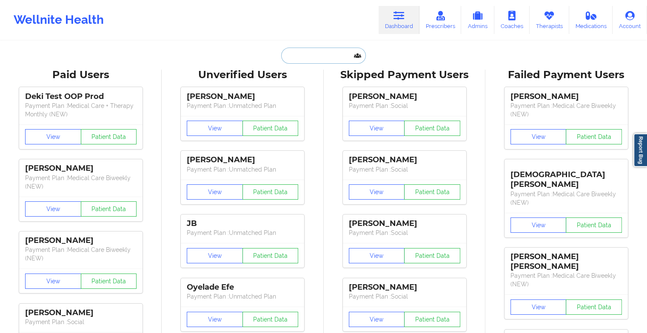
click at [306, 51] on input "text" at bounding box center [323, 56] width 84 height 16
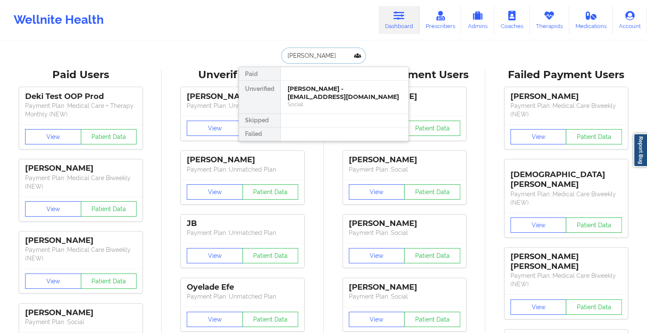
type input "[PERSON_NAME]"
click at [307, 94] on div "[PERSON_NAME] - [EMAIL_ADDRESS][DOMAIN_NAME]" at bounding box center [344, 93] width 114 height 16
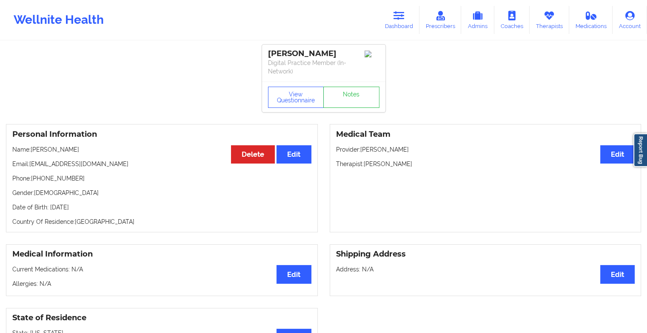
click at [346, 87] on div "View Questionnaire Notes" at bounding box center [323, 97] width 111 height 21
click at [362, 100] on link "Notes" at bounding box center [351, 97] width 56 height 21
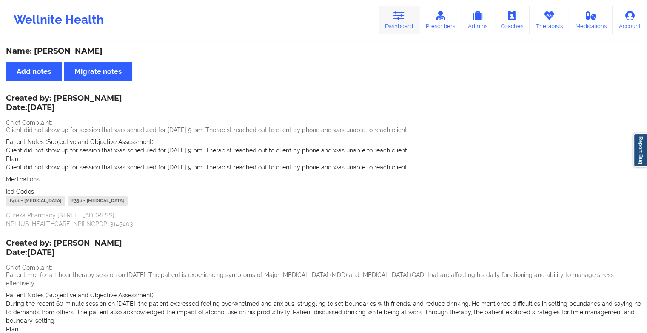
click at [396, 25] on link "Dashboard" at bounding box center [398, 20] width 41 height 28
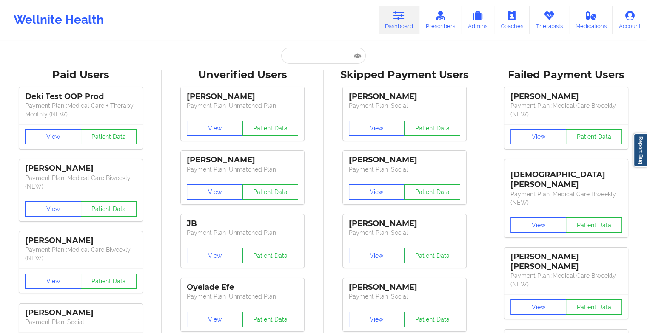
drag, startPoint x: 312, startPoint y: 45, endPoint x: 306, endPoint y: 53, distance: 10.2
click at [306, 53] on input "text" at bounding box center [323, 56] width 84 height 16
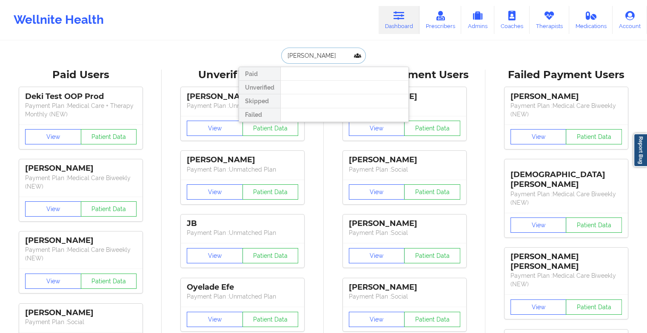
type input "[PERSON_NAME]"
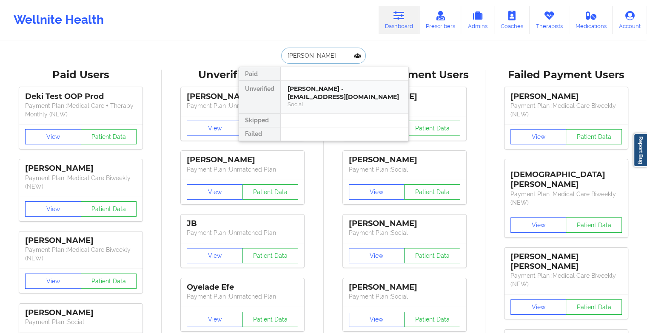
click at [325, 82] on div "[PERSON_NAME] - [EMAIL_ADDRESS][DOMAIN_NAME] Social" at bounding box center [345, 97] width 128 height 33
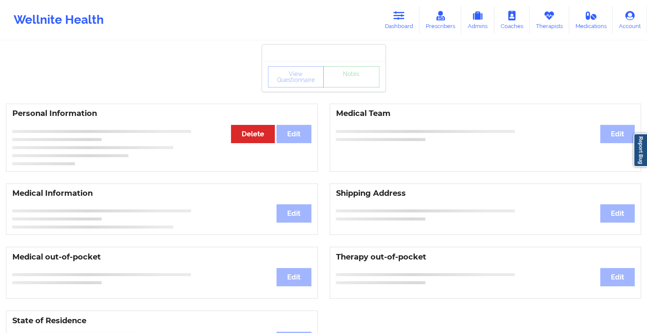
click at [355, 75] on div "View Questionnaire Notes" at bounding box center [323, 76] width 111 height 21
click at [355, 75] on div "View Questionnaire Notes" at bounding box center [323, 68] width 123 height 47
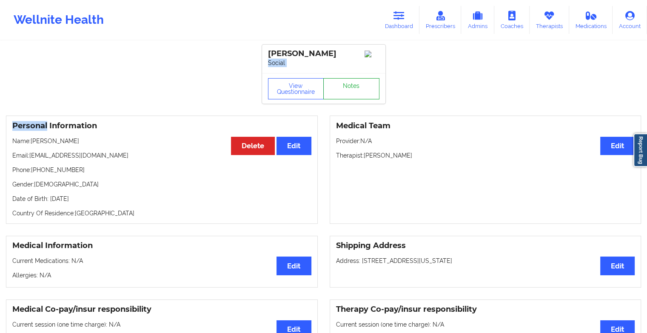
click at [347, 95] on link "Notes" at bounding box center [351, 88] width 56 height 21
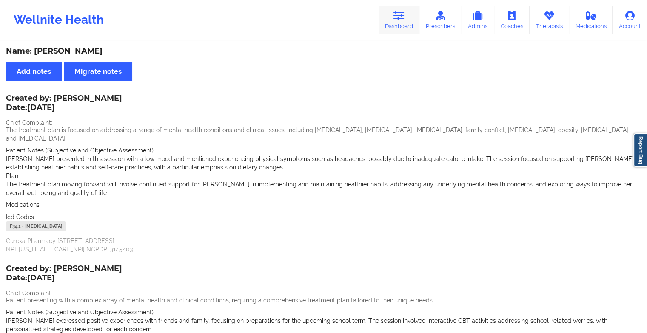
click at [403, 21] on link "Dashboard" at bounding box center [398, 20] width 41 height 28
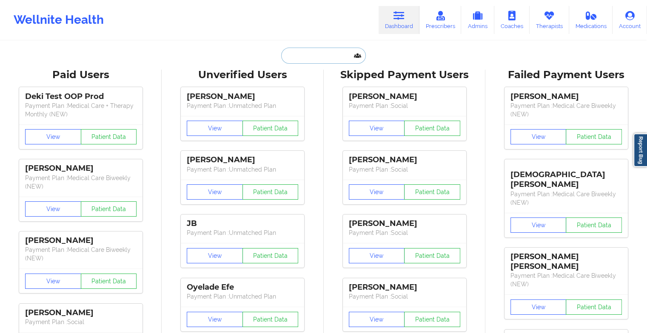
click at [294, 57] on input "text" at bounding box center [323, 56] width 84 height 16
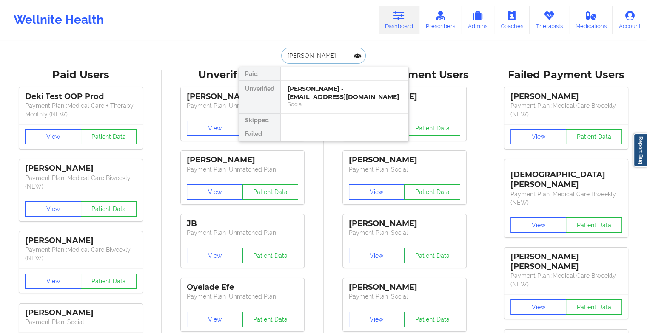
type input "[PERSON_NAME]"
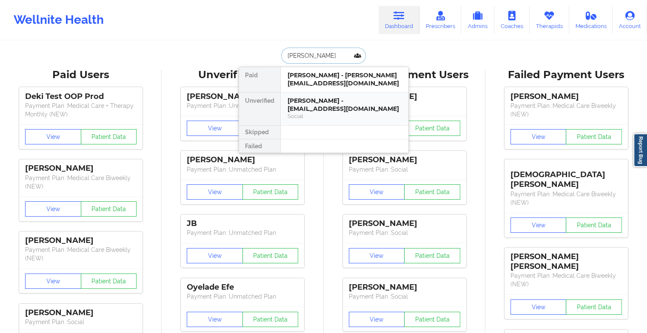
click at [349, 113] on div "Social" at bounding box center [344, 116] width 114 height 7
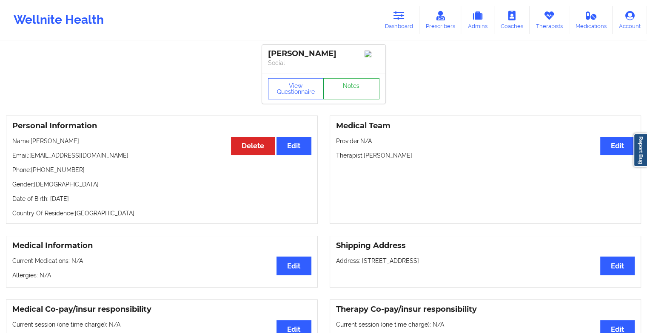
click at [353, 92] on link "Notes" at bounding box center [351, 88] width 56 height 21
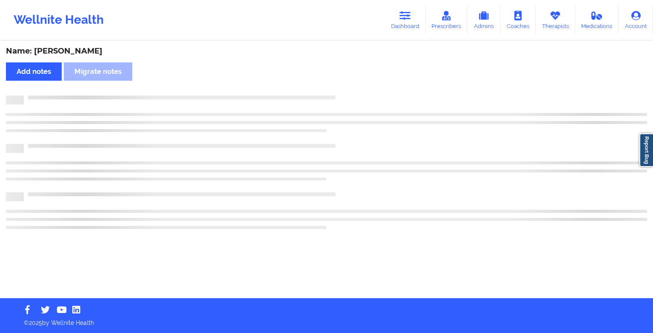
click at [353, 92] on div "Name: [PERSON_NAME] Add notes Migrate notes" at bounding box center [326, 170] width 653 height 257
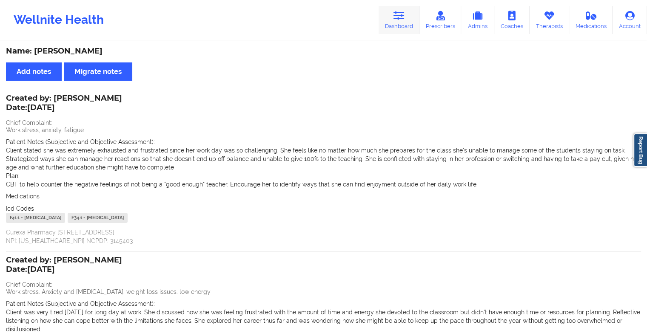
click at [389, 26] on link "Dashboard" at bounding box center [398, 20] width 41 height 28
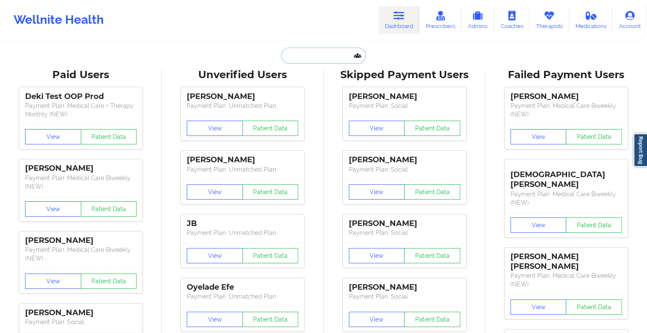
click at [325, 60] on input "text" at bounding box center [323, 56] width 84 height 16
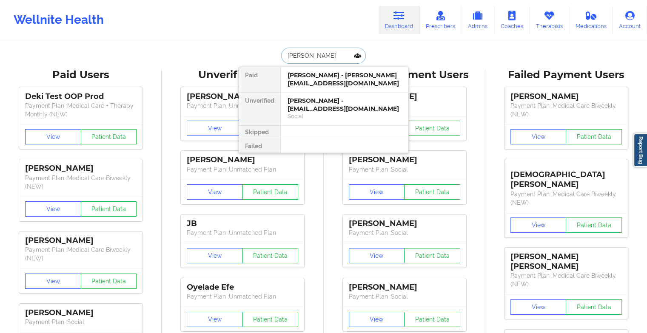
type input "[PERSON_NAME]"
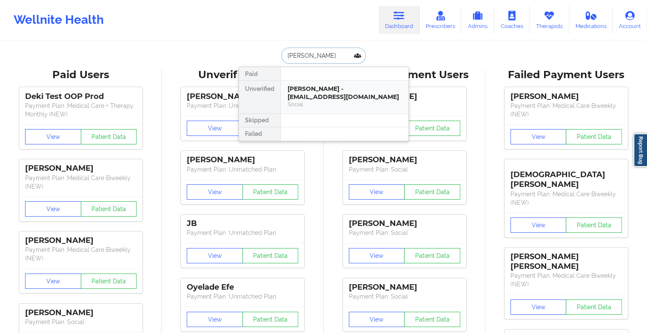
click at [318, 82] on div "[PERSON_NAME] - [EMAIL_ADDRESS][DOMAIN_NAME] Social" at bounding box center [345, 97] width 128 height 33
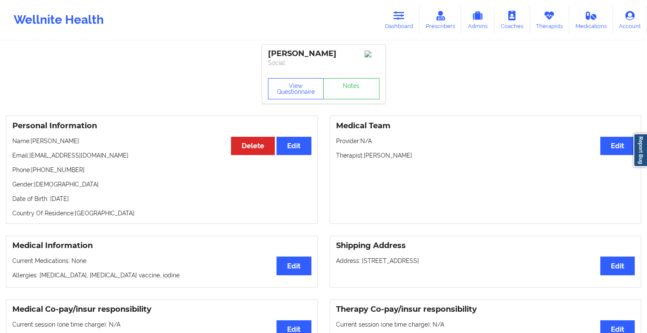
click at [351, 89] on div "View Questionnaire Notes" at bounding box center [323, 88] width 123 height 31
drag, startPoint x: 351, startPoint y: 89, endPoint x: 372, endPoint y: 120, distance: 37.3
click at [352, 99] on link "Notes" at bounding box center [351, 88] width 56 height 21
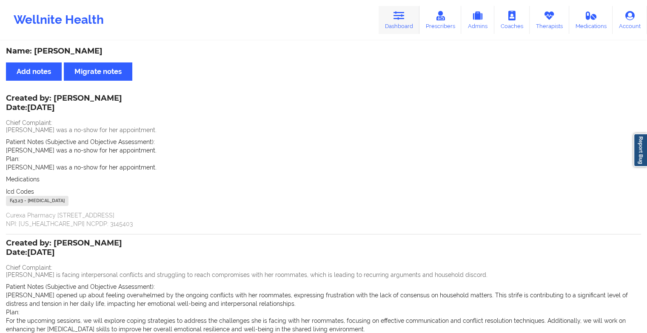
click at [398, 20] on icon at bounding box center [398, 15] width 11 height 9
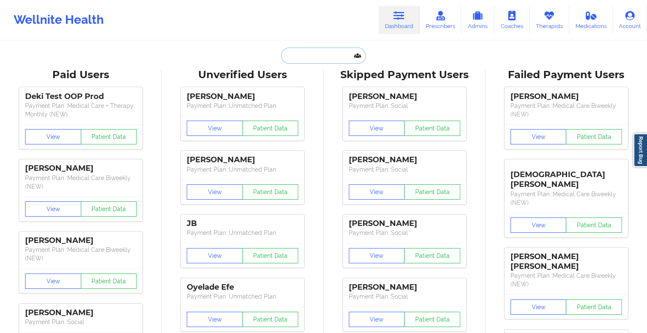
click at [308, 49] on input "text" at bounding box center [323, 56] width 84 height 16
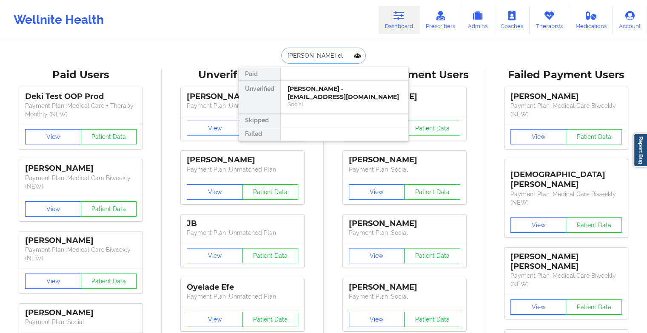
type input "[PERSON_NAME]"
click at [323, 103] on div "[PERSON_NAME] - [EMAIL_ADDRESS][DOMAIN_NAME] Social" at bounding box center [345, 97] width 128 height 33
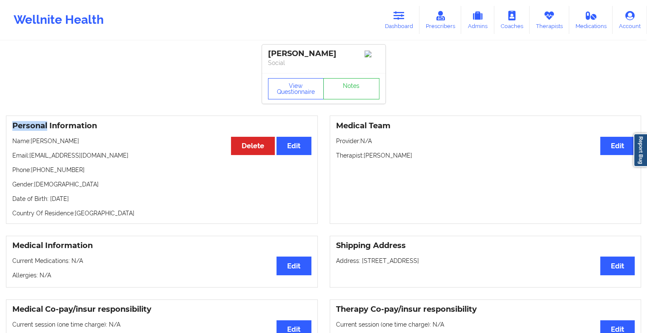
click at [353, 93] on link "Notes" at bounding box center [351, 88] width 56 height 21
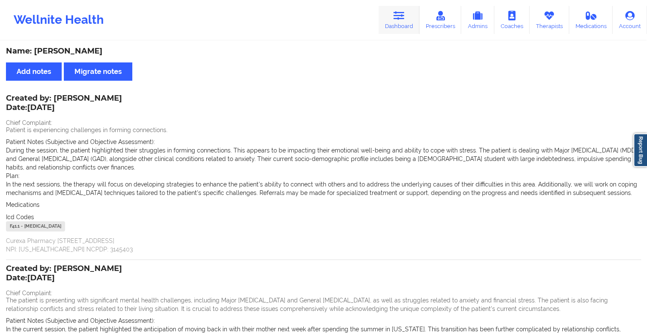
click at [399, 17] on icon at bounding box center [398, 15] width 11 height 9
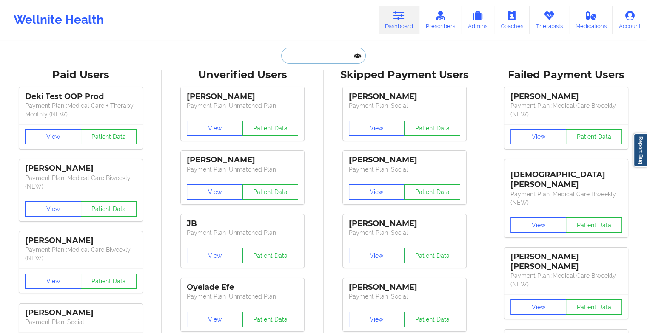
click at [337, 53] on input "text" at bounding box center [323, 56] width 84 height 16
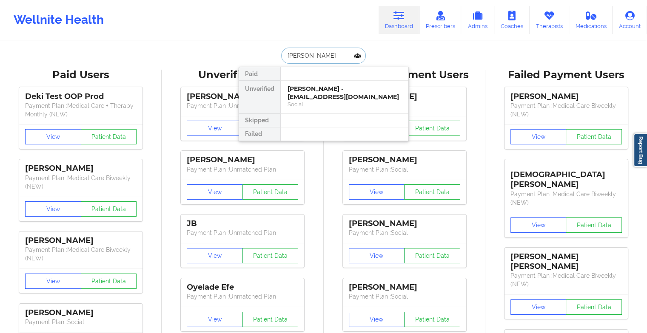
type input "[PERSON_NAME]"
click at [337, 107] on div "Social" at bounding box center [344, 104] width 114 height 7
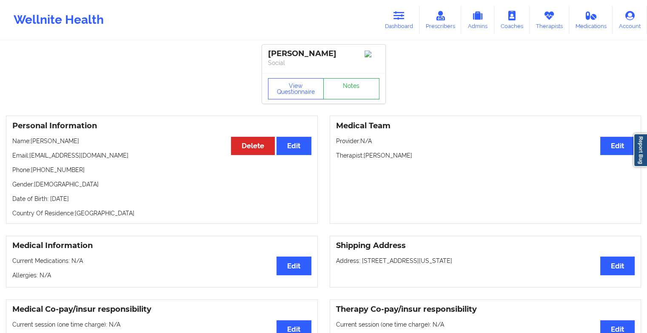
drag, startPoint x: 340, startPoint y: 105, endPoint x: 354, endPoint y: 99, distance: 16.0
click at [354, 99] on div "View Questionnaire Notes" at bounding box center [323, 88] width 123 height 31
click at [354, 99] on link "Notes" at bounding box center [351, 88] width 56 height 21
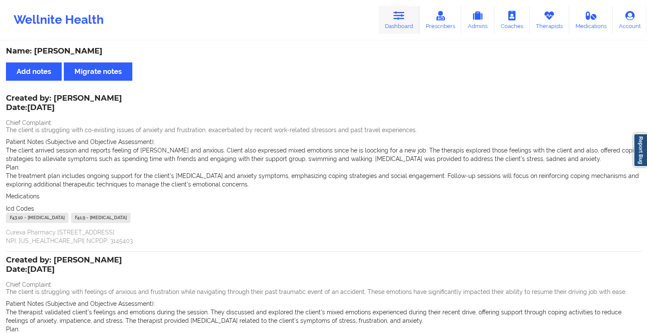
click at [395, 31] on link "Dashboard" at bounding box center [398, 20] width 41 height 28
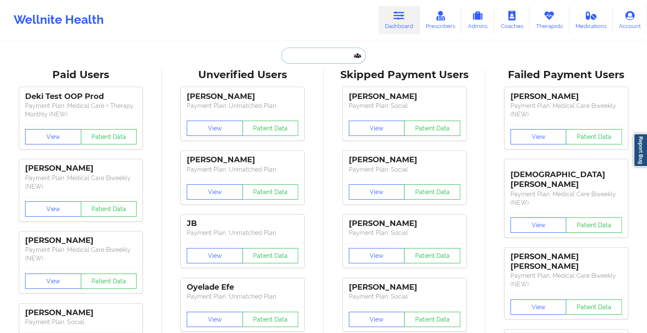
click at [330, 57] on input "text" at bounding box center [323, 56] width 84 height 16
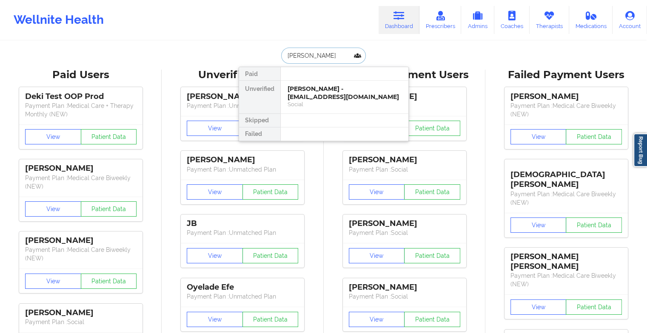
type input "[PERSON_NAME]"
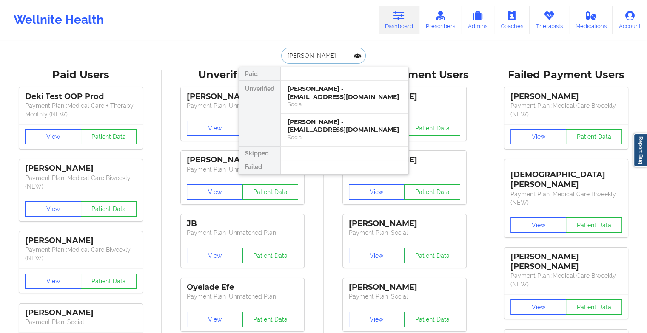
click at [321, 98] on div "[PERSON_NAME] - [EMAIL_ADDRESS][DOMAIN_NAME]" at bounding box center [344, 93] width 114 height 16
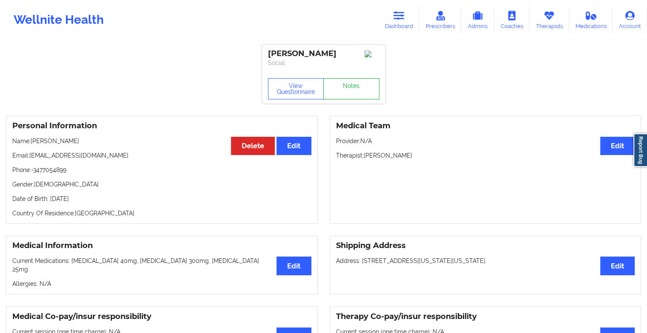
click at [355, 80] on link "Notes" at bounding box center [351, 88] width 56 height 21
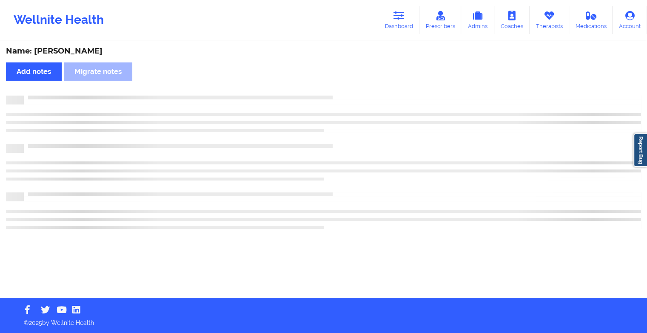
click at [355, 80] on div "Name: [PERSON_NAME] Add notes Migrate notes" at bounding box center [323, 170] width 647 height 257
click at [355, 80] on div "Name: [PERSON_NAME] Add notes Migrate notes" at bounding box center [326, 170] width 653 height 257
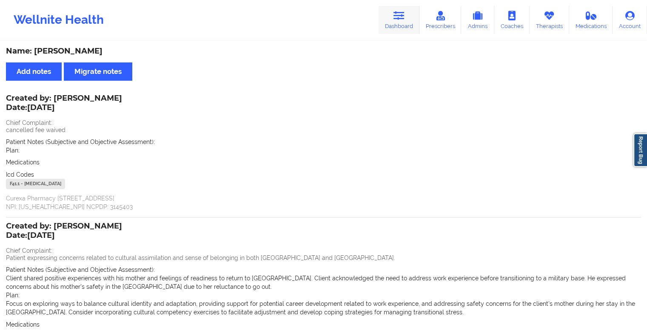
click at [402, 15] on icon at bounding box center [398, 15] width 11 height 9
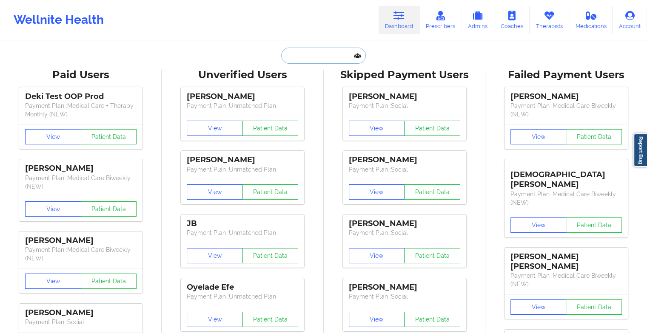
click at [315, 55] on input "text" at bounding box center [323, 56] width 84 height 16
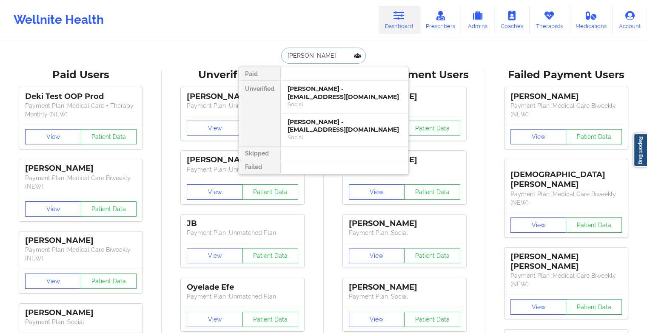
type input "[PERSON_NAME]"
click at [317, 101] on div "Social" at bounding box center [344, 104] width 114 height 7
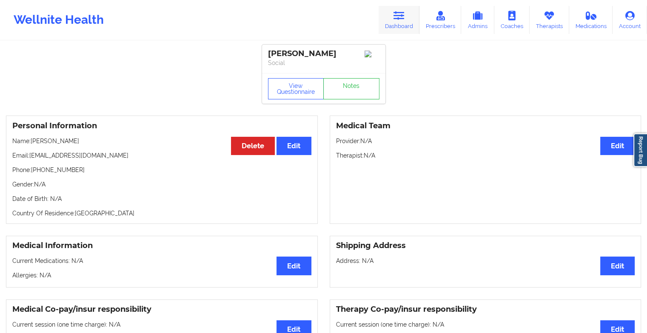
click at [401, 26] on link "Dashboard" at bounding box center [398, 20] width 41 height 28
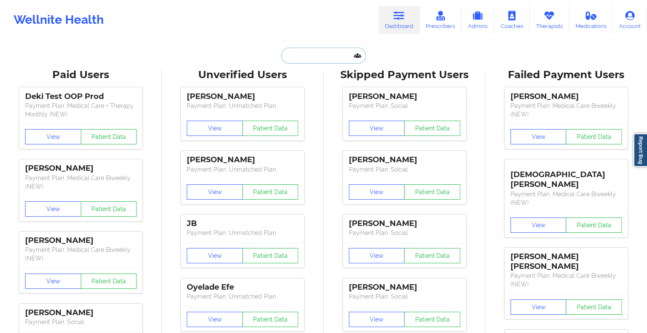
click at [315, 63] on input "text" at bounding box center [323, 56] width 84 height 16
type input "m"
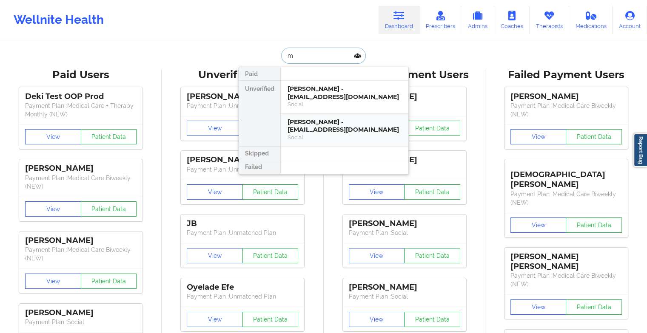
click at [318, 118] on div "[PERSON_NAME] - [EMAIL_ADDRESS][DOMAIN_NAME]" at bounding box center [344, 126] width 114 height 16
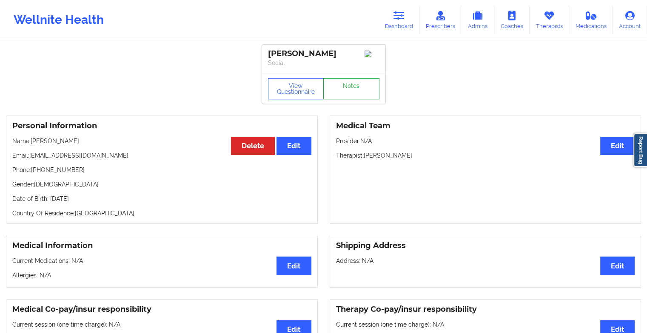
click at [343, 88] on link "Notes" at bounding box center [351, 88] width 56 height 21
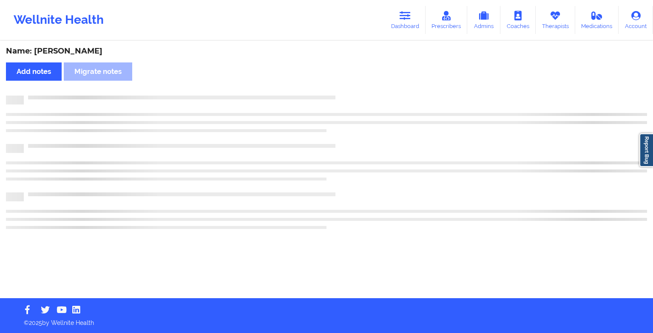
click at [343, 88] on div "Name: [PERSON_NAME] Add notes Migrate notes" at bounding box center [326, 170] width 653 height 257
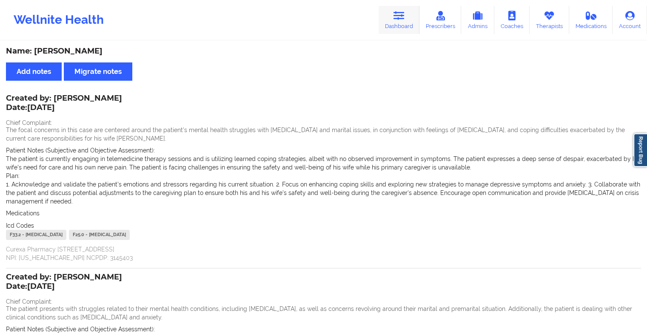
click at [387, 23] on link "Dashboard" at bounding box center [398, 20] width 41 height 28
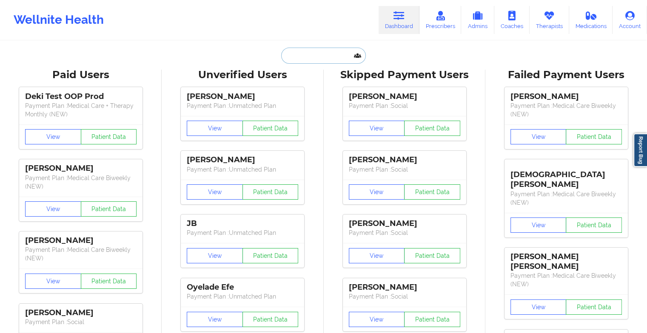
click at [321, 63] on input "text" at bounding box center [323, 56] width 84 height 16
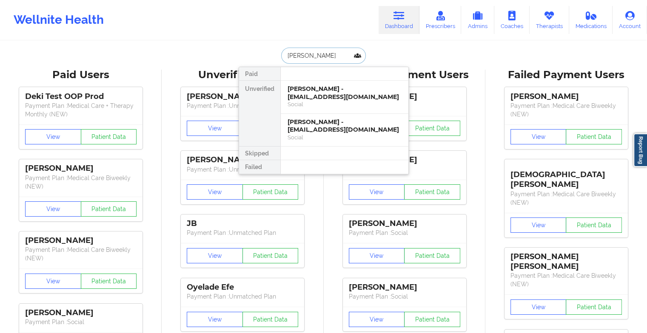
type input "[PERSON_NAME]"
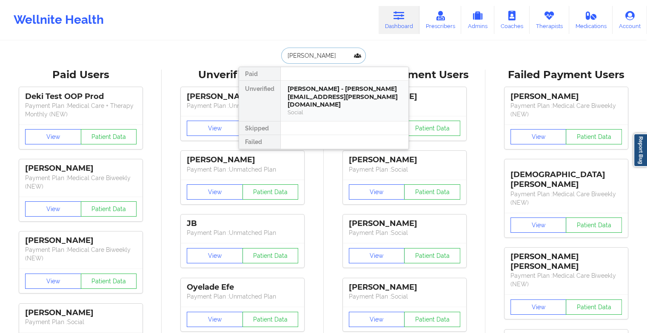
click at [314, 91] on div "[PERSON_NAME] - [PERSON_NAME][EMAIL_ADDRESS][PERSON_NAME][DOMAIN_NAME]" at bounding box center [344, 97] width 114 height 24
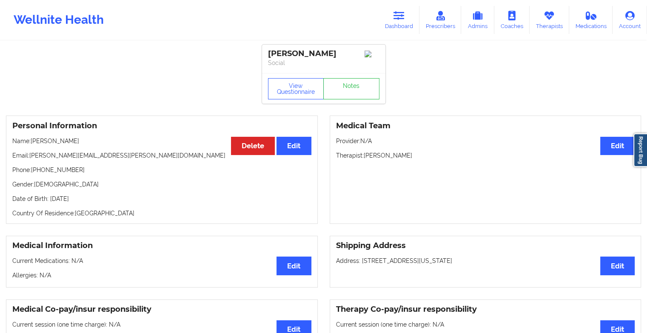
click at [365, 88] on div "View Questionnaire Notes" at bounding box center [323, 88] width 123 height 31
click at [365, 88] on link "Notes" at bounding box center [351, 88] width 56 height 21
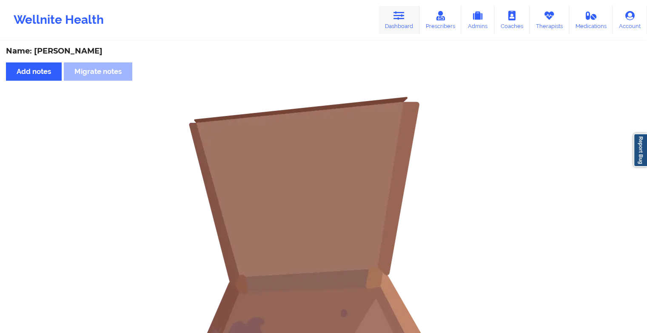
click at [400, 13] on icon at bounding box center [398, 15] width 11 height 9
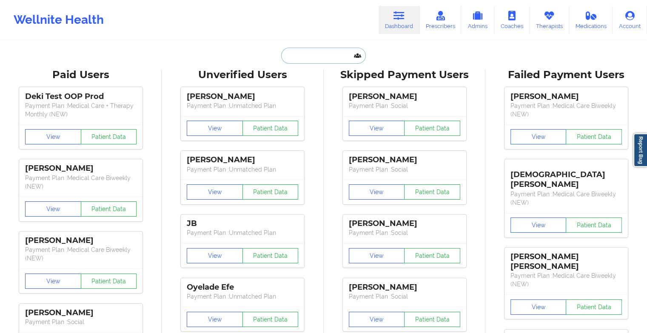
click at [310, 53] on input "text" at bounding box center [323, 56] width 84 height 16
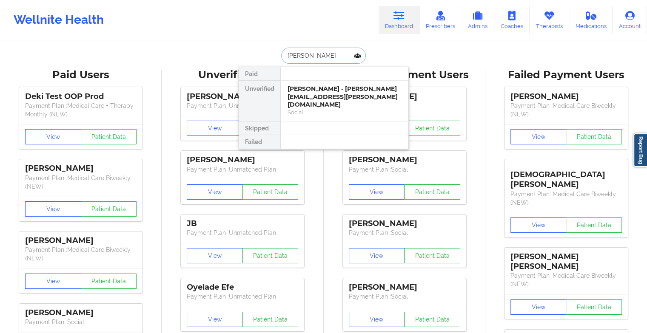
type input "[PERSON_NAME]"
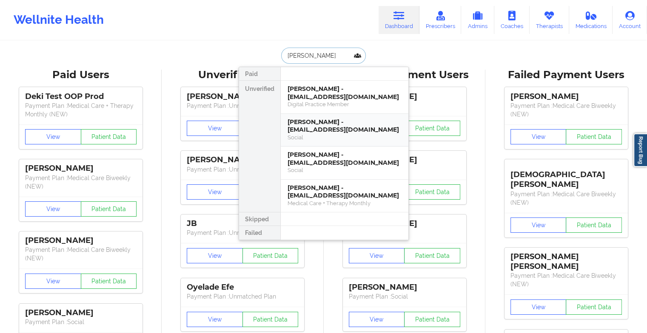
click at [342, 132] on div "[PERSON_NAME] - [EMAIL_ADDRESS][DOMAIN_NAME]" at bounding box center [344, 126] width 114 height 16
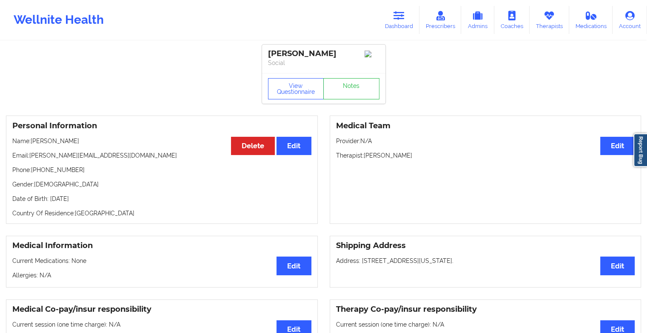
click at [353, 92] on link "Notes" at bounding box center [351, 88] width 56 height 21
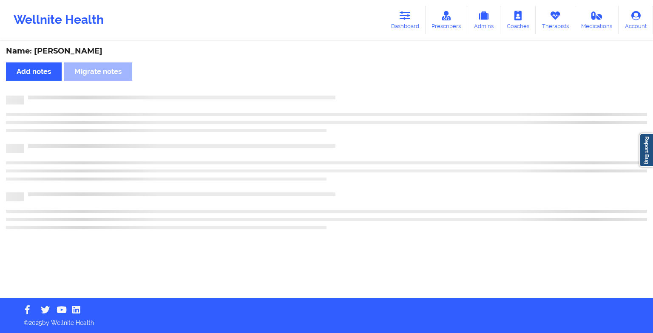
click at [353, 92] on div "Name: [PERSON_NAME] Add notes Migrate notes" at bounding box center [326, 170] width 653 height 257
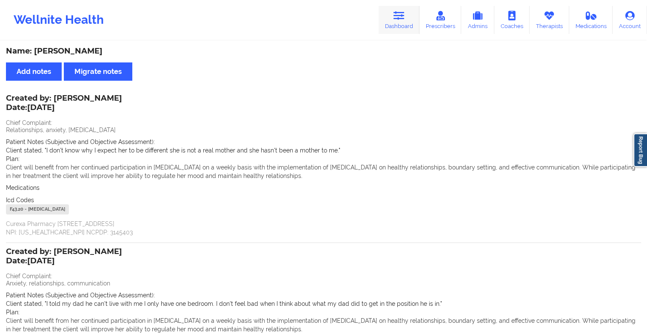
click at [404, 17] on icon at bounding box center [398, 15] width 11 height 9
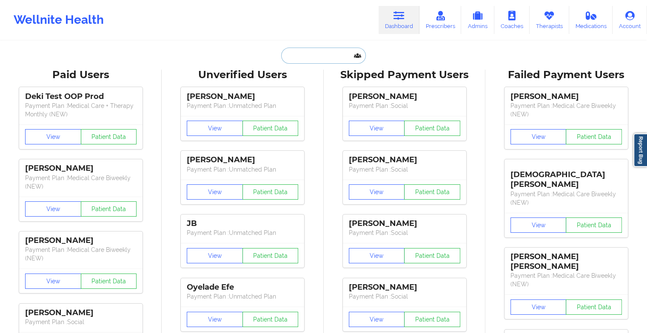
click at [321, 51] on input "text" at bounding box center [323, 56] width 84 height 16
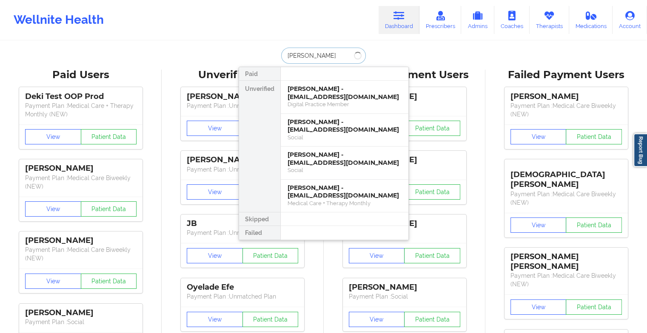
type input "[PERSON_NAME]"
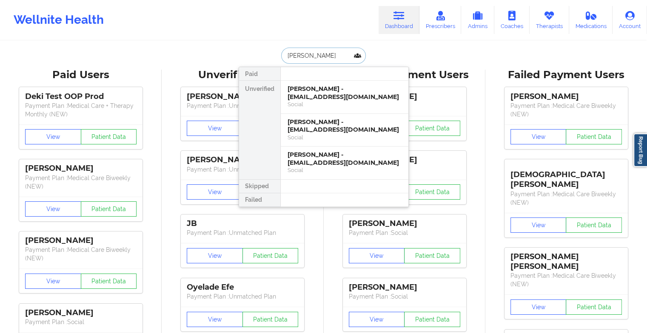
click at [318, 99] on div "[PERSON_NAME] - [EMAIL_ADDRESS][DOMAIN_NAME]" at bounding box center [344, 93] width 114 height 16
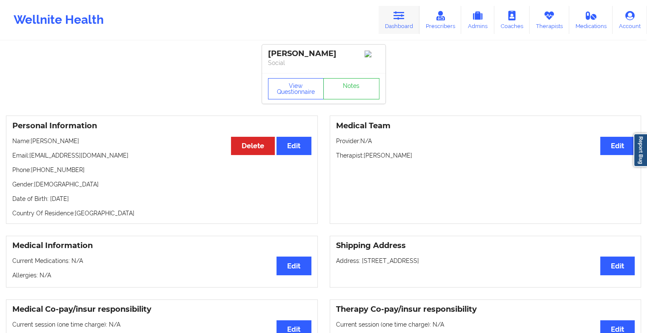
click at [389, 22] on link "Dashboard" at bounding box center [398, 20] width 41 height 28
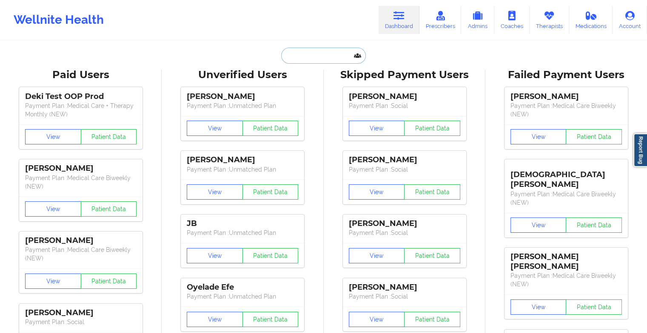
click at [300, 53] on input "text" at bounding box center [323, 56] width 84 height 16
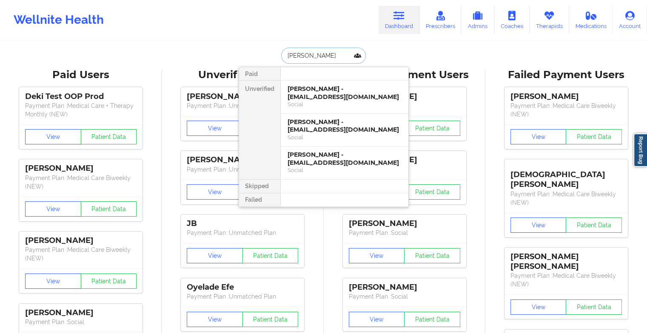
type input "[PERSON_NAME]"
click at [324, 127] on div "[PERSON_NAME] - [EMAIL_ADDRESS][DOMAIN_NAME]" at bounding box center [344, 126] width 114 height 16
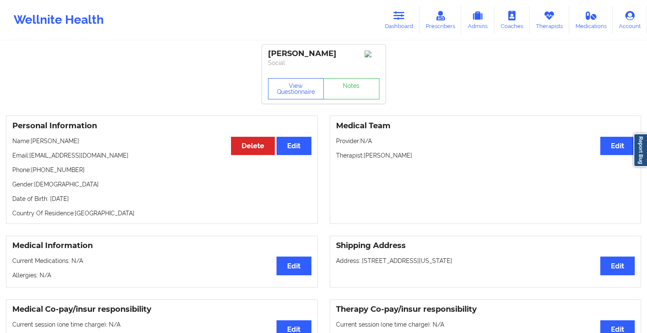
click at [357, 86] on div "View Questionnaire Notes" at bounding box center [323, 88] width 111 height 21
click at [357, 86] on link "Notes" at bounding box center [351, 88] width 56 height 21
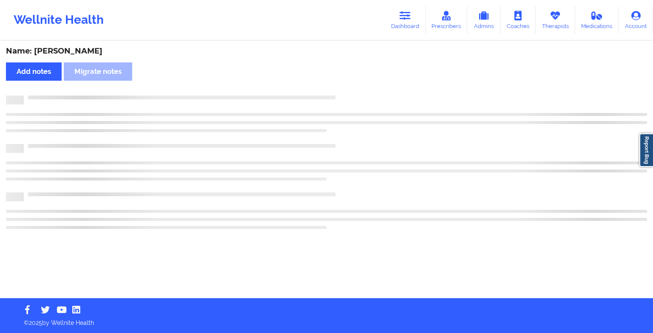
click at [357, 86] on div "Name: [PERSON_NAME] Add notes Migrate notes" at bounding box center [326, 170] width 653 height 257
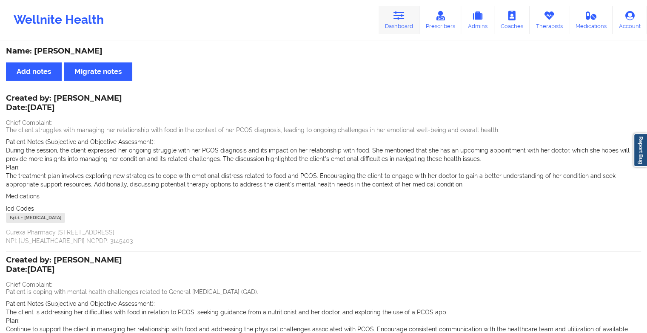
click at [390, 16] on link "Dashboard" at bounding box center [398, 20] width 41 height 28
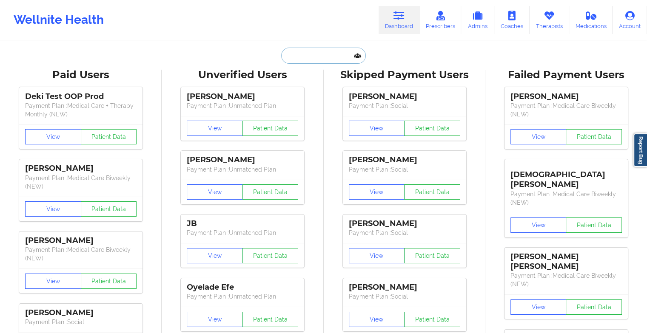
click at [340, 50] on input "text" at bounding box center [323, 56] width 84 height 16
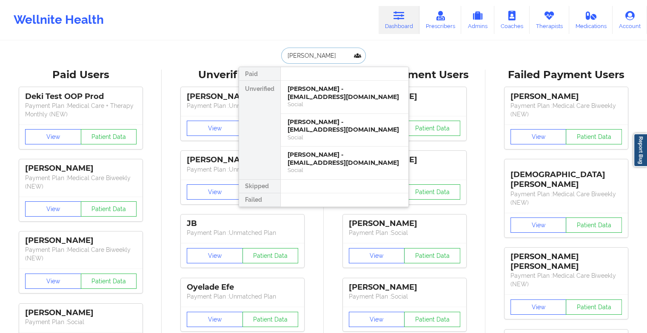
type input "[PERSON_NAME]"
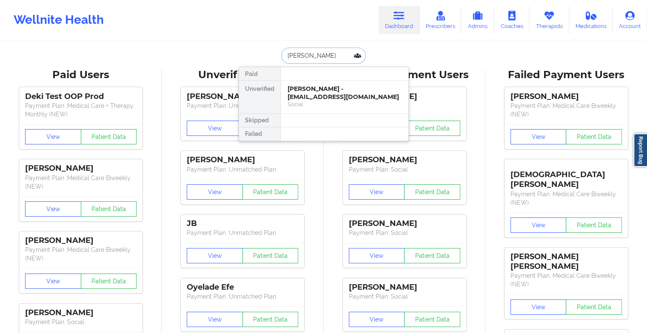
click at [352, 103] on div "Social" at bounding box center [344, 104] width 114 height 7
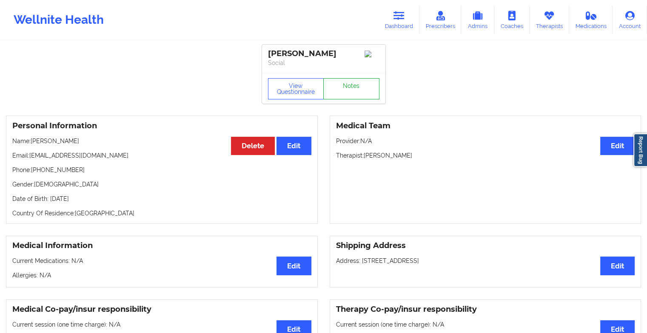
click at [363, 85] on link "Notes" at bounding box center [351, 88] width 56 height 21
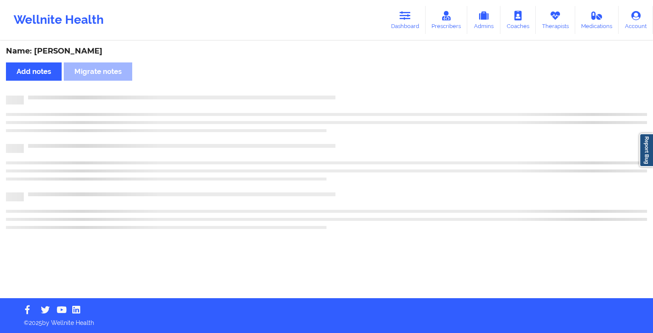
click at [363, 85] on div "Name: [PERSON_NAME] Add notes Migrate notes" at bounding box center [326, 170] width 653 height 257
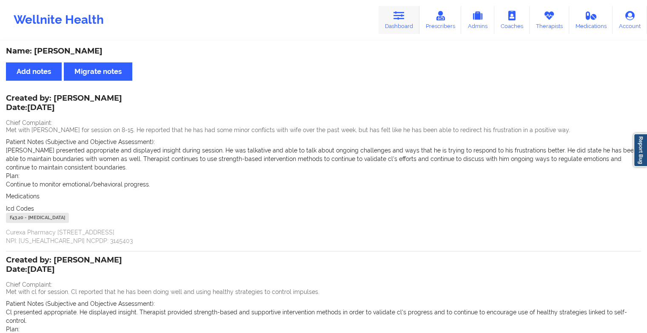
click at [404, 14] on icon at bounding box center [398, 15] width 11 height 9
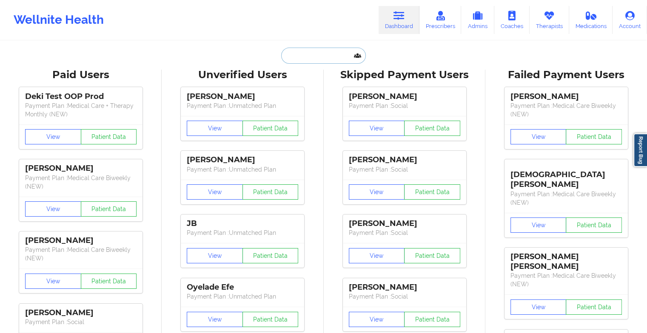
click at [305, 50] on input "text" at bounding box center [323, 56] width 84 height 16
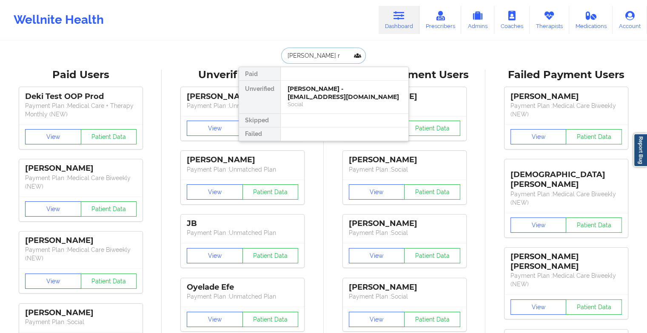
type input "[PERSON_NAME]"
click at [332, 95] on div "[PERSON_NAME] - [EMAIL_ADDRESS][DOMAIN_NAME]" at bounding box center [344, 93] width 114 height 16
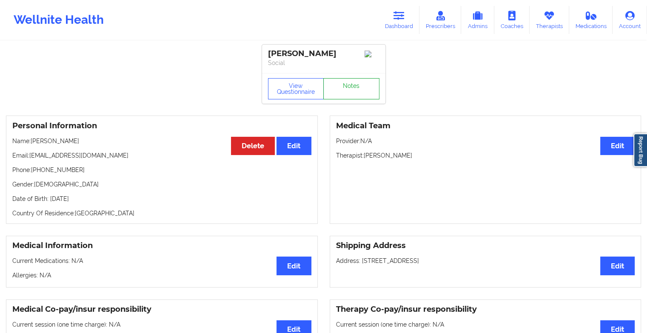
click at [360, 86] on link "Notes" at bounding box center [351, 88] width 56 height 21
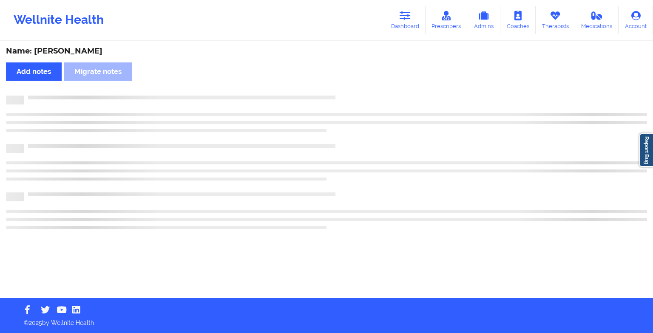
click at [360, 86] on div "Name: [PERSON_NAME] Add notes Migrate notes" at bounding box center [326, 170] width 653 height 257
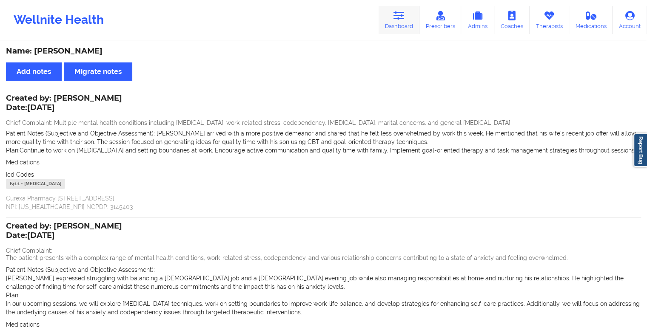
click at [396, 26] on link "Dashboard" at bounding box center [398, 20] width 41 height 28
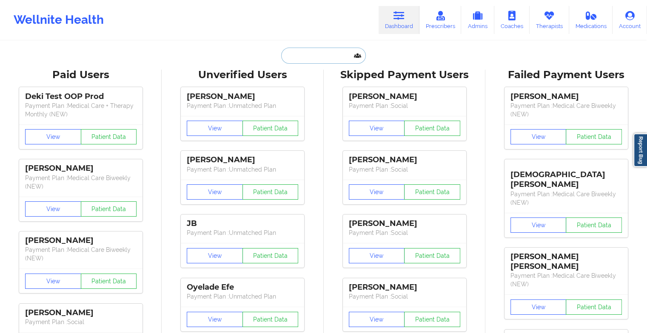
click at [313, 56] on input "text" at bounding box center [323, 56] width 84 height 16
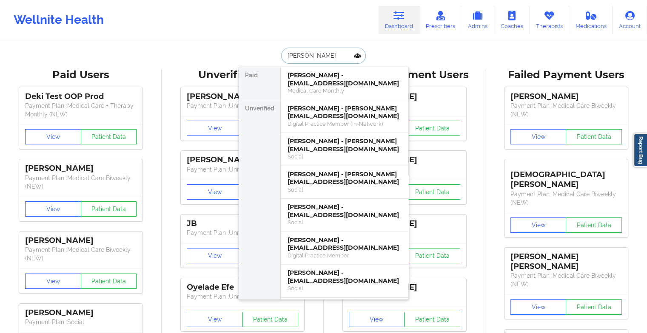
type input "[PERSON_NAME]"
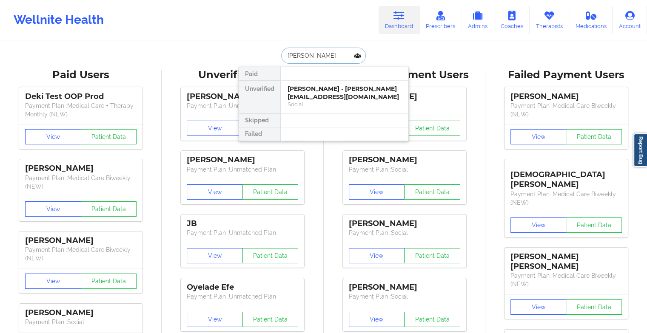
click at [332, 90] on div "[PERSON_NAME] - [PERSON_NAME][EMAIL_ADDRESS][DOMAIN_NAME]" at bounding box center [344, 93] width 114 height 16
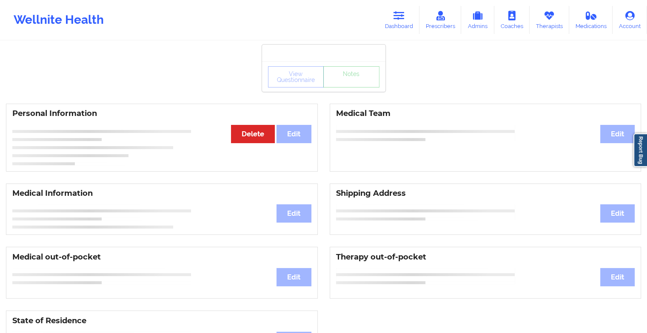
click at [348, 88] on div "View Questionnaire Notes" at bounding box center [323, 76] width 123 height 31
click at [348, 88] on link "Notes" at bounding box center [351, 76] width 56 height 21
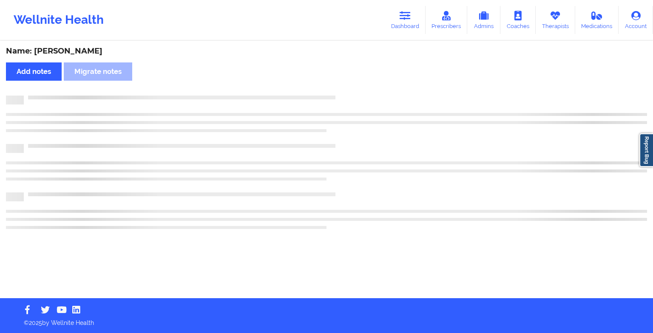
click at [348, 88] on div "Name: [PERSON_NAME] Add notes Migrate notes" at bounding box center [326, 170] width 653 height 257
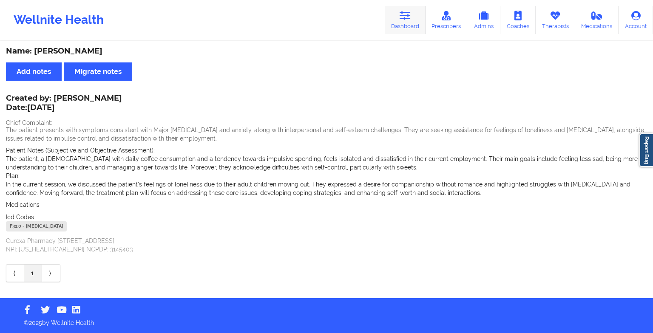
click at [400, 19] on link "Dashboard" at bounding box center [405, 20] width 41 height 28
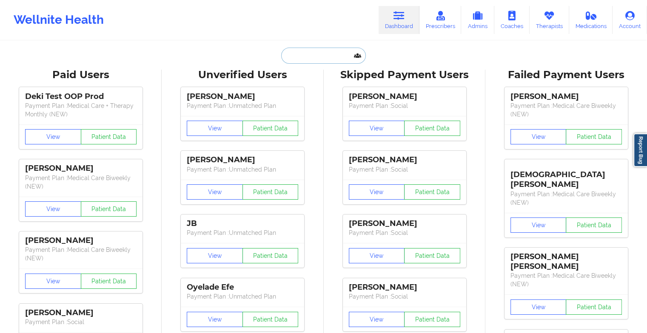
click at [323, 56] on input "text" at bounding box center [323, 56] width 84 height 16
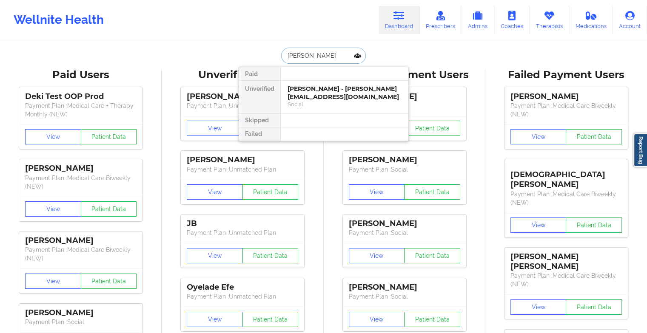
type input "[PERSON_NAME]"
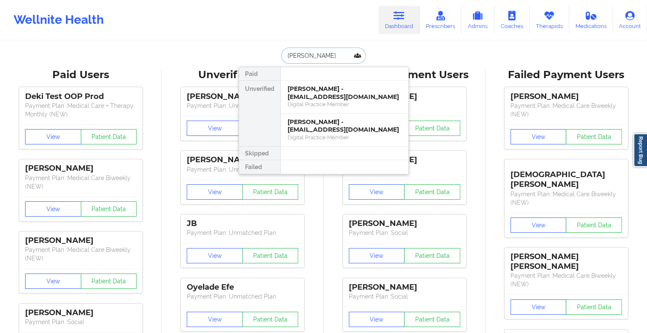
click at [321, 96] on div "[PERSON_NAME] - [EMAIL_ADDRESS][DOMAIN_NAME]" at bounding box center [344, 93] width 114 height 16
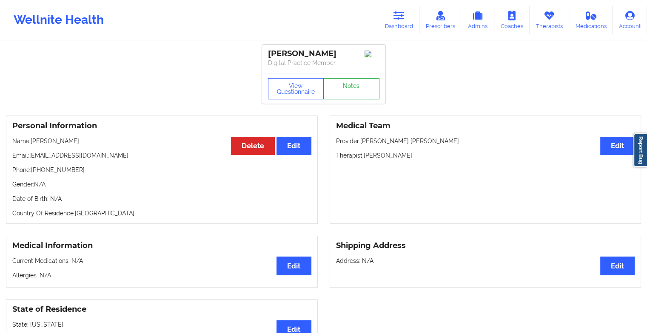
click at [345, 85] on link "Notes" at bounding box center [351, 88] width 56 height 21
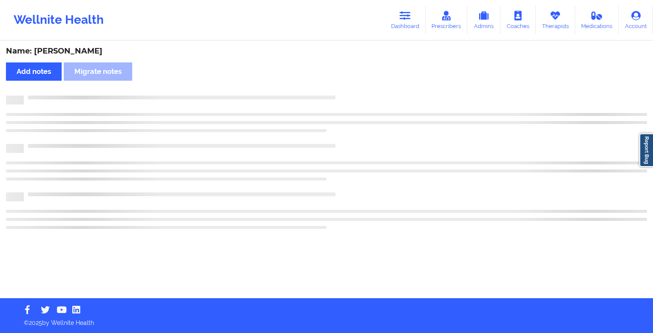
click at [345, 85] on div "Name: [PERSON_NAME] Add notes Migrate notes" at bounding box center [326, 170] width 653 height 257
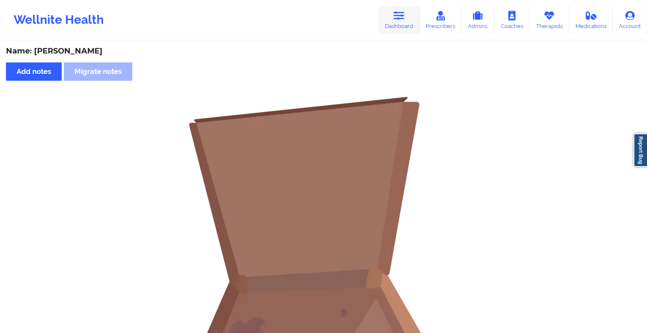
click at [409, 20] on link "Dashboard" at bounding box center [398, 20] width 41 height 28
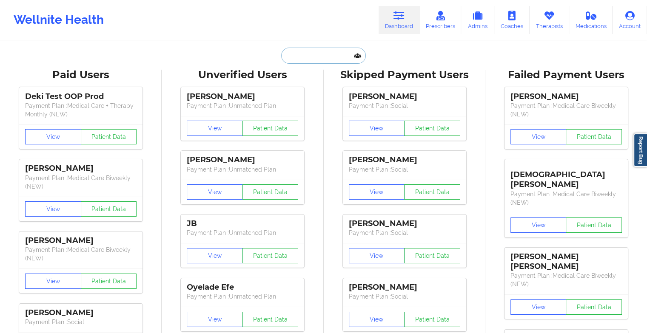
click at [333, 59] on input "text" at bounding box center [323, 56] width 84 height 16
type input "j"
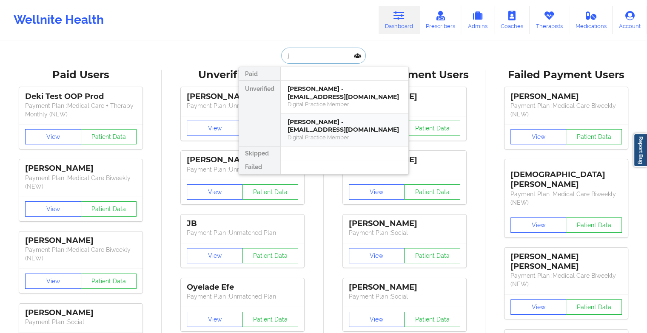
click at [325, 123] on div "[PERSON_NAME] - [EMAIL_ADDRESS][DOMAIN_NAME]" at bounding box center [344, 126] width 114 height 16
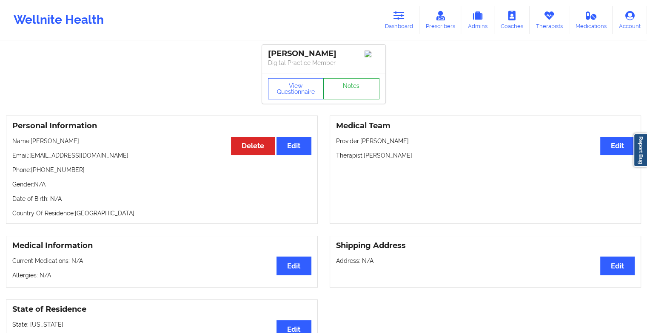
click at [354, 94] on link "Notes" at bounding box center [351, 88] width 56 height 21
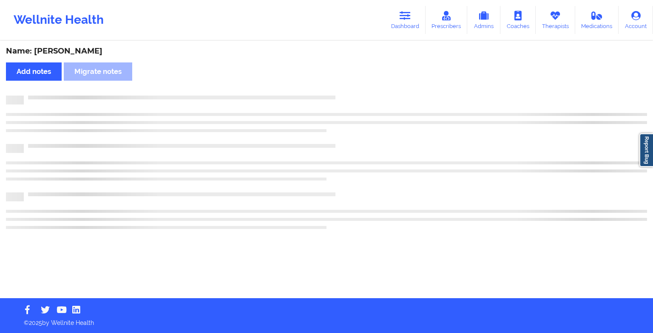
click at [354, 94] on div "Name: [PERSON_NAME] Add notes Migrate notes" at bounding box center [326, 170] width 653 height 257
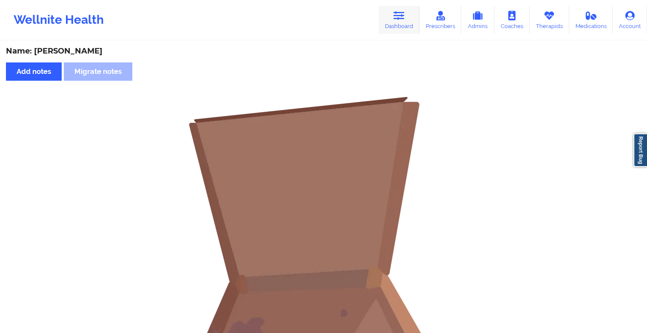
click at [402, 18] on icon at bounding box center [398, 15] width 11 height 9
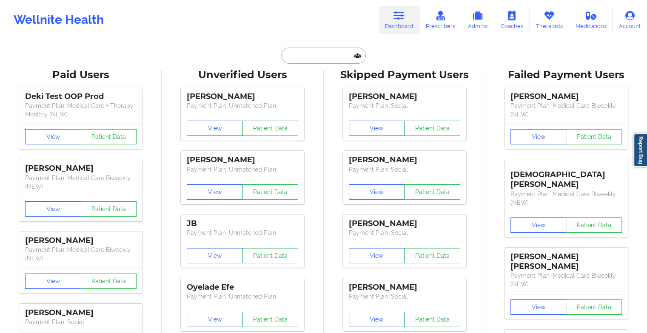
click at [303, 59] on input "text" at bounding box center [323, 56] width 84 height 16
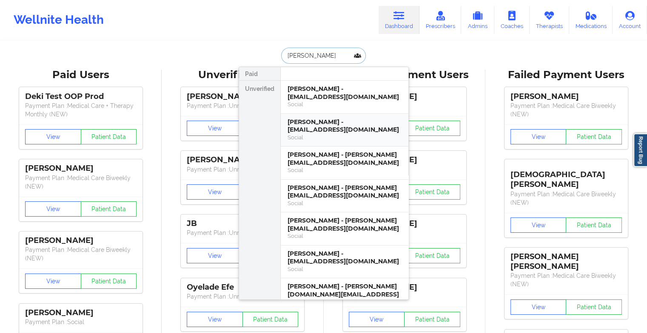
type input "[PERSON_NAME]"
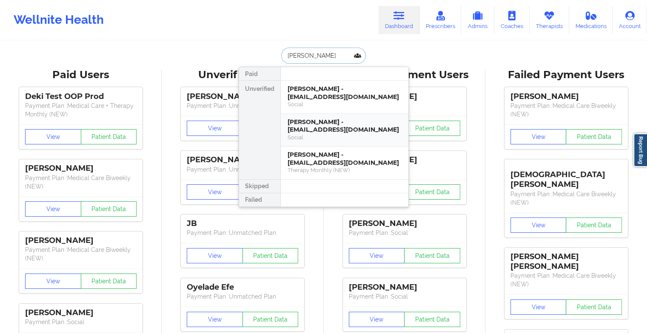
click at [329, 128] on div "[PERSON_NAME] - [EMAIL_ADDRESS][DOMAIN_NAME]" at bounding box center [344, 126] width 114 height 16
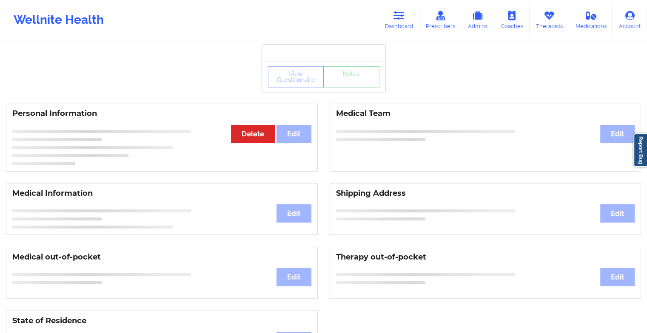
click at [350, 87] on div "View Questionnaire Notes" at bounding box center [323, 76] width 123 height 31
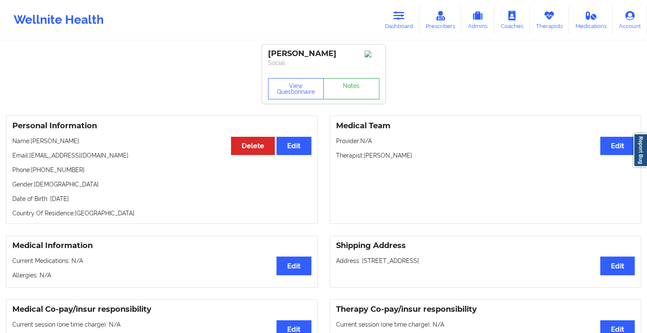
click at [350, 87] on link "Notes" at bounding box center [351, 88] width 56 height 21
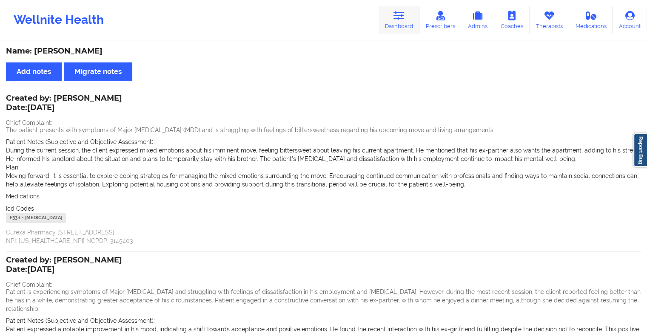
click at [397, 19] on icon at bounding box center [398, 15] width 11 height 9
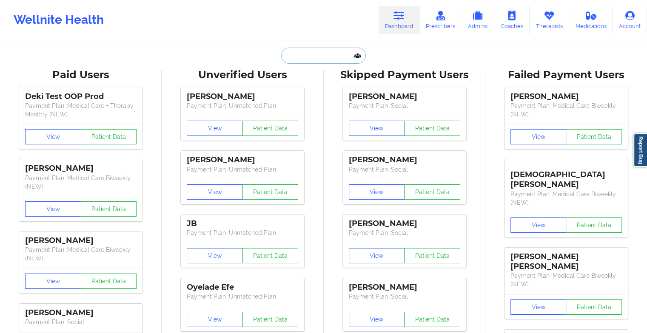
click at [312, 62] on input "text" at bounding box center [323, 56] width 84 height 16
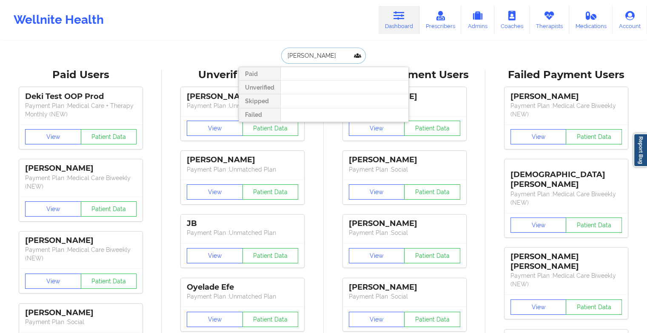
click at [304, 54] on input "[PERSON_NAME]" at bounding box center [323, 56] width 84 height 16
type input "[PERSON_NAME]"
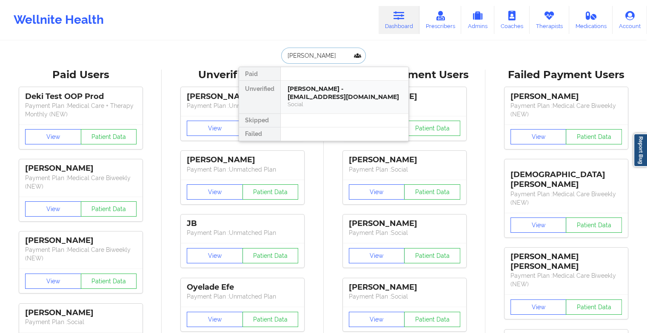
click at [325, 88] on div "[PERSON_NAME] - [EMAIL_ADDRESS][DOMAIN_NAME]" at bounding box center [344, 93] width 114 height 16
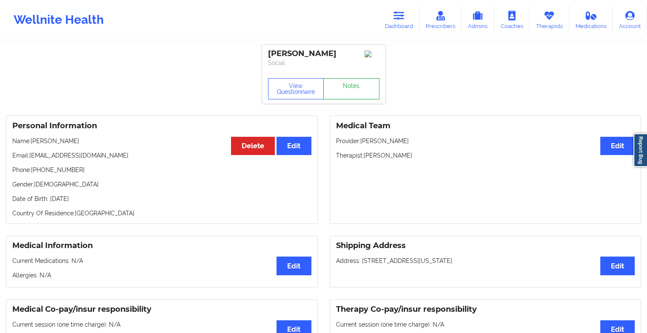
click at [362, 85] on link "Notes" at bounding box center [351, 88] width 56 height 21
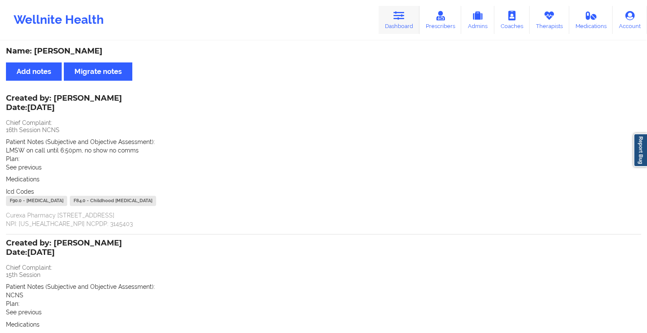
click at [388, 15] on link "Dashboard" at bounding box center [398, 20] width 41 height 28
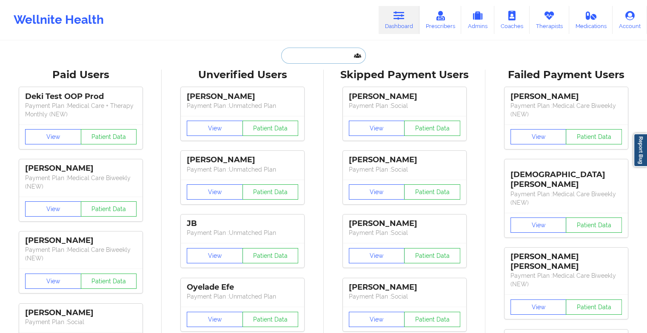
click at [318, 61] on input "text" at bounding box center [323, 56] width 84 height 16
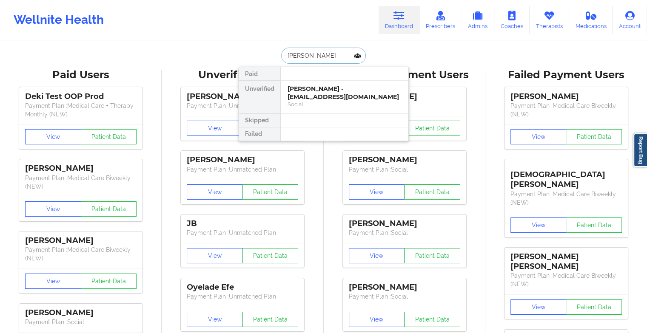
type input "[PERSON_NAME]"
click at [342, 97] on div "[PERSON_NAME] - [EMAIL_ADDRESS][DOMAIN_NAME]" at bounding box center [344, 93] width 114 height 16
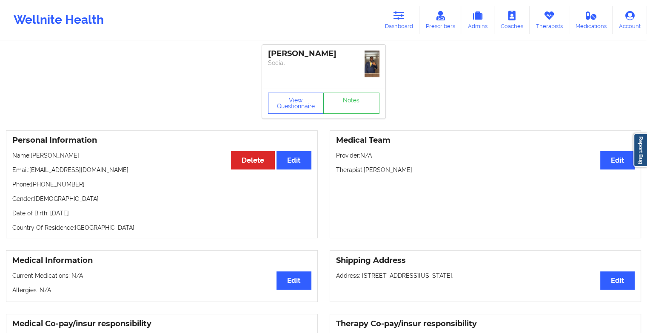
drag, startPoint x: 352, startPoint y: 85, endPoint x: 352, endPoint y: 91, distance: 6.0
click at [352, 91] on div "View Questionnaire Notes" at bounding box center [323, 103] width 123 height 31
click at [352, 99] on link "Notes" at bounding box center [351, 103] width 56 height 21
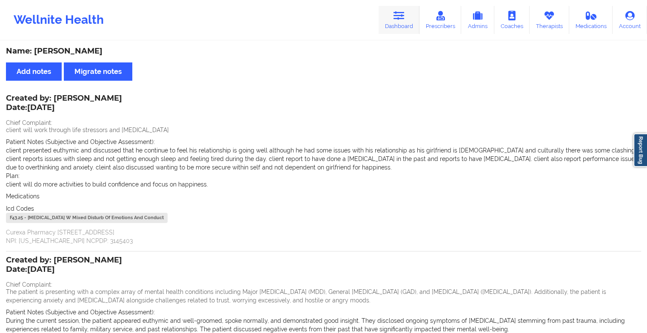
click at [395, 10] on link "Dashboard" at bounding box center [398, 20] width 41 height 28
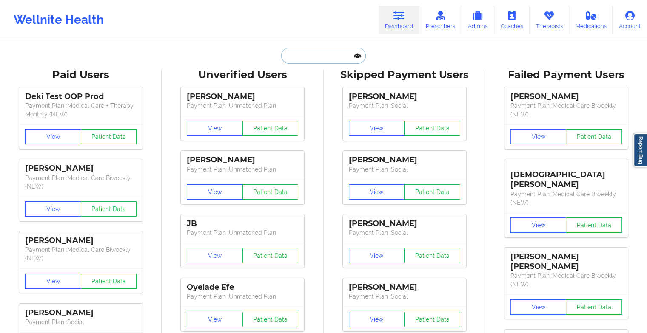
click at [324, 51] on input "text" at bounding box center [323, 56] width 84 height 16
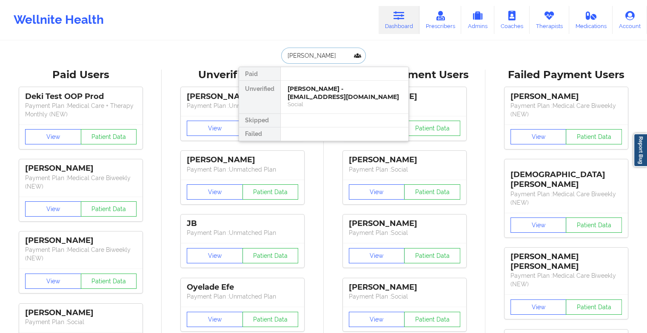
type input "[PERSON_NAME]"
click at [366, 95] on div "[PERSON_NAME] - [EMAIL_ADDRESS][DOMAIN_NAME]" at bounding box center [344, 93] width 114 height 16
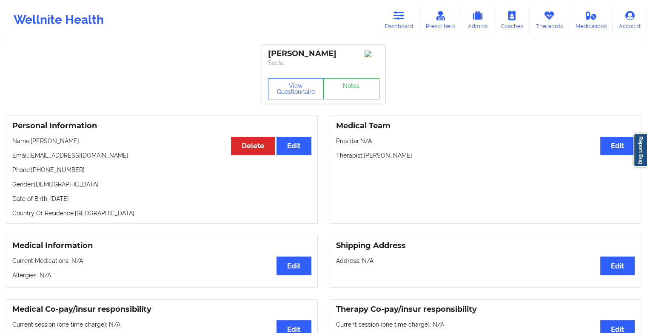
click at [335, 87] on div "View Questionnaire Notes" at bounding box center [323, 88] width 111 height 21
click at [335, 87] on link "Notes" at bounding box center [351, 88] width 56 height 21
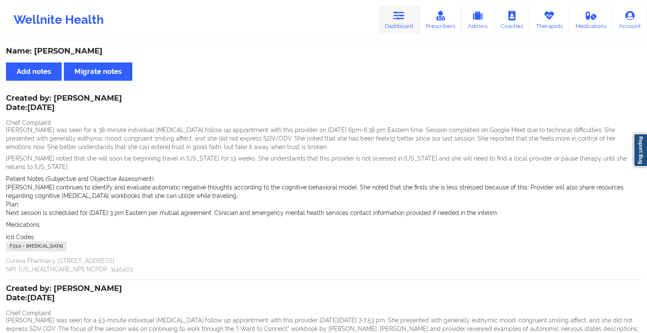
click at [389, 21] on link "Dashboard" at bounding box center [398, 20] width 41 height 28
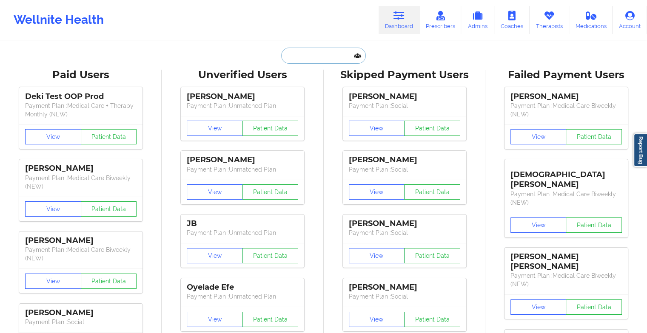
click at [303, 56] on input "text" at bounding box center [323, 56] width 84 height 16
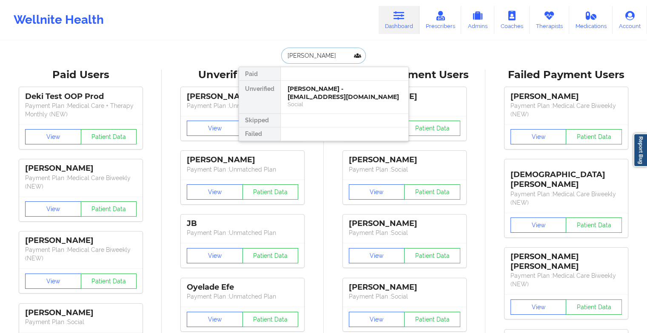
type input "[PERSON_NAME]"
click at [320, 91] on div "[PERSON_NAME] - [EMAIL_ADDRESS][DOMAIN_NAME]" at bounding box center [344, 93] width 114 height 16
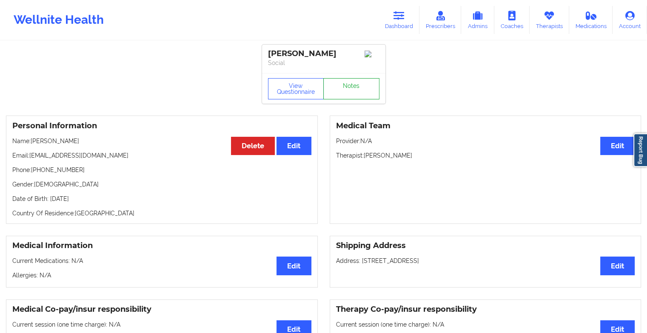
click at [355, 85] on link "Notes" at bounding box center [351, 88] width 56 height 21
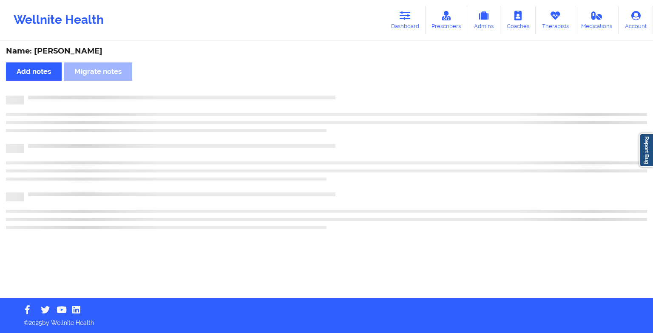
click at [355, 85] on div "Name: [PERSON_NAME] Add notes Migrate notes" at bounding box center [326, 170] width 653 height 257
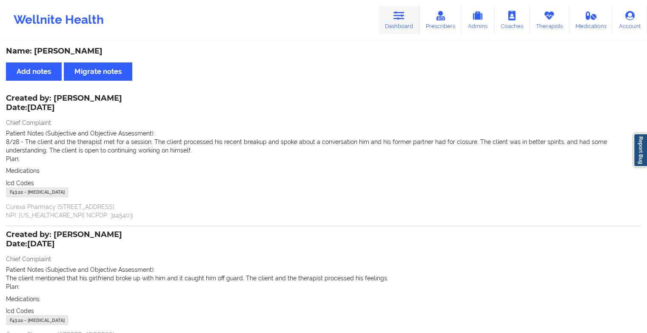
click at [384, 23] on link "Dashboard" at bounding box center [398, 20] width 41 height 28
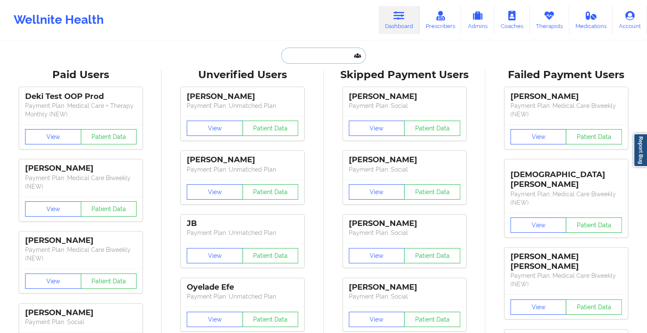
click at [331, 53] on input "text" at bounding box center [323, 56] width 84 height 16
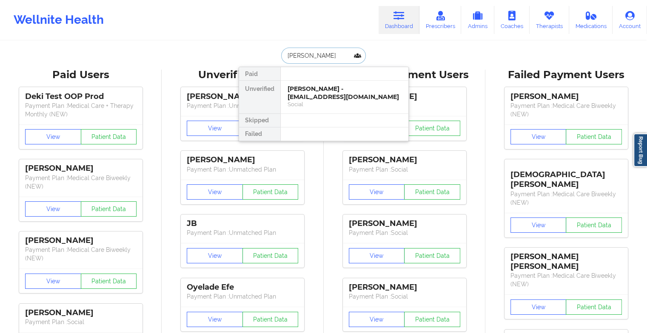
type input "bianca robe"
click at [332, 94] on div "[PERSON_NAME] - [EMAIL_ADDRESS][DOMAIN_NAME]" at bounding box center [344, 93] width 114 height 16
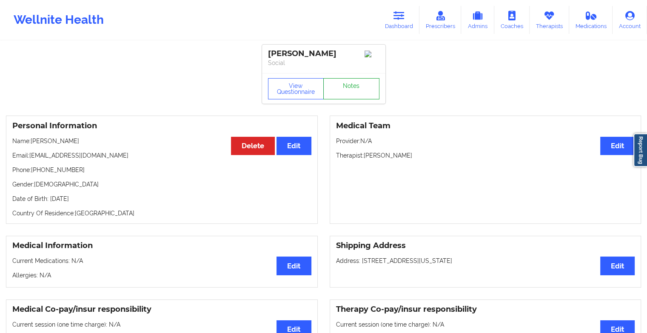
click at [357, 88] on link "Notes" at bounding box center [351, 88] width 56 height 21
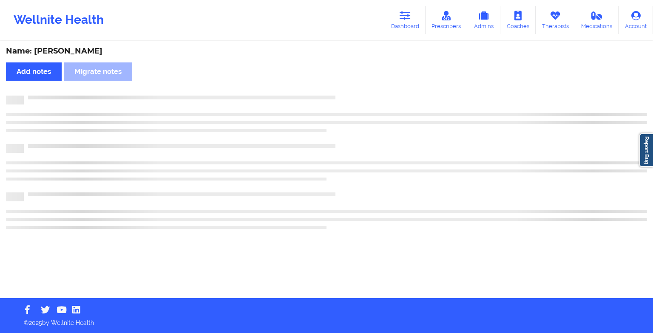
click at [357, 88] on div "Name: [PERSON_NAME] Add notes Migrate notes" at bounding box center [326, 170] width 653 height 257
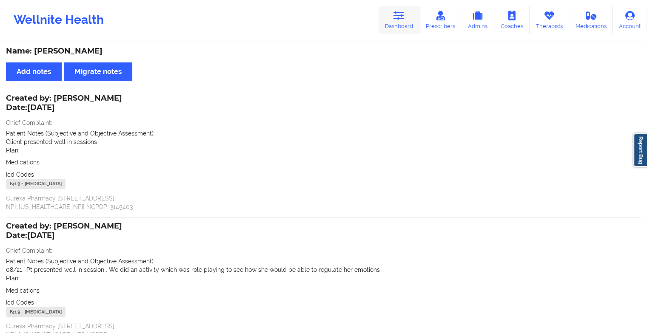
click at [402, 7] on link "Dashboard" at bounding box center [398, 20] width 41 height 28
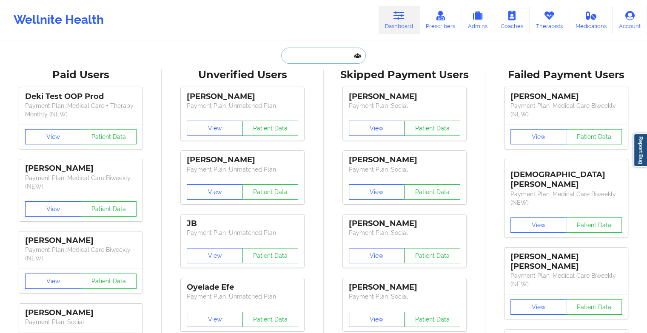
click at [298, 60] on input "text" at bounding box center [323, 56] width 84 height 16
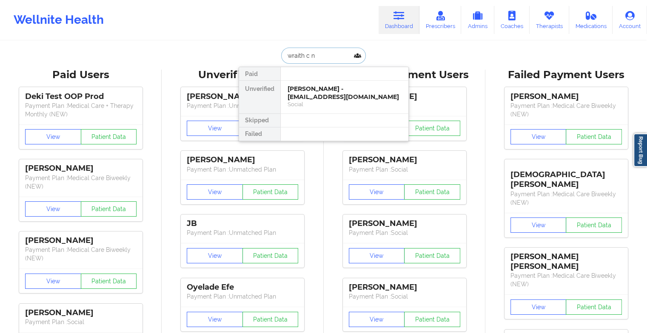
type input "wraith c ne"
click at [335, 92] on div "Wraith C Nephilidus - [EMAIL_ADDRESS][DOMAIN_NAME]" at bounding box center [344, 93] width 114 height 16
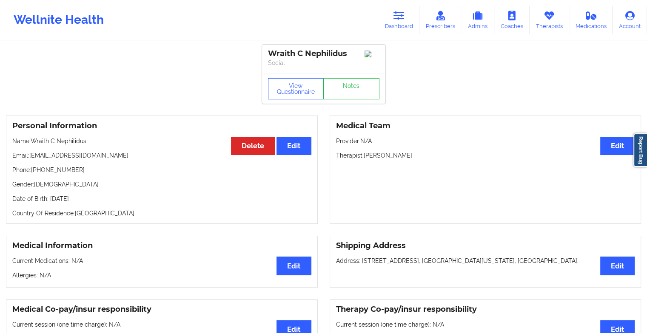
click at [354, 91] on div "View Questionnaire Notes" at bounding box center [323, 88] width 123 height 31
click at [354, 91] on link "Notes" at bounding box center [351, 88] width 56 height 21
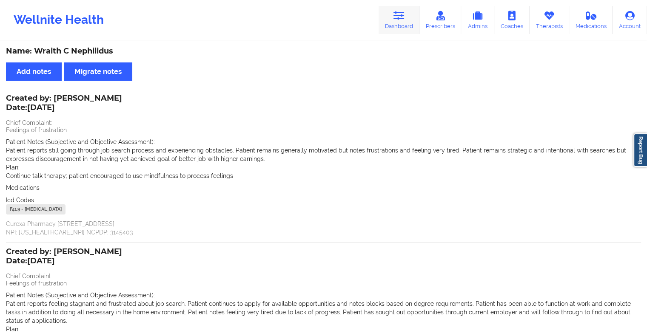
click at [413, 28] on link "Dashboard" at bounding box center [398, 20] width 41 height 28
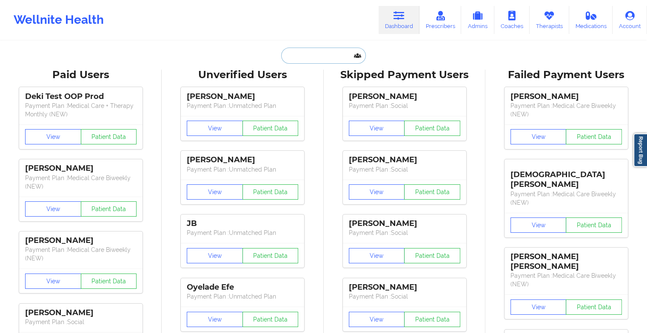
click at [316, 54] on input "text" at bounding box center [323, 56] width 84 height 16
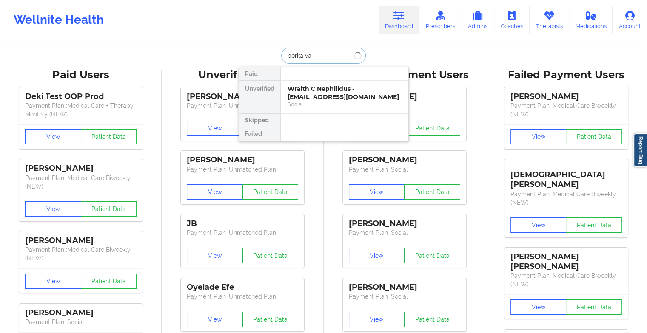
type input "borka van"
click at [330, 89] on div "[PERSON_NAME] - [EMAIL_ADDRESS][DOMAIN_NAME]" at bounding box center [344, 93] width 114 height 16
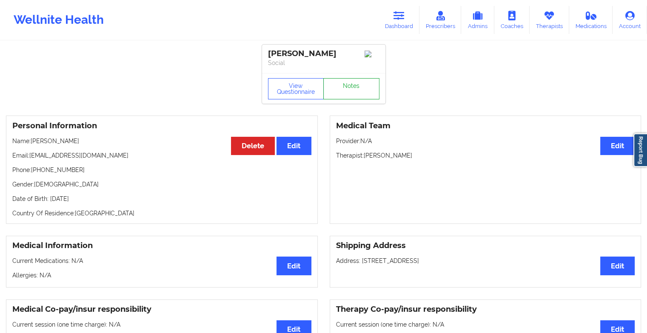
click at [357, 88] on link "Notes" at bounding box center [351, 88] width 56 height 21
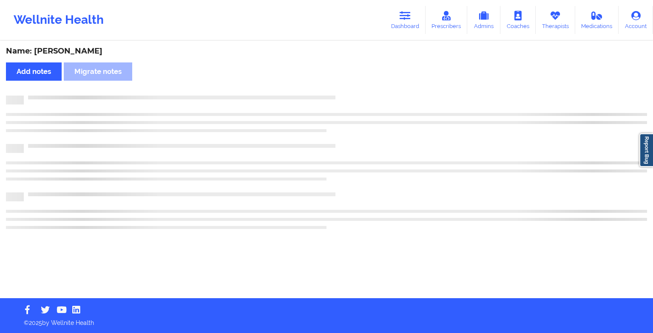
click at [357, 88] on div "Name: [PERSON_NAME] Add notes Migrate notes" at bounding box center [326, 170] width 653 height 257
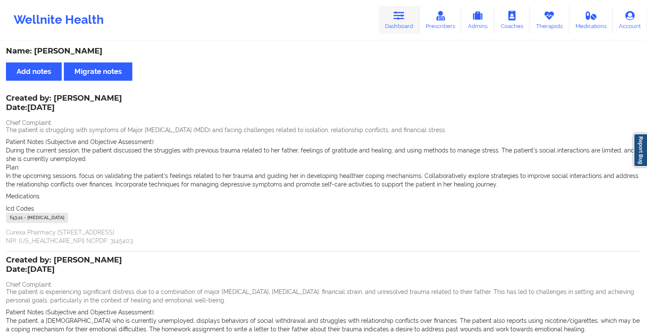
click at [403, 26] on link "Dashboard" at bounding box center [398, 20] width 41 height 28
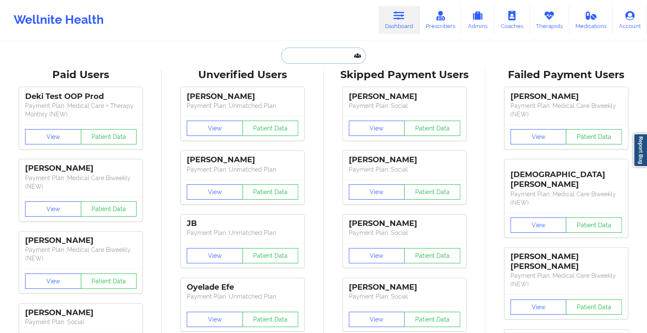
click at [317, 58] on input "text" at bounding box center [323, 56] width 84 height 16
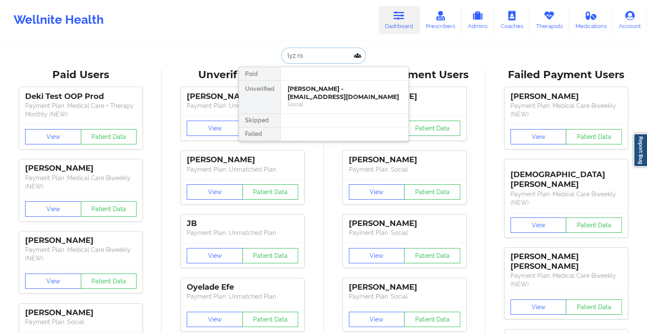
type input "lyz rou"
click at [320, 95] on div "[PERSON_NAME] - [EMAIL_ADDRESS][DOMAIN_NAME]" at bounding box center [344, 93] width 114 height 16
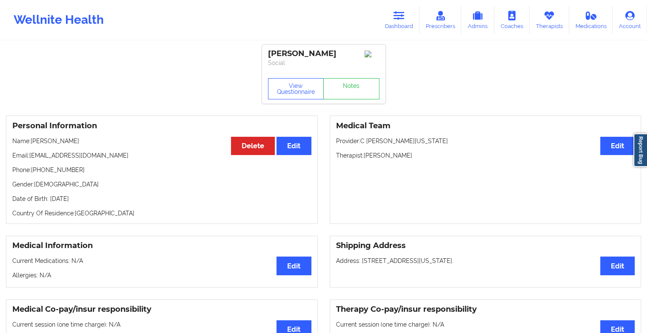
click at [376, 77] on div "View Questionnaire Notes" at bounding box center [323, 88] width 123 height 31
drag, startPoint x: 376, startPoint y: 77, endPoint x: 354, endPoint y: 102, distance: 33.4
click at [354, 102] on div "View Questionnaire Notes" at bounding box center [323, 88] width 123 height 31
click at [349, 83] on link "Notes" at bounding box center [351, 88] width 56 height 21
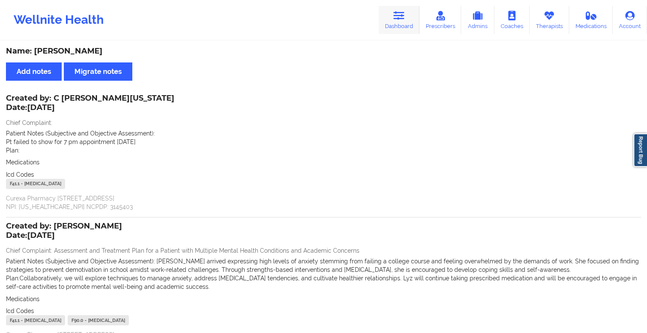
click at [395, 28] on link "Dashboard" at bounding box center [398, 20] width 41 height 28
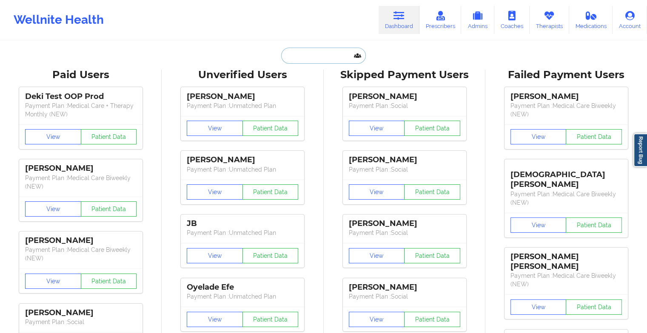
click at [330, 60] on input "text" at bounding box center [323, 56] width 84 height 16
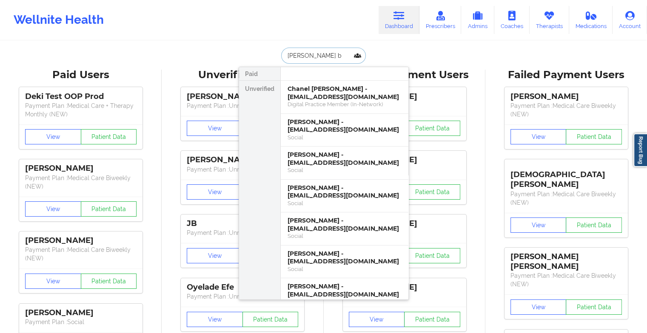
type input "[PERSON_NAME] bu"
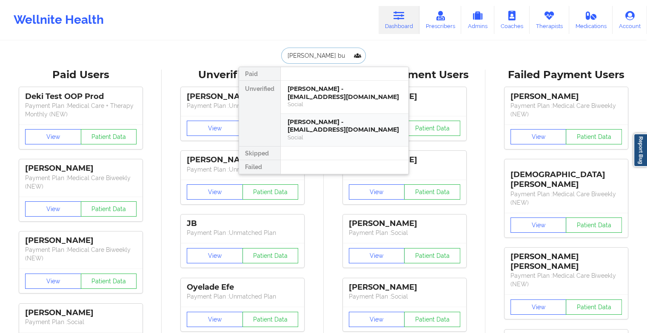
click at [333, 121] on div "[PERSON_NAME] - [EMAIL_ADDRESS][DOMAIN_NAME]" at bounding box center [344, 126] width 114 height 16
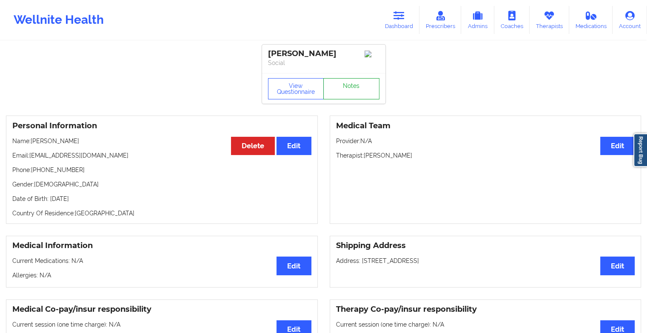
click at [361, 91] on link "Notes" at bounding box center [351, 88] width 56 height 21
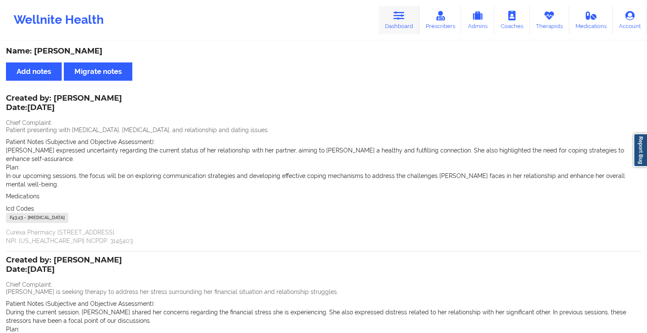
click at [400, 13] on icon at bounding box center [398, 15] width 11 height 9
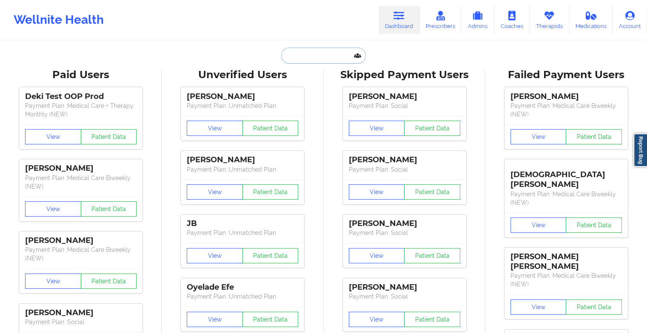
click at [333, 59] on input "text" at bounding box center [323, 56] width 84 height 16
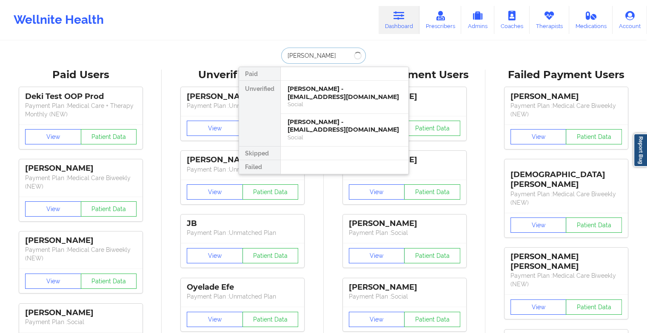
type input "[PERSON_NAME] b"
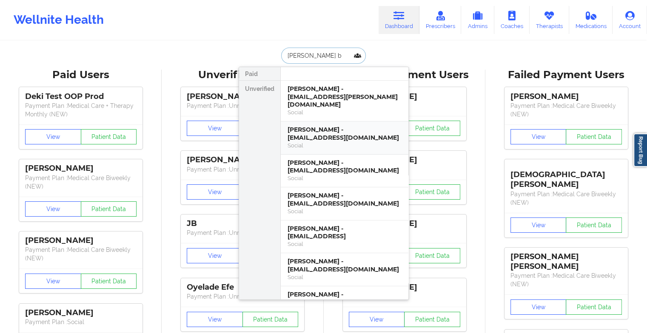
click at [335, 126] on div "[PERSON_NAME] - [EMAIL_ADDRESS][DOMAIN_NAME]" at bounding box center [344, 134] width 114 height 16
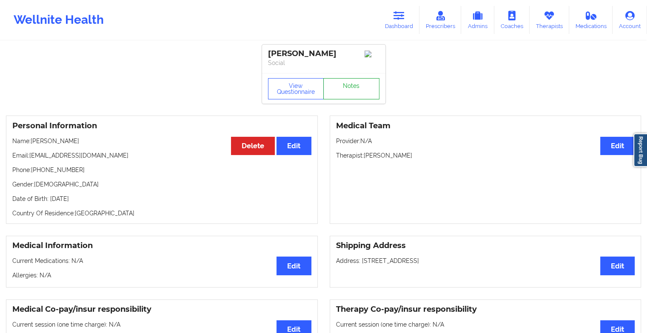
click at [361, 92] on link "Notes" at bounding box center [351, 88] width 56 height 21
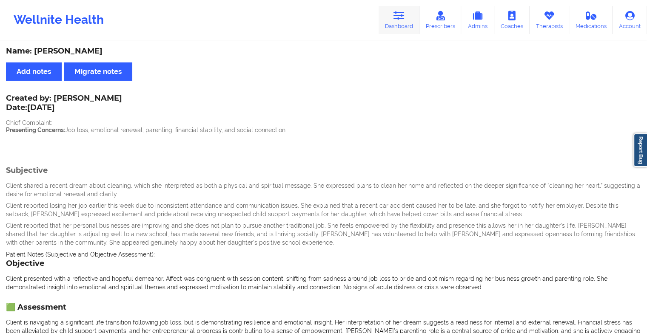
click at [390, 20] on link "Dashboard" at bounding box center [398, 20] width 41 height 28
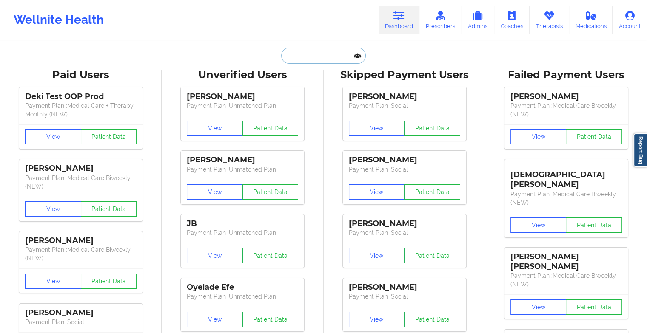
click at [335, 54] on input "text" at bounding box center [323, 56] width 84 height 16
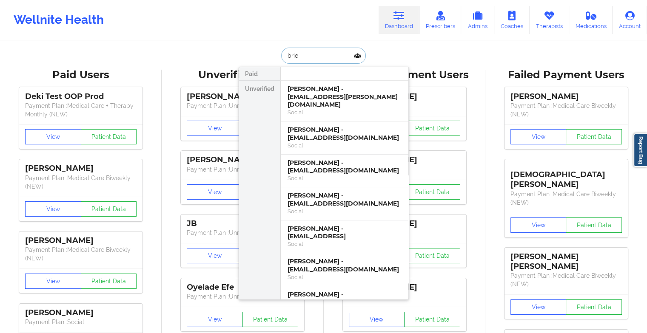
type input "[PERSON_NAME]"
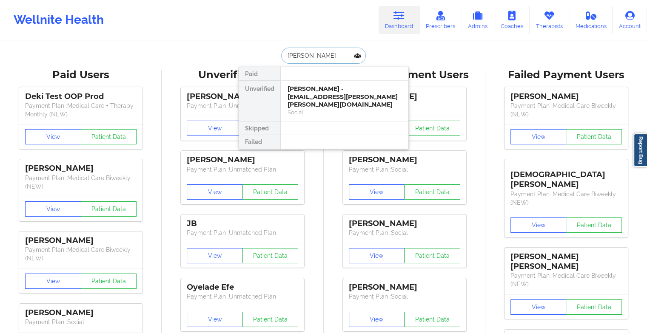
click at [318, 92] on div "[PERSON_NAME] - [EMAIL_ADDRESS][PERSON_NAME][PERSON_NAME][DOMAIN_NAME]" at bounding box center [344, 97] width 114 height 24
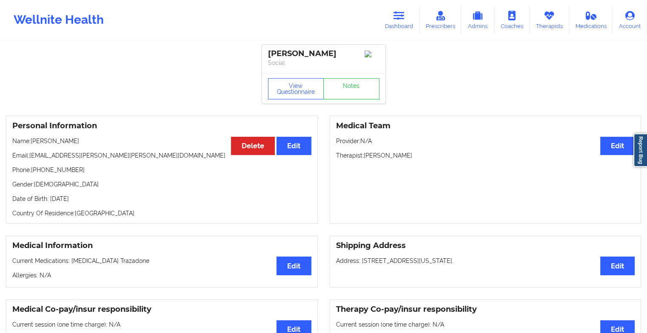
click at [355, 80] on div "View Questionnaire Notes" at bounding box center [323, 88] width 123 height 31
drag, startPoint x: 355, startPoint y: 80, endPoint x: 352, endPoint y: 88, distance: 9.7
click at [352, 88] on div "View Questionnaire Notes" at bounding box center [323, 88] width 123 height 31
click at [352, 88] on link "Notes" at bounding box center [351, 88] width 56 height 21
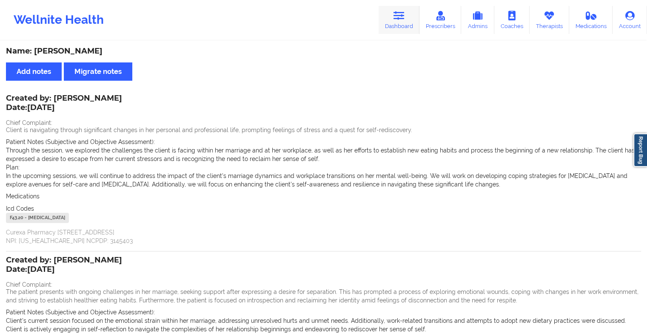
click at [406, 25] on link "Dashboard" at bounding box center [398, 20] width 41 height 28
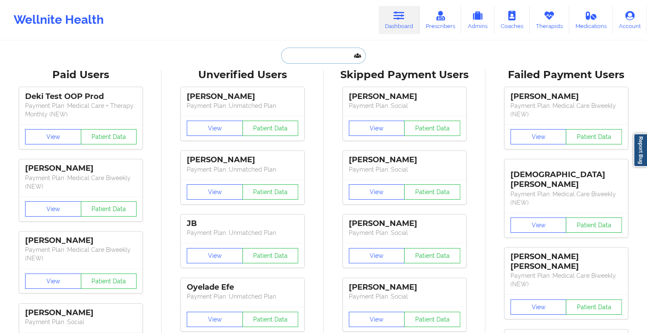
click at [312, 48] on input "text" at bounding box center [323, 56] width 84 height 16
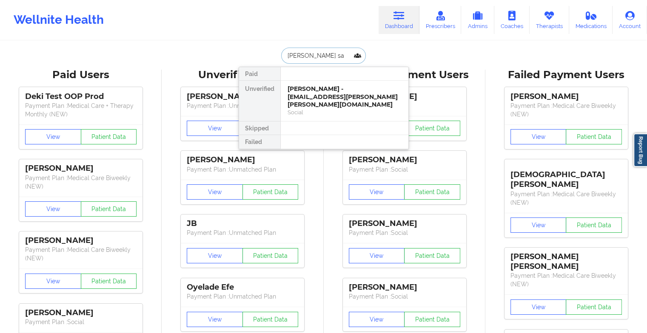
type input "[PERSON_NAME] r [PERSON_NAME]"
click at [310, 92] on div "[PERSON_NAME] - [EMAIL_ADDRESS][DOMAIN_NAME]" at bounding box center [344, 93] width 114 height 16
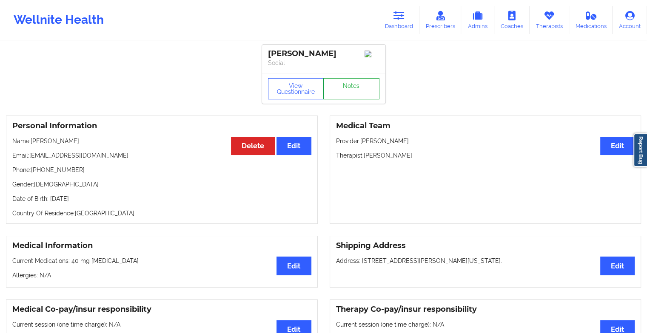
click at [357, 88] on link "Notes" at bounding box center [351, 88] width 56 height 21
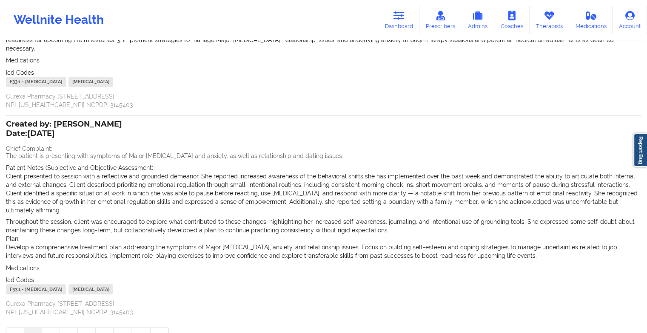
scroll to position [242, 0]
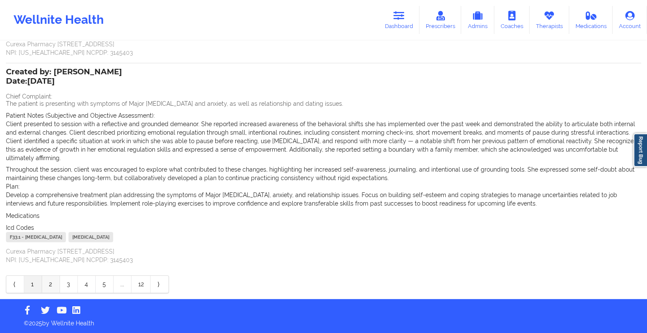
click at [48, 284] on link "2" at bounding box center [51, 284] width 18 height 17
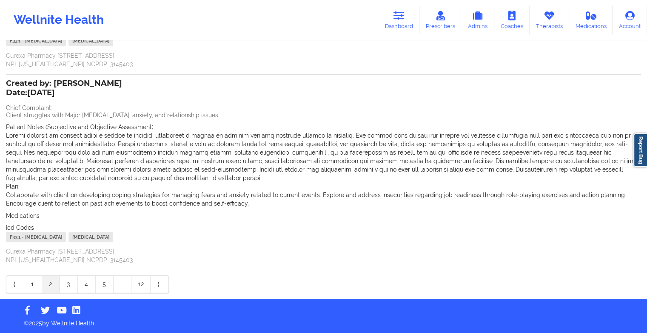
scroll to position [0, 0]
